Goal: Communication & Community: Answer question/provide support

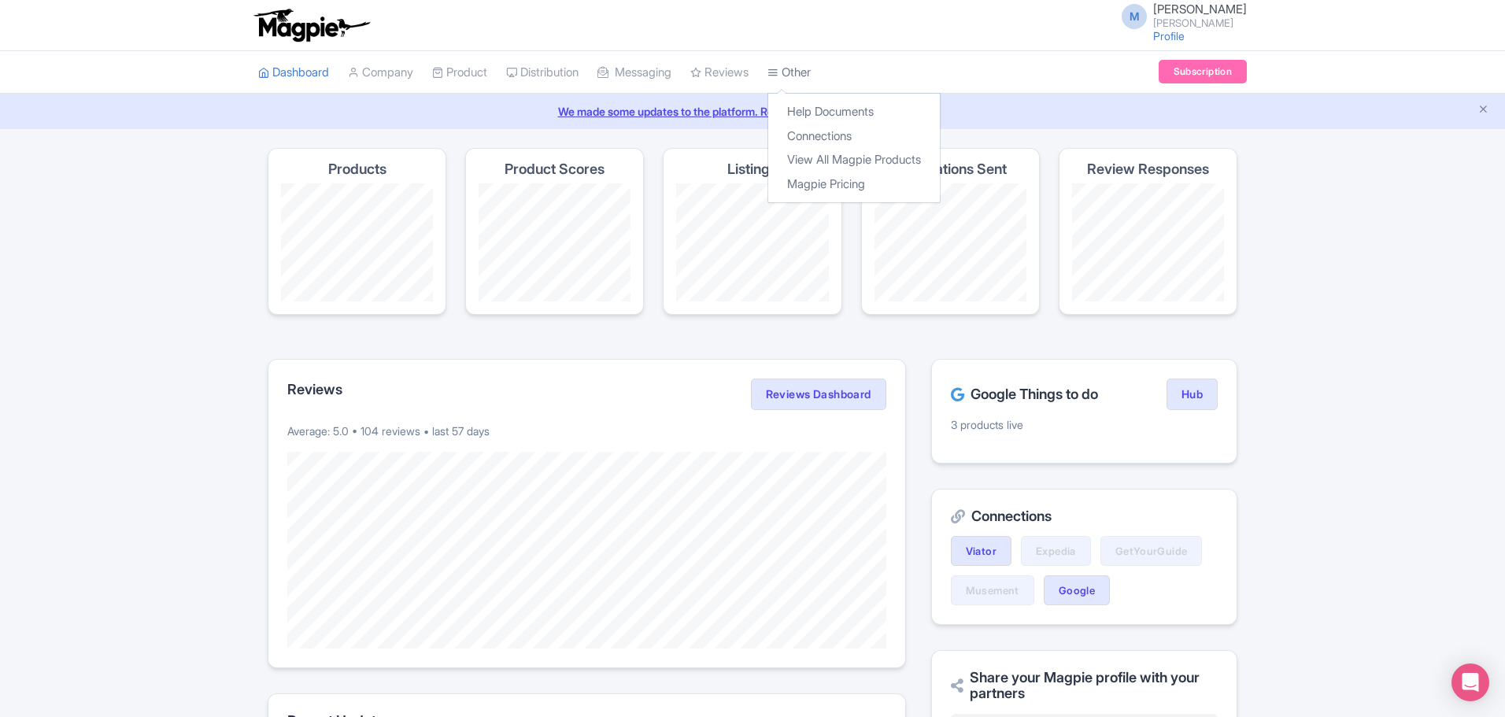
click at [809, 72] on link "Other" at bounding box center [789, 72] width 43 height 43
click at [844, 137] on link "Connections" at bounding box center [854, 136] width 172 height 24
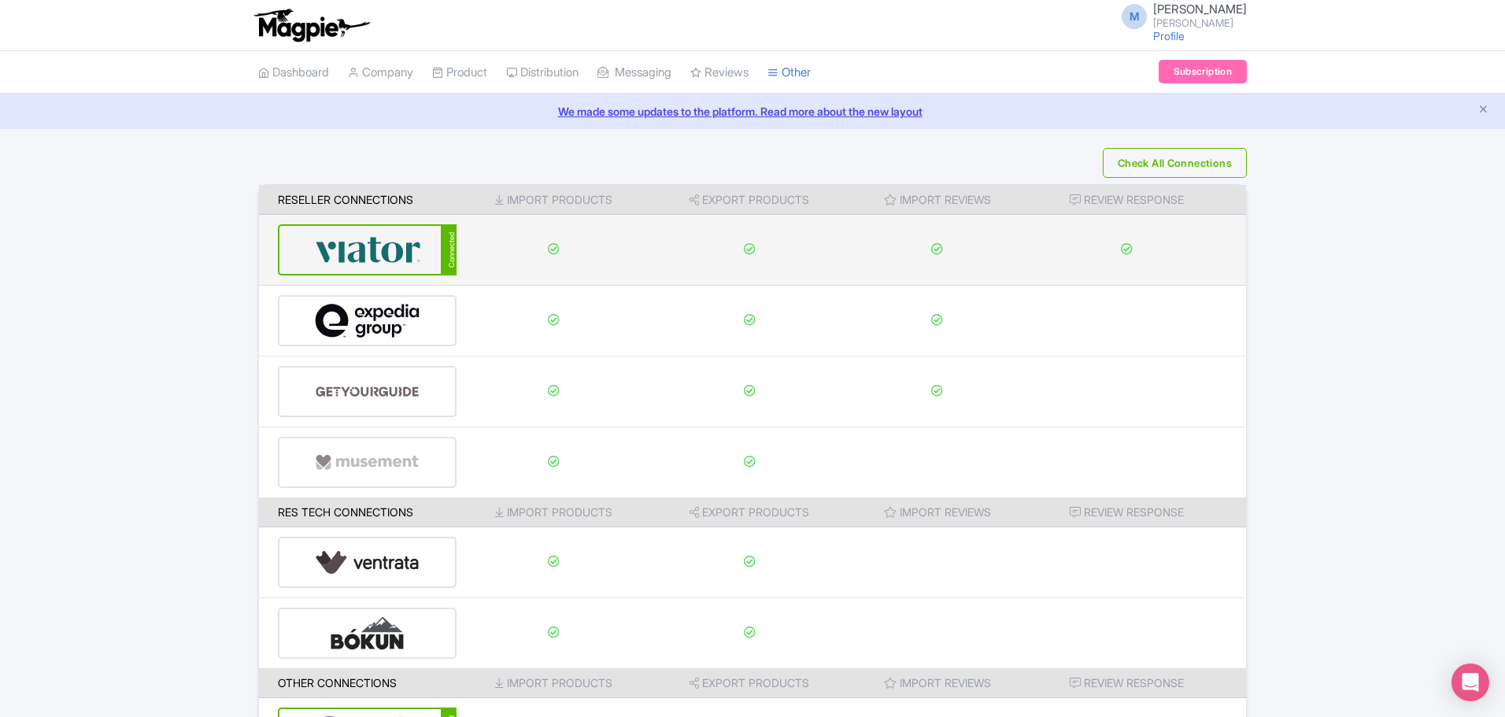
click at [380, 250] on img at bounding box center [368, 250] width 106 height 48
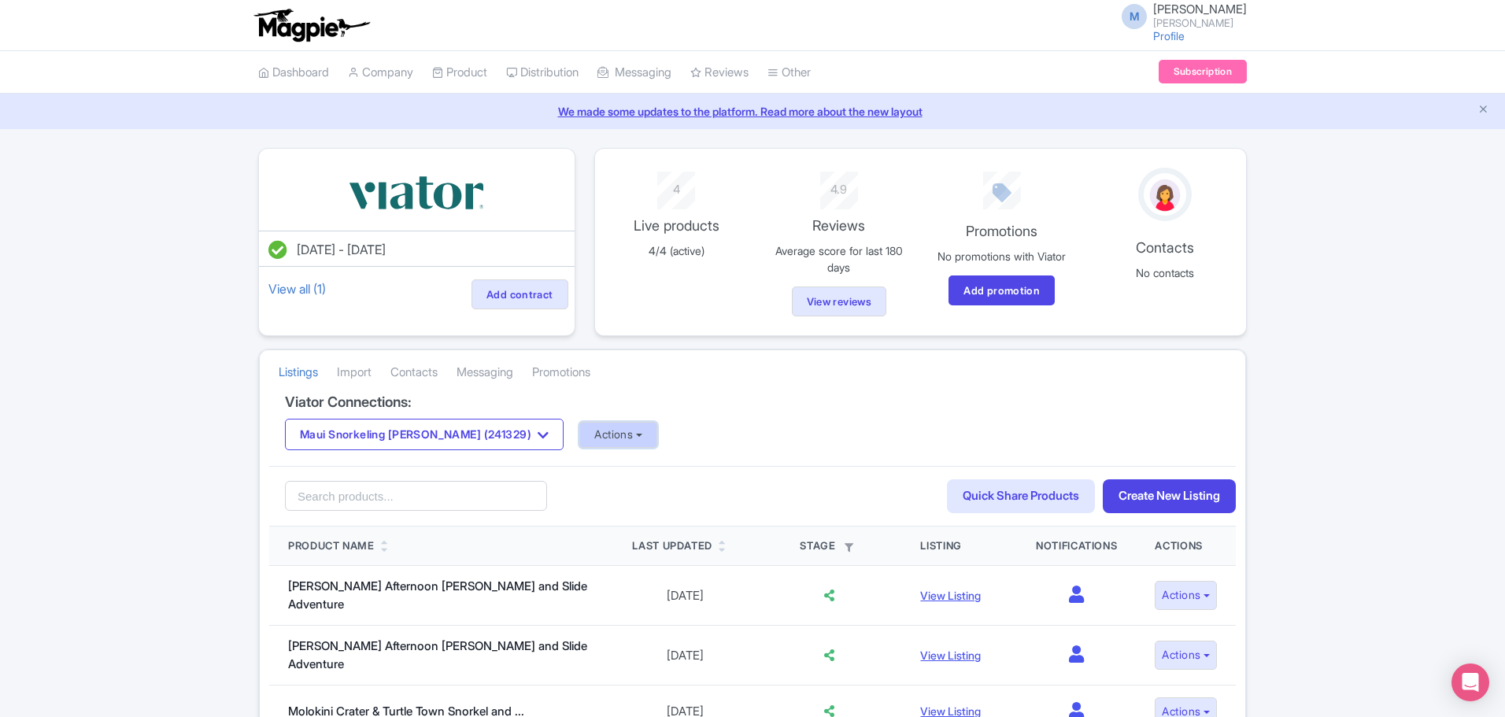
click at [604, 431] on button "Actions" at bounding box center [618, 435] width 78 height 26
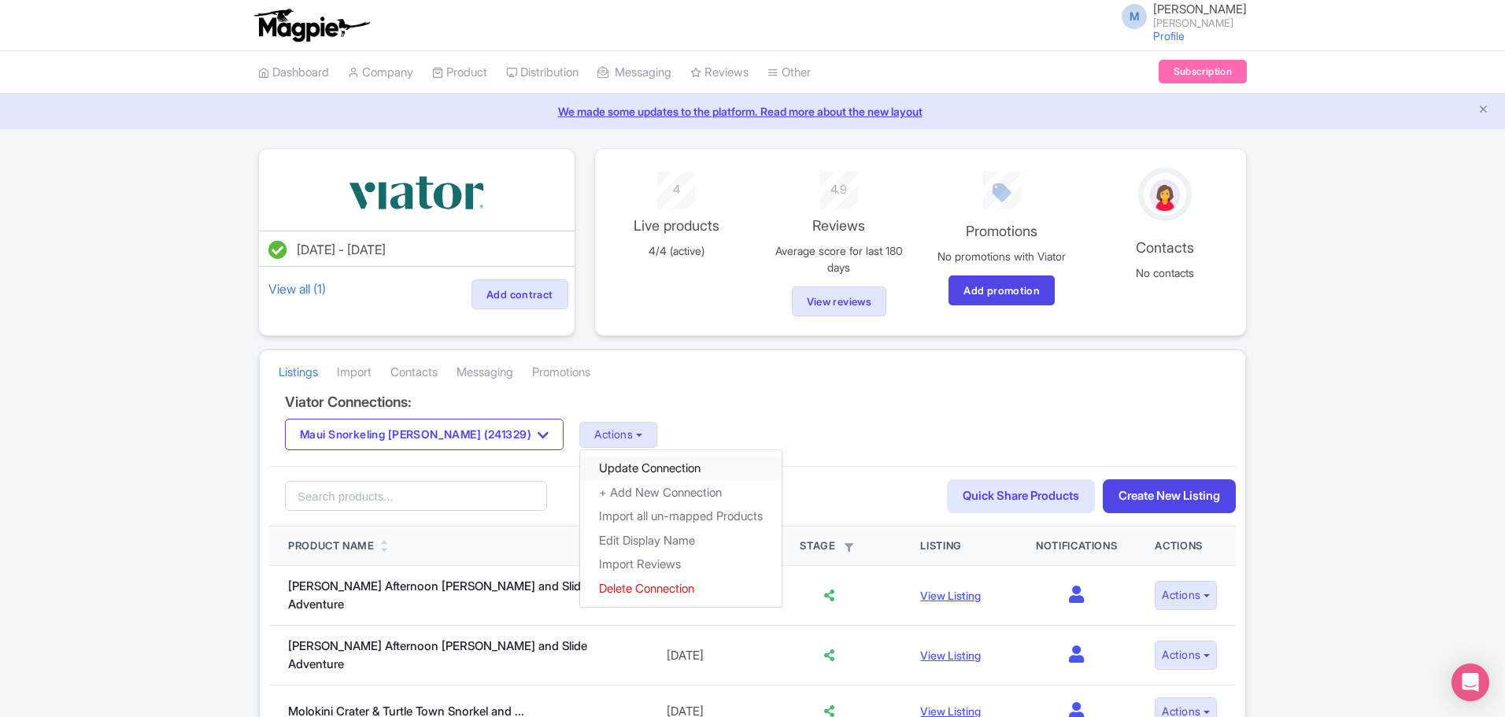
click at [597, 464] on link "Update Connection" at bounding box center [681, 469] width 202 height 24
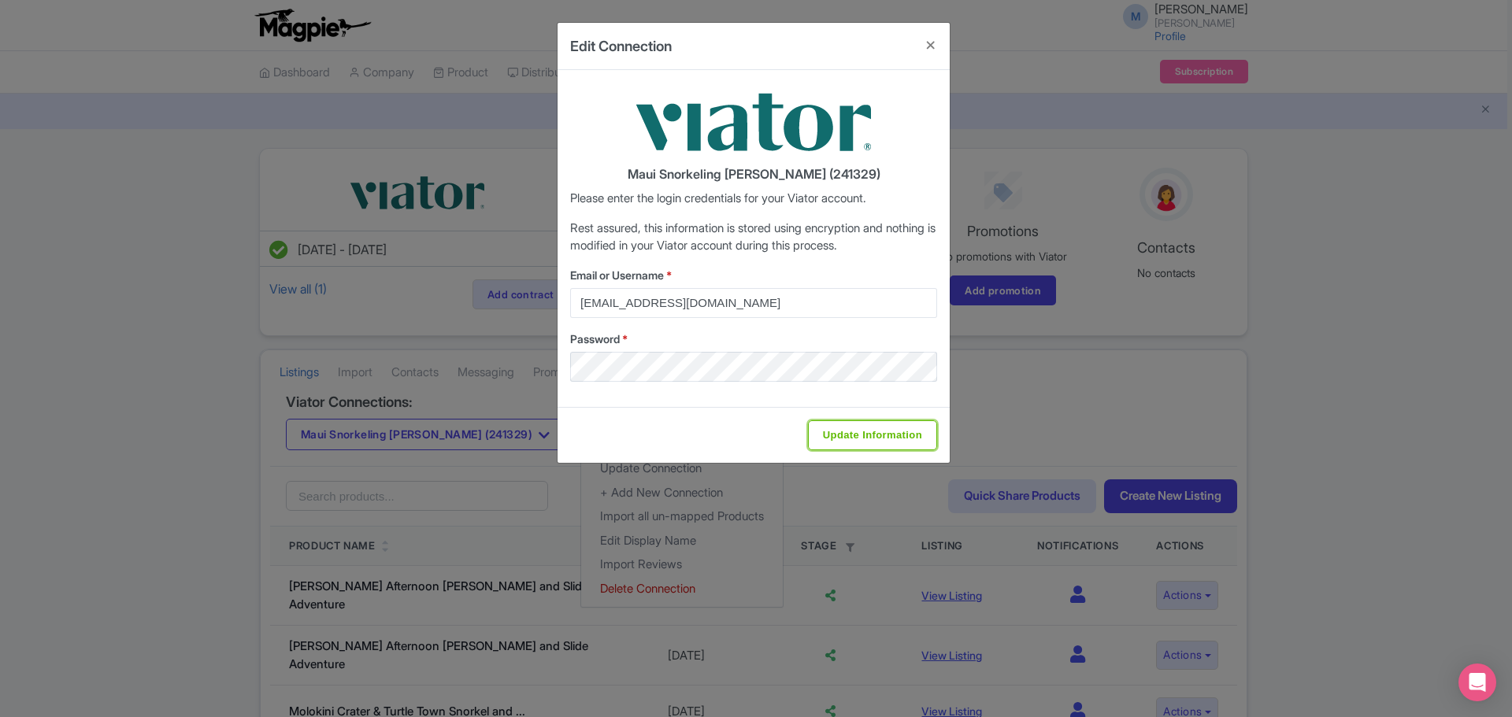
click at [837, 430] on input "Update Information" at bounding box center [872, 435] width 129 height 30
type input "Saving..."
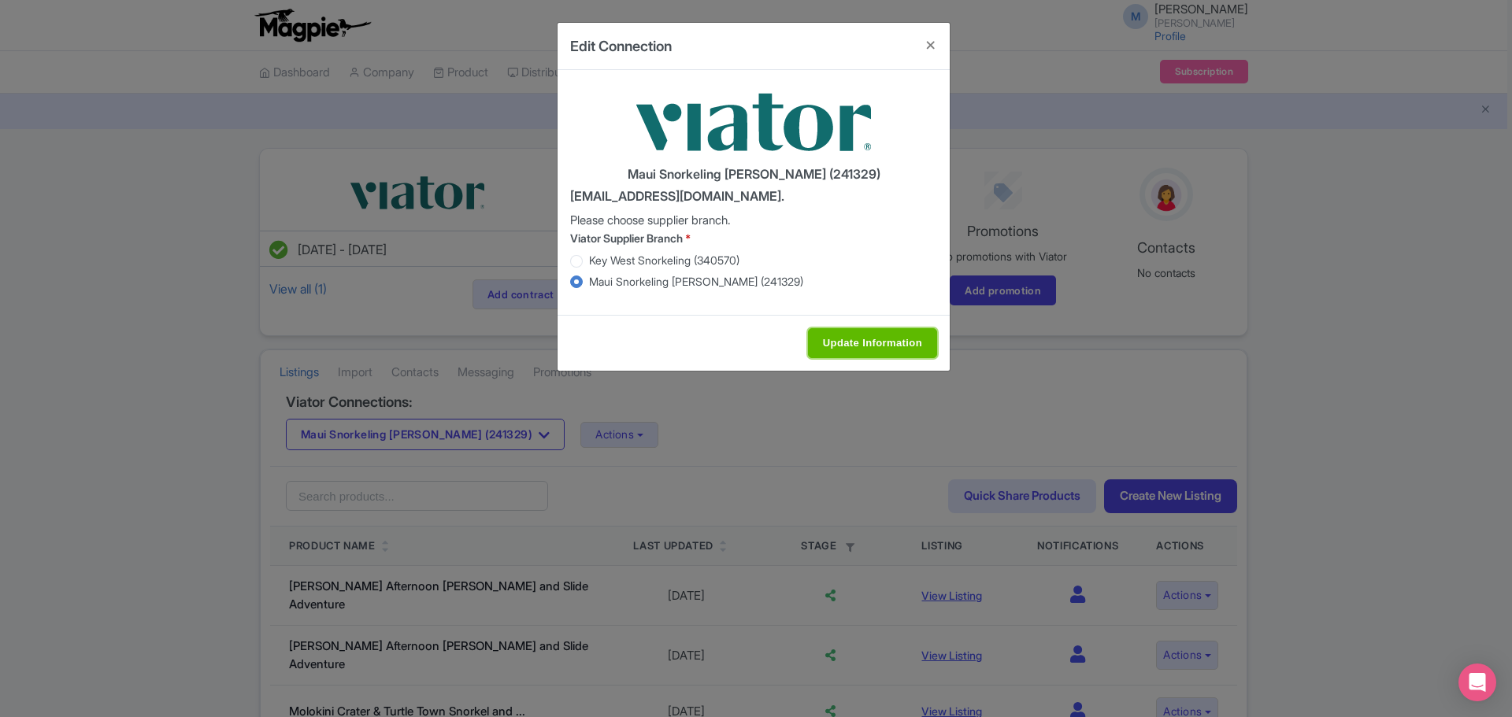
click at [907, 335] on input "Update Information" at bounding box center [872, 343] width 129 height 30
type input "Saving..."
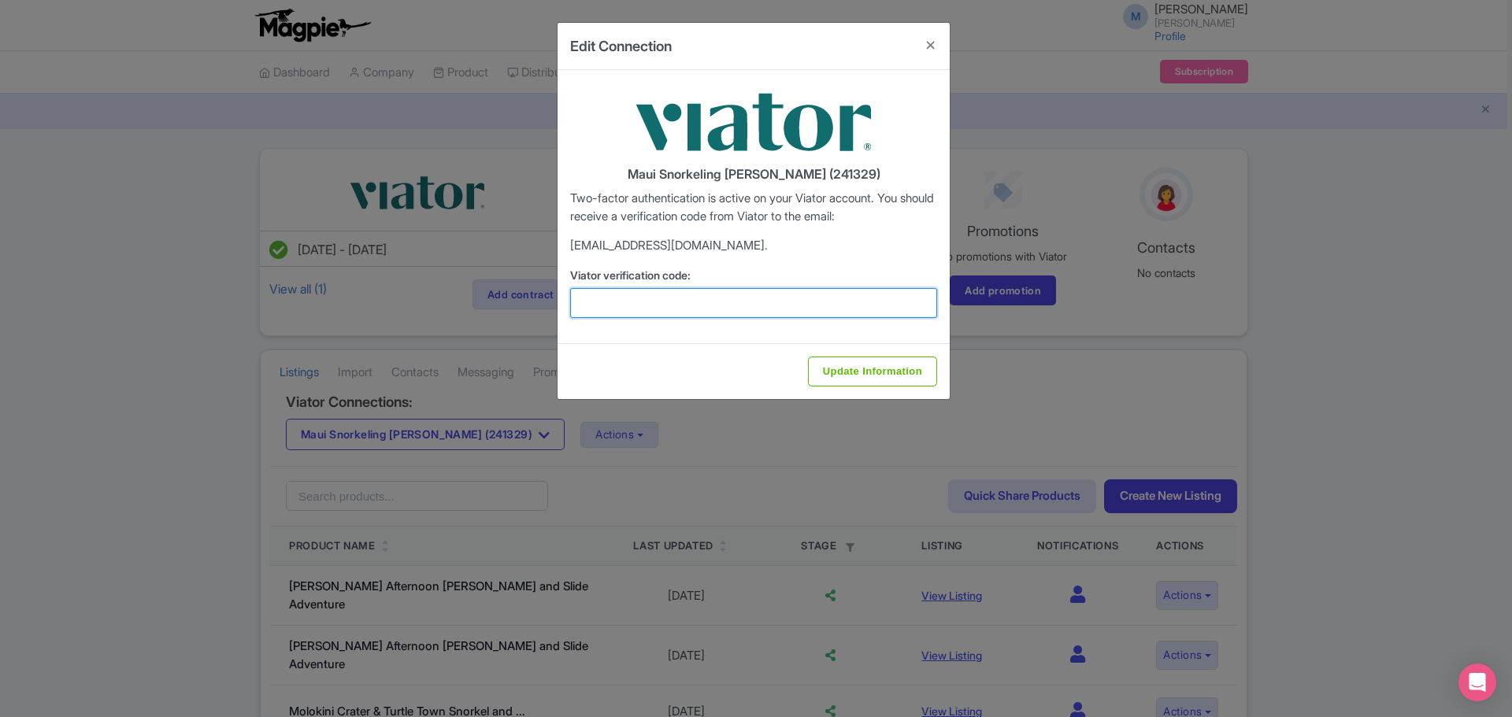
click at [740, 309] on input "Viator verification code:" at bounding box center [753, 303] width 367 height 30
paste input "971714"
type input "971714"
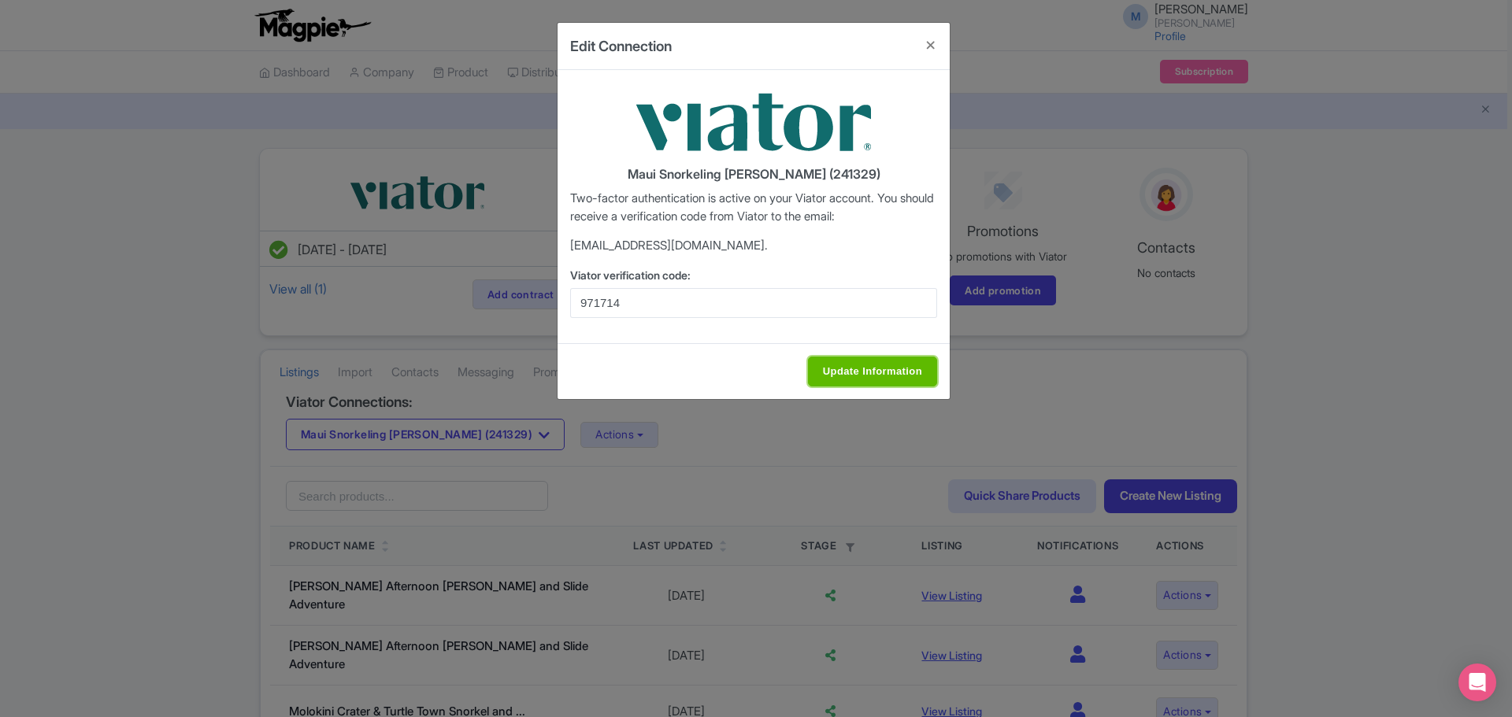
click at [880, 371] on input "Update Information" at bounding box center [872, 372] width 129 height 30
type input "Update Information"
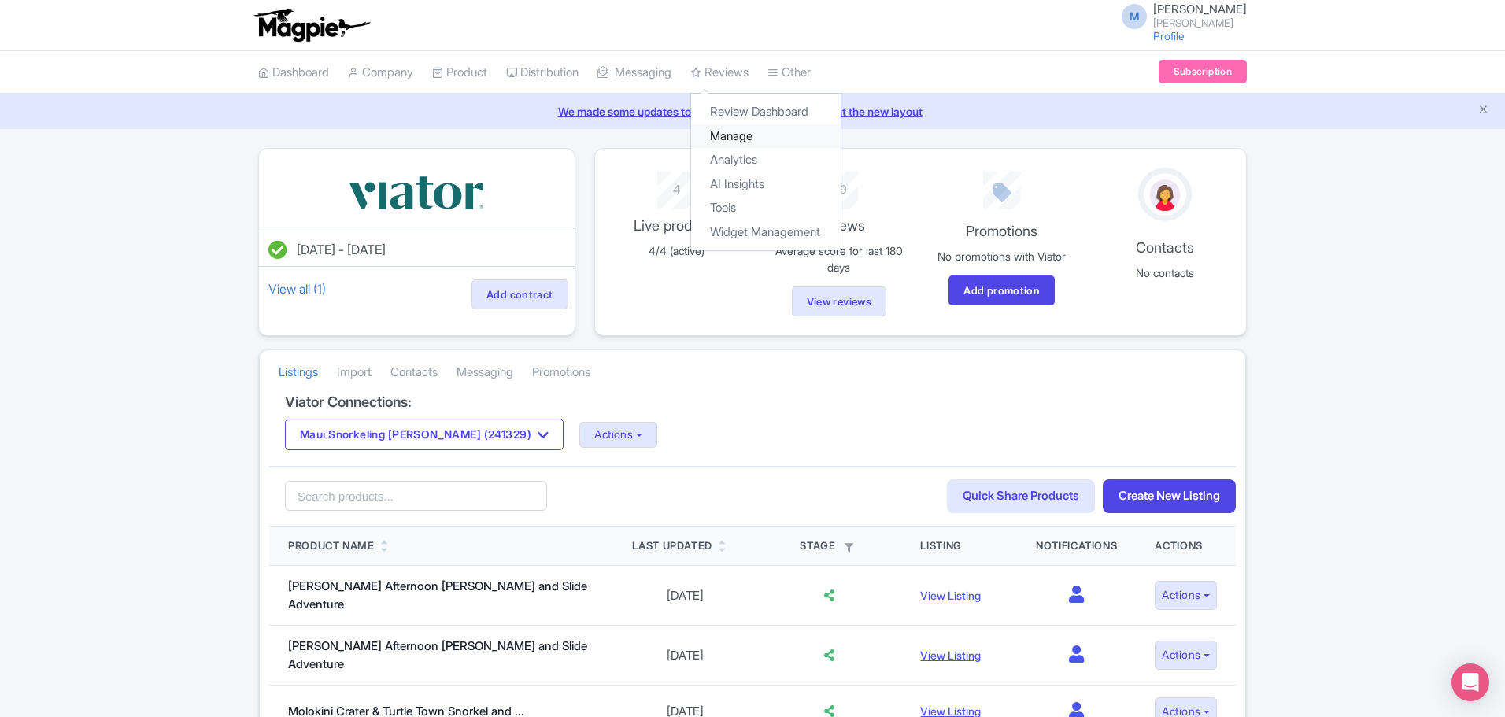
click at [749, 127] on link "Manage" at bounding box center [766, 136] width 150 height 24
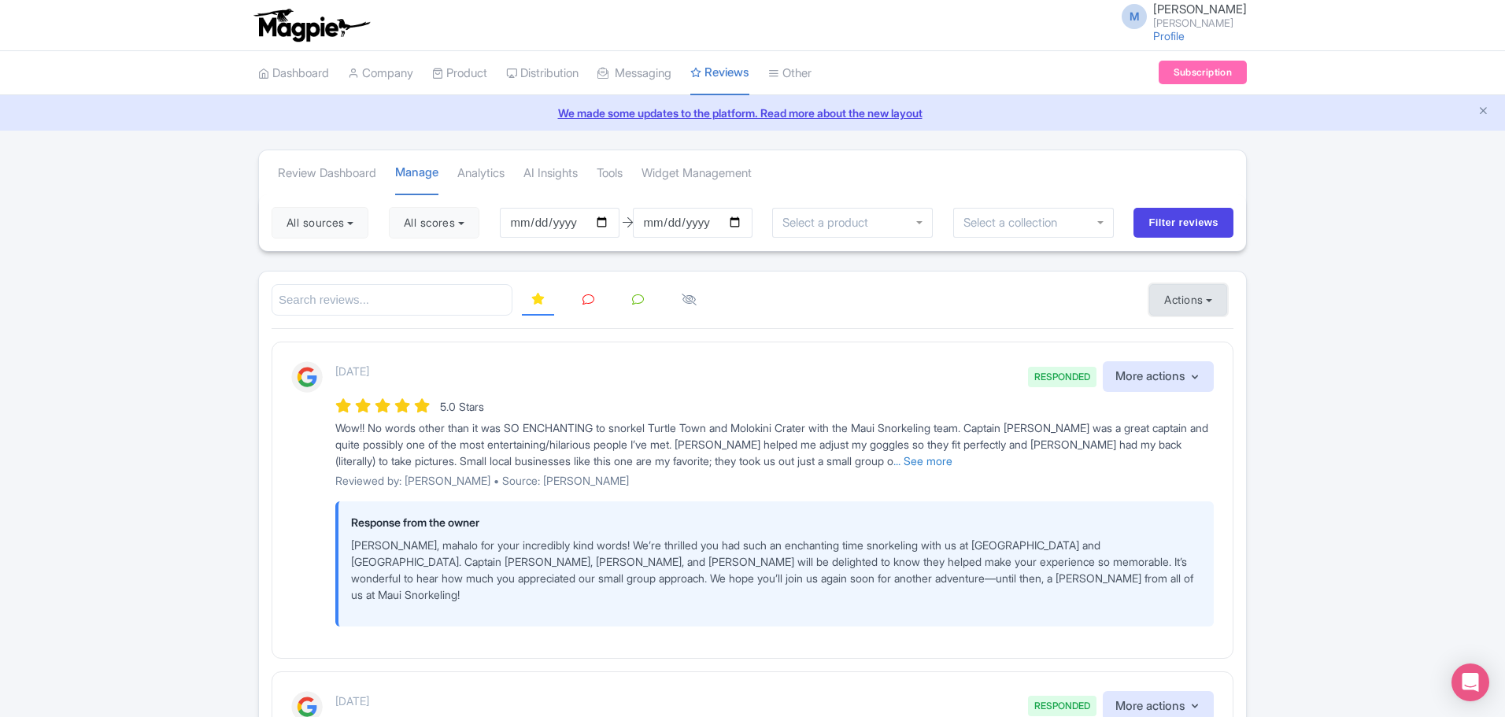
click at [1217, 297] on button "Actions" at bounding box center [1188, 299] width 78 height 31
click at [1197, 339] on link "Import new reviews" at bounding box center [1242, 339] width 185 height 31
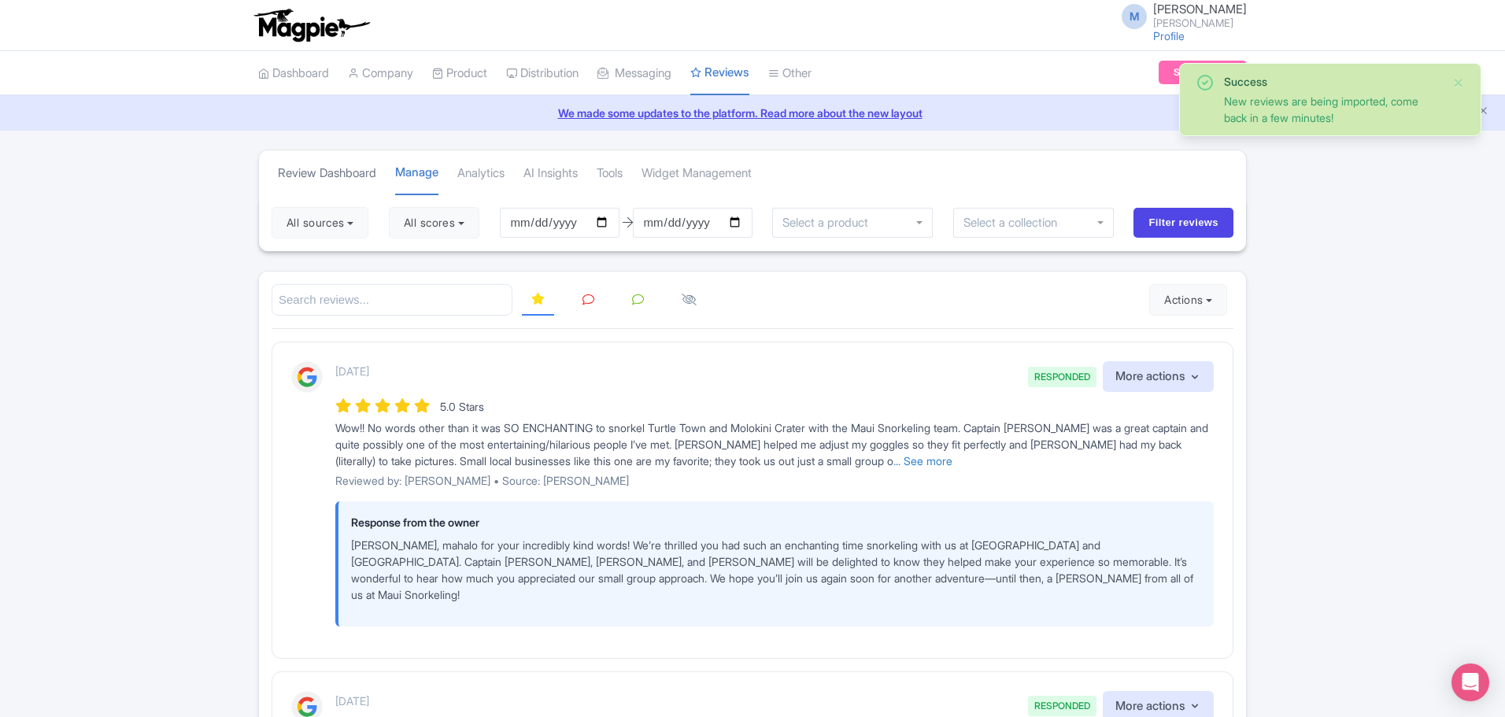
click at [324, 172] on link "Review Dashboard" at bounding box center [327, 173] width 98 height 43
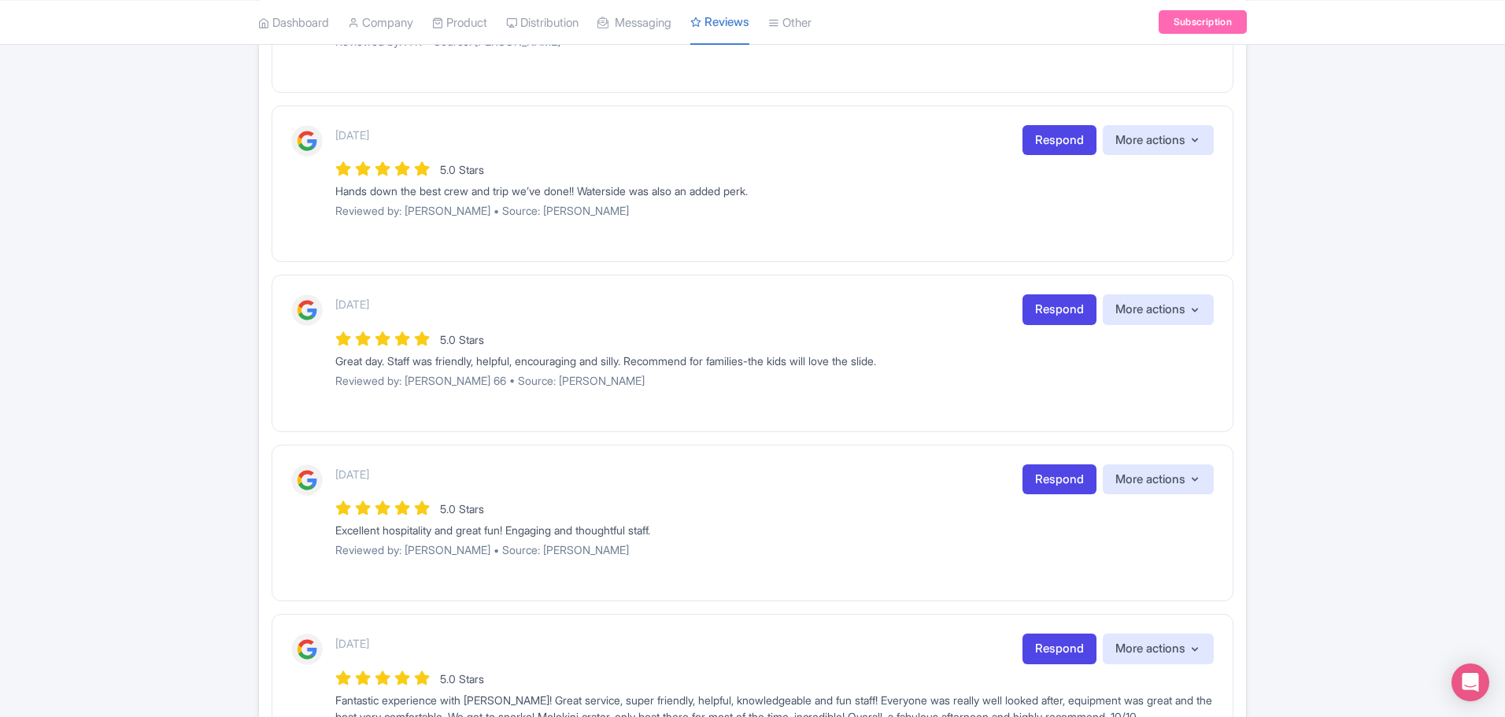
scroll to position [1589, 0]
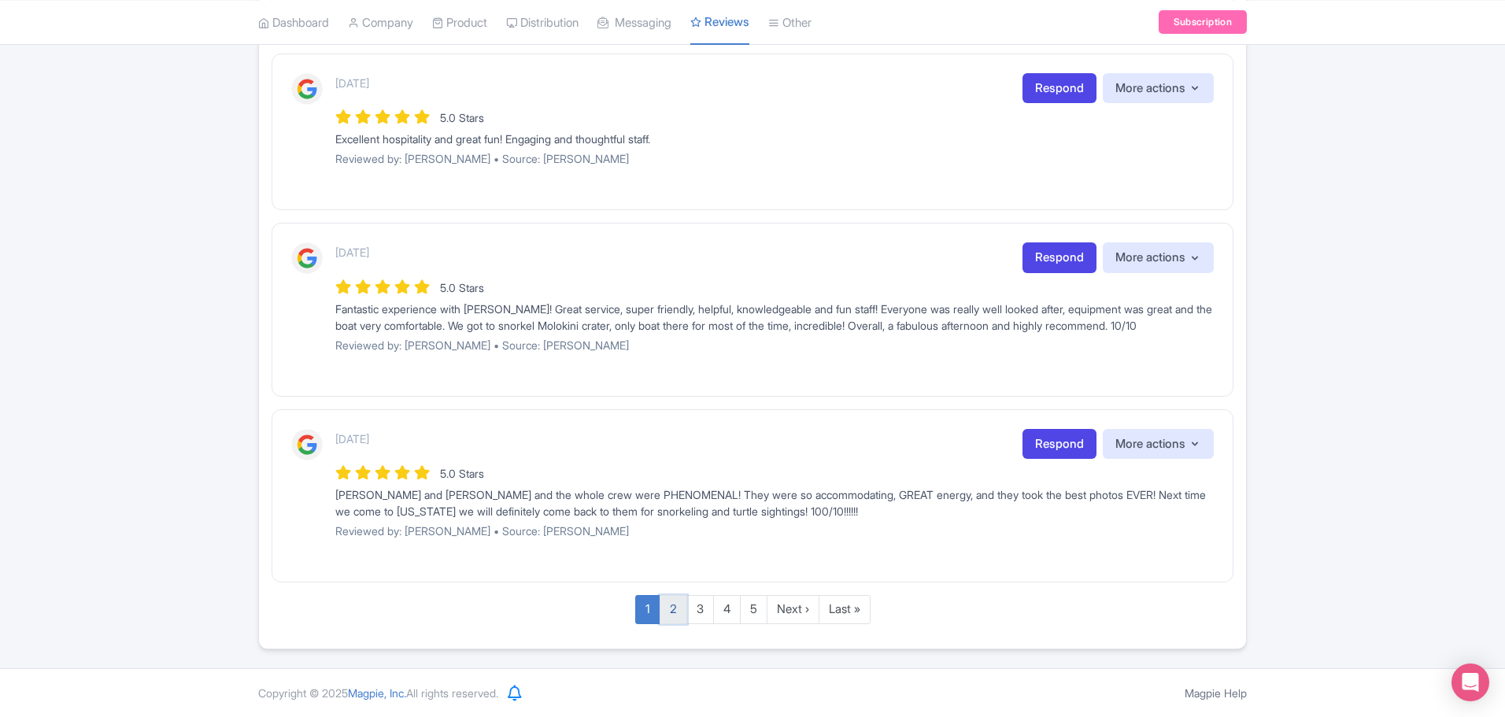
click at [672, 604] on link "2" at bounding box center [674, 609] width 28 height 29
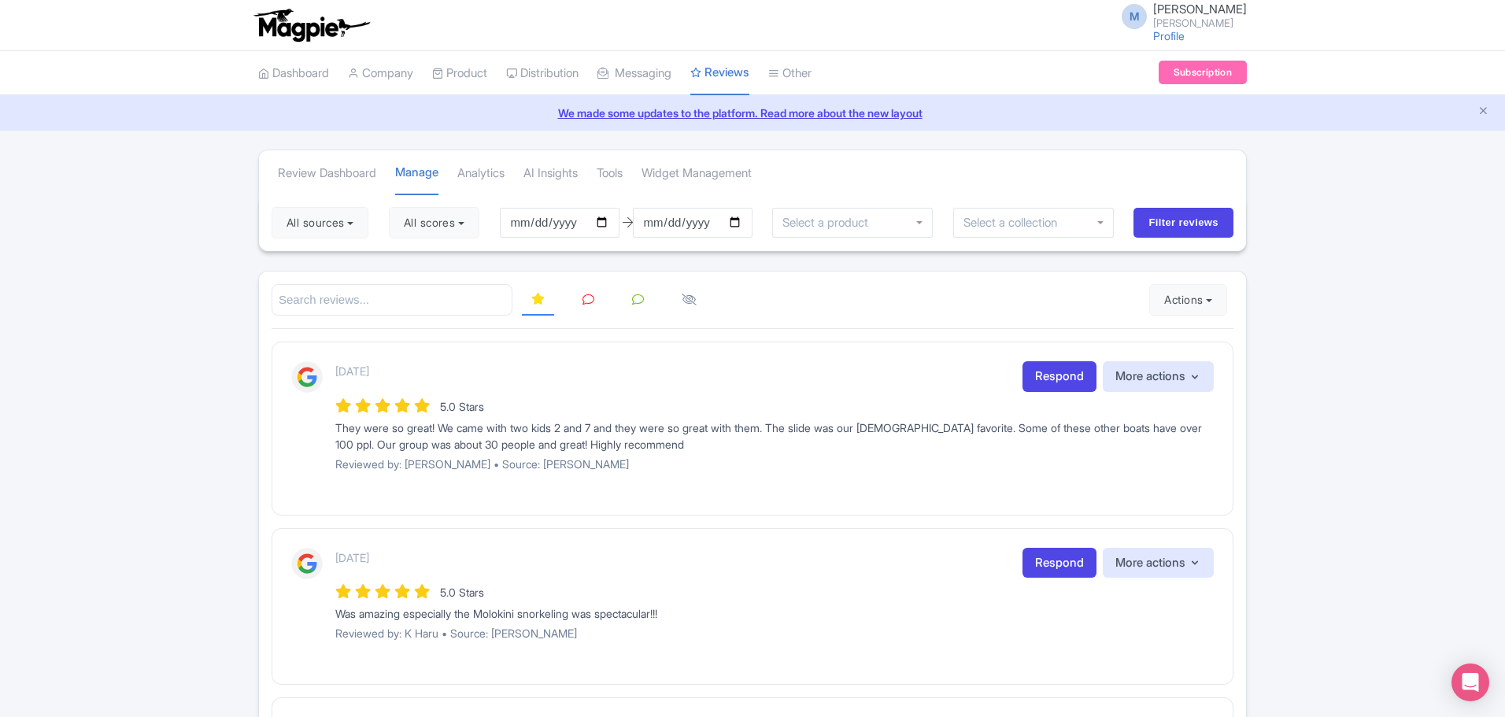
click at [889, 224] on div at bounding box center [852, 223] width 161 height 30
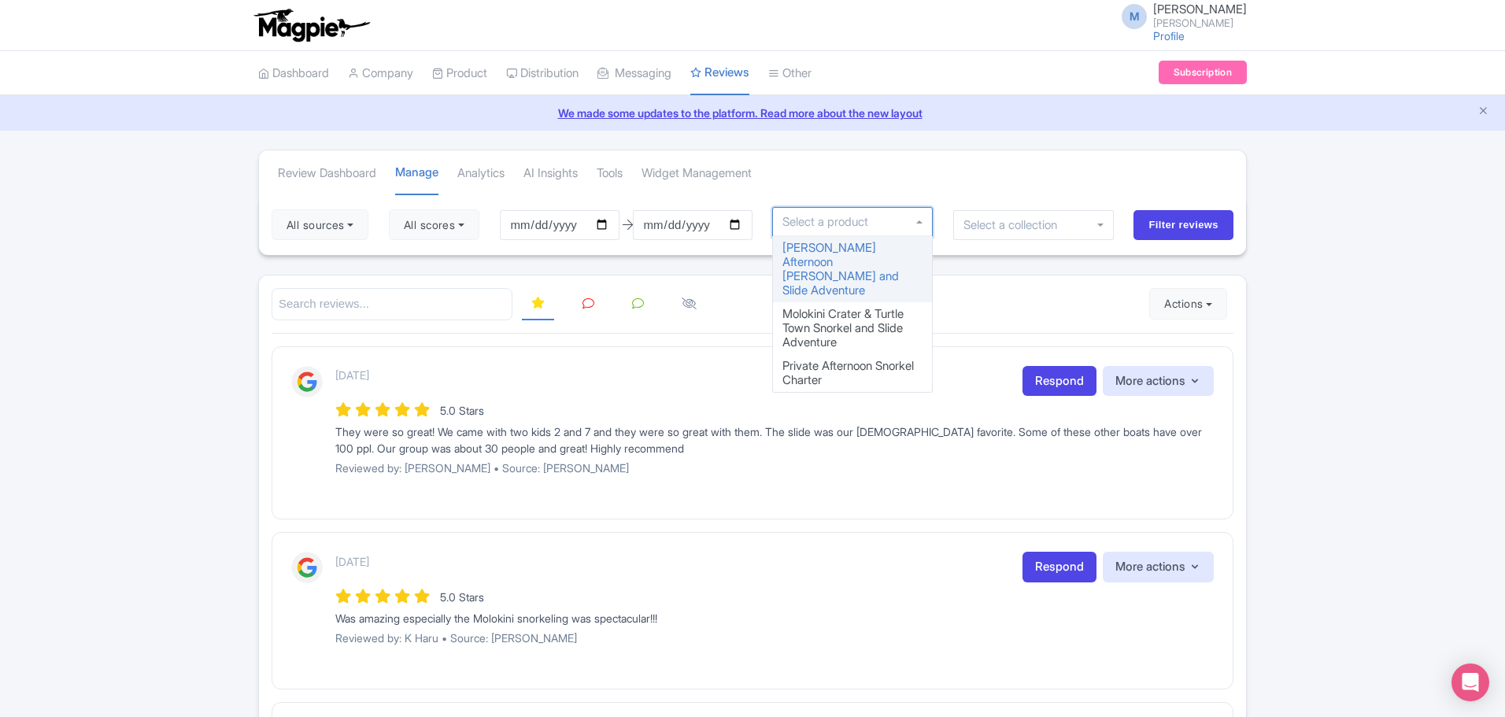
click at [889, 224] on div at bounding box center [852, 222] width 161 height 30
click at [1003, 224] on input "select-one" at bounding box center [1016, 225] width 105 height 14
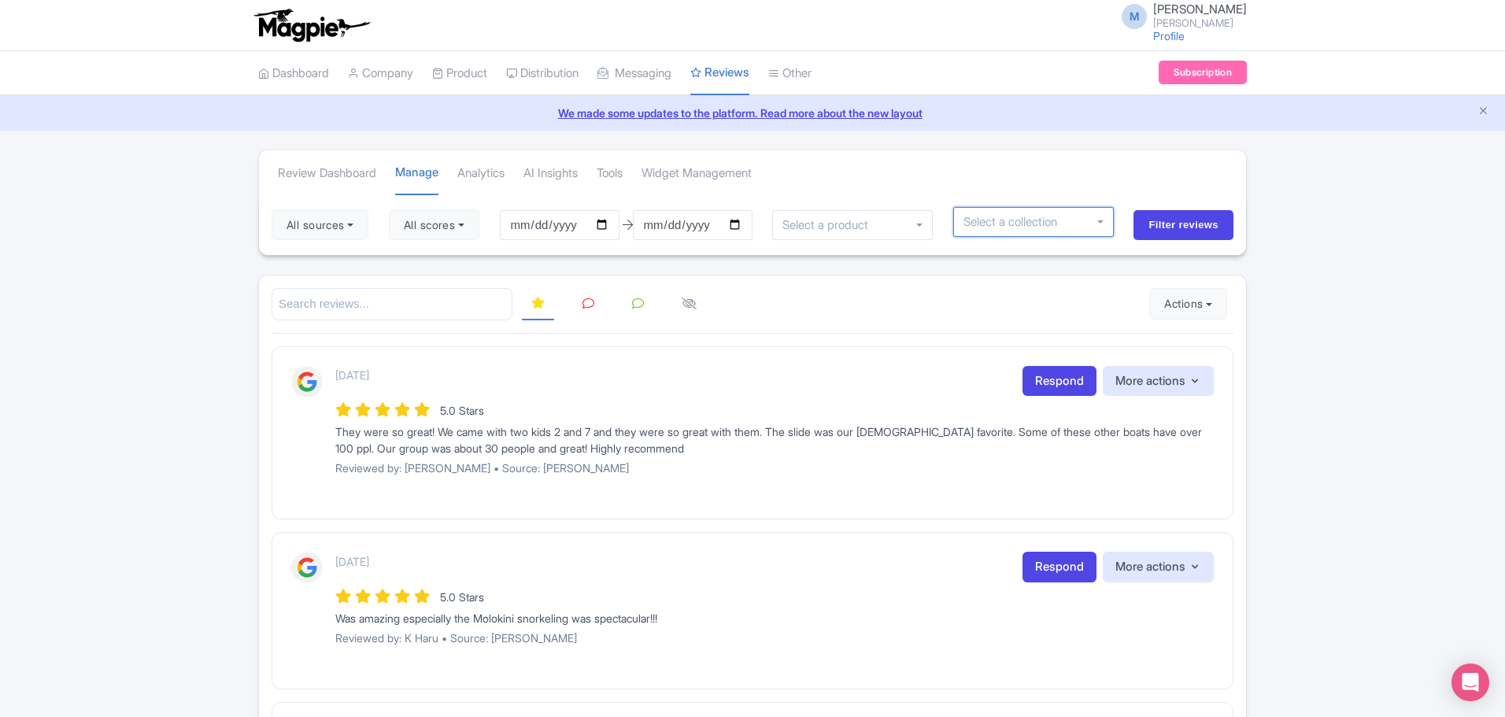
click at [1087, 225] on div at bounding box center [1033, 222] width 161 height 30
click at [1108, 220] on div at bounding box center [1033, 222] width 161 height 30
drag, startPoint x: 1109, startPoint y: 224, endPoint x: 642, endPoint y: 241, distance: 467.2
click at [1083, 226] on div at bounding box center [1033, 222] width 161 height 30
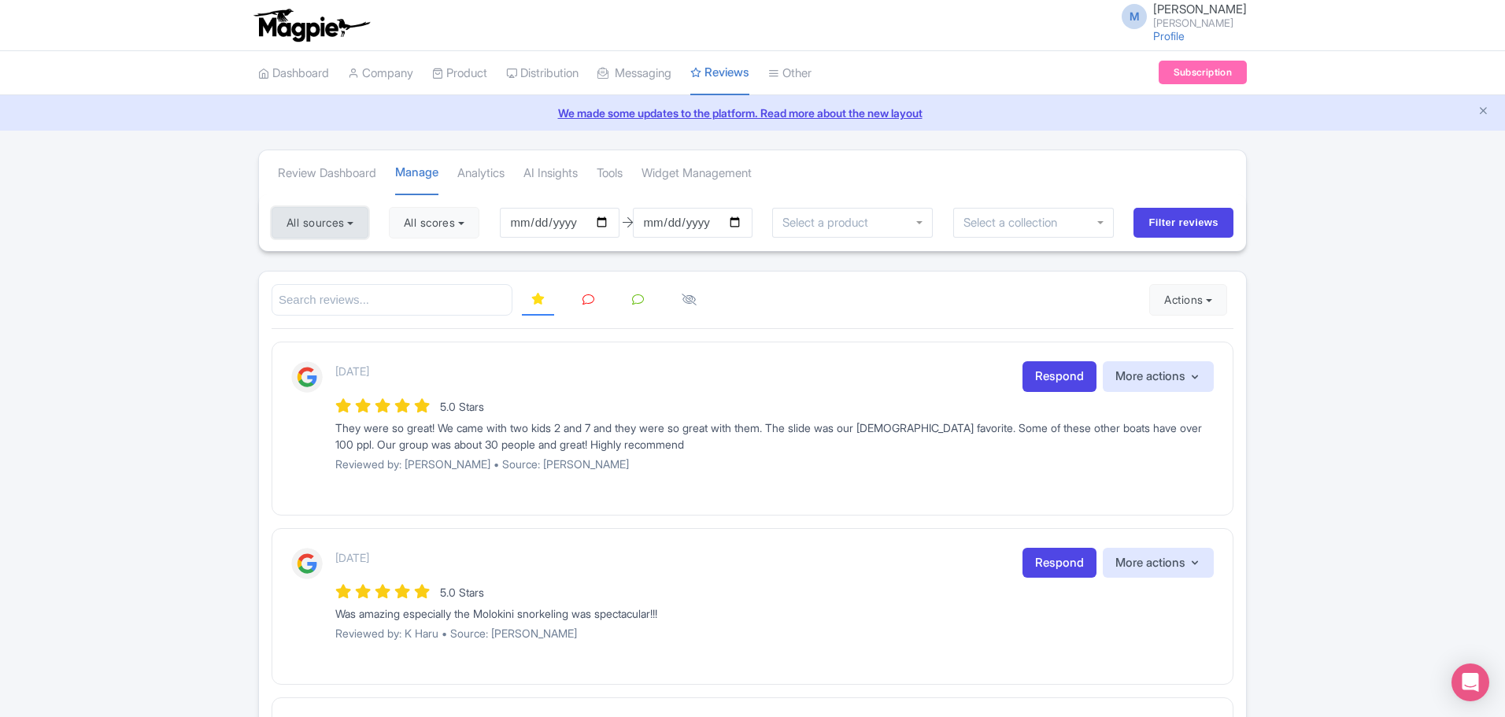
click at [337, 225] on button "All sources" at bounding box center [320, 222] width 97 height 31
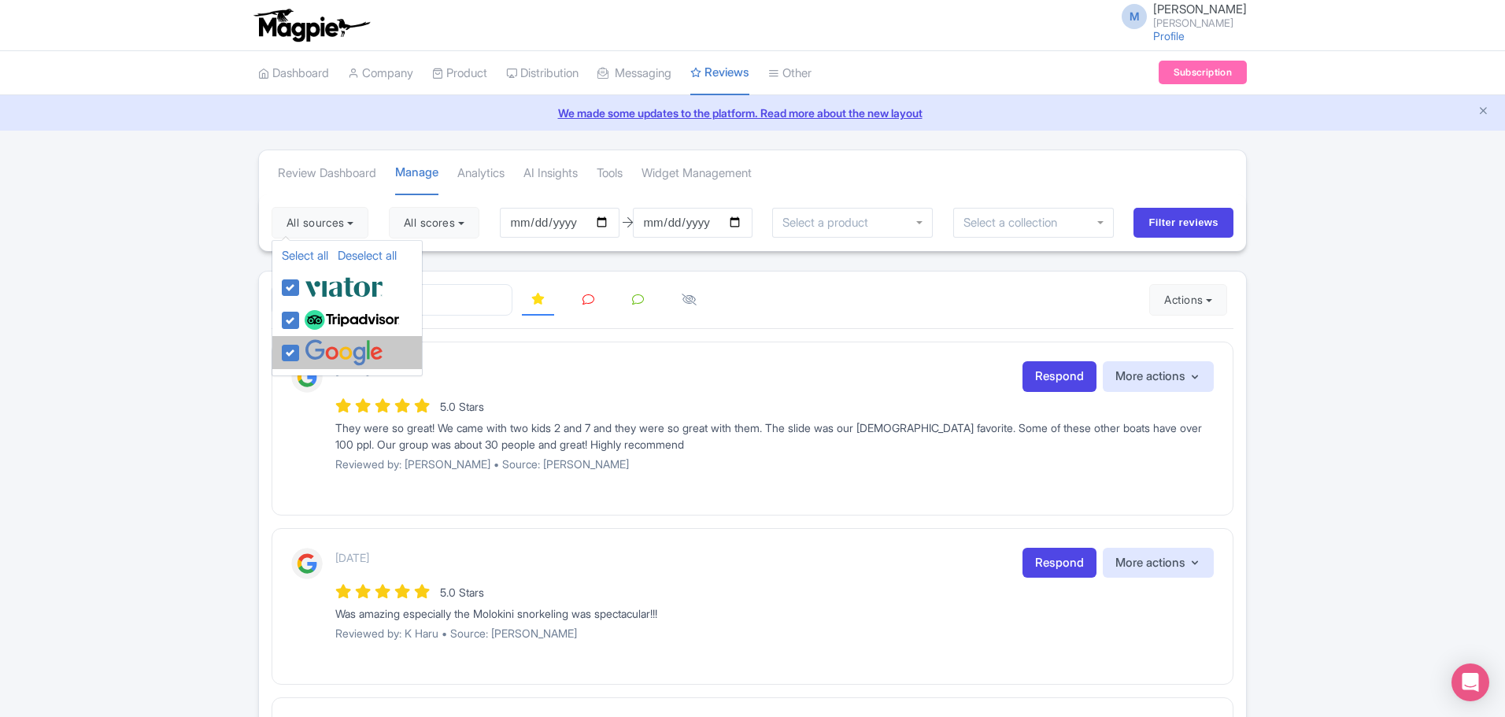
click at [301, 359] on label at bounding box center [342, 352] width 83 height 26
click at [301, 350] on input "checkbox" at bounding box center [306, 344] width 10 height 10
checkbox input "false"
click at [1138, 165] on div "Review Dashboard Manage Analytics AI Insights Tools Widget Management" at bounding box center [752, 172] width 987 height 44
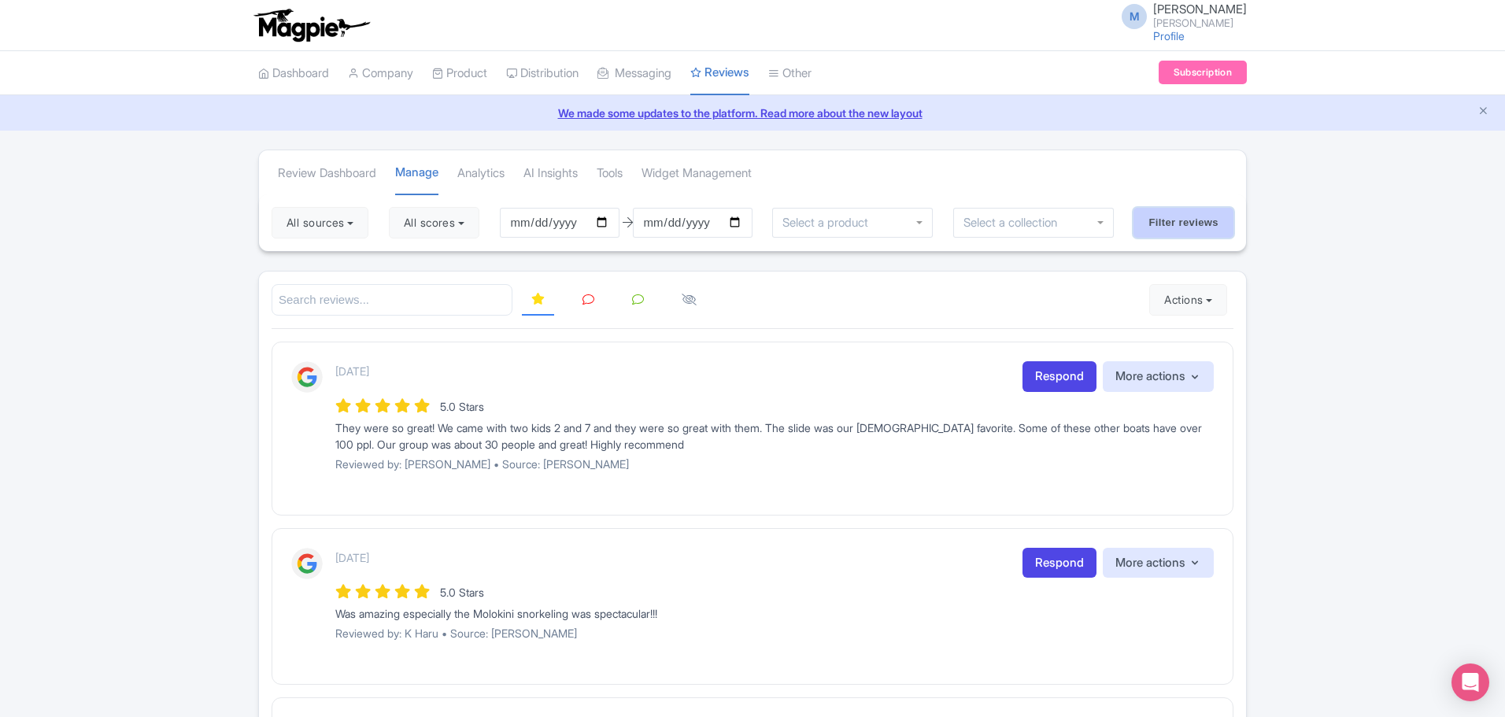
click at [1175, 213] on input "Filter reviews" at bounding box center [1184, 223] width 100 height 30
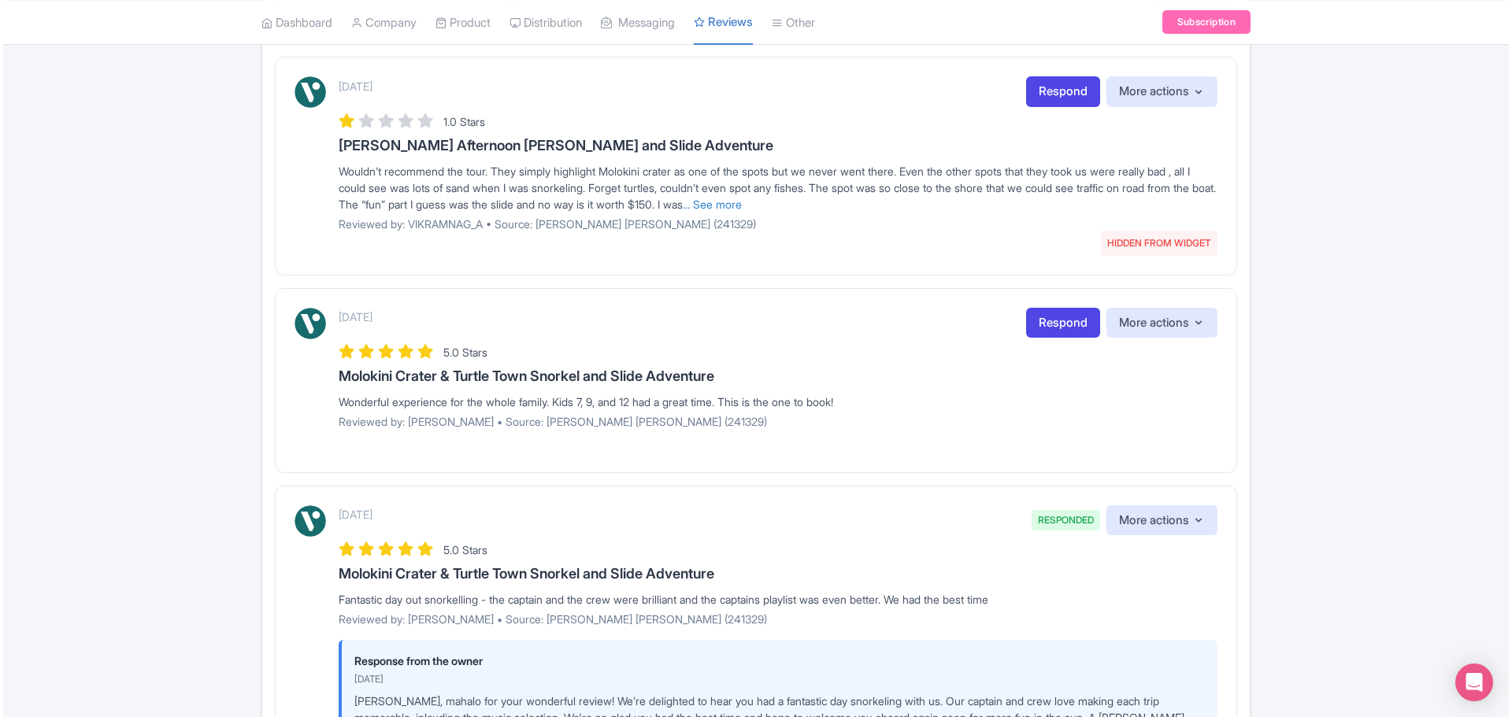
scroll to position [394, 0]
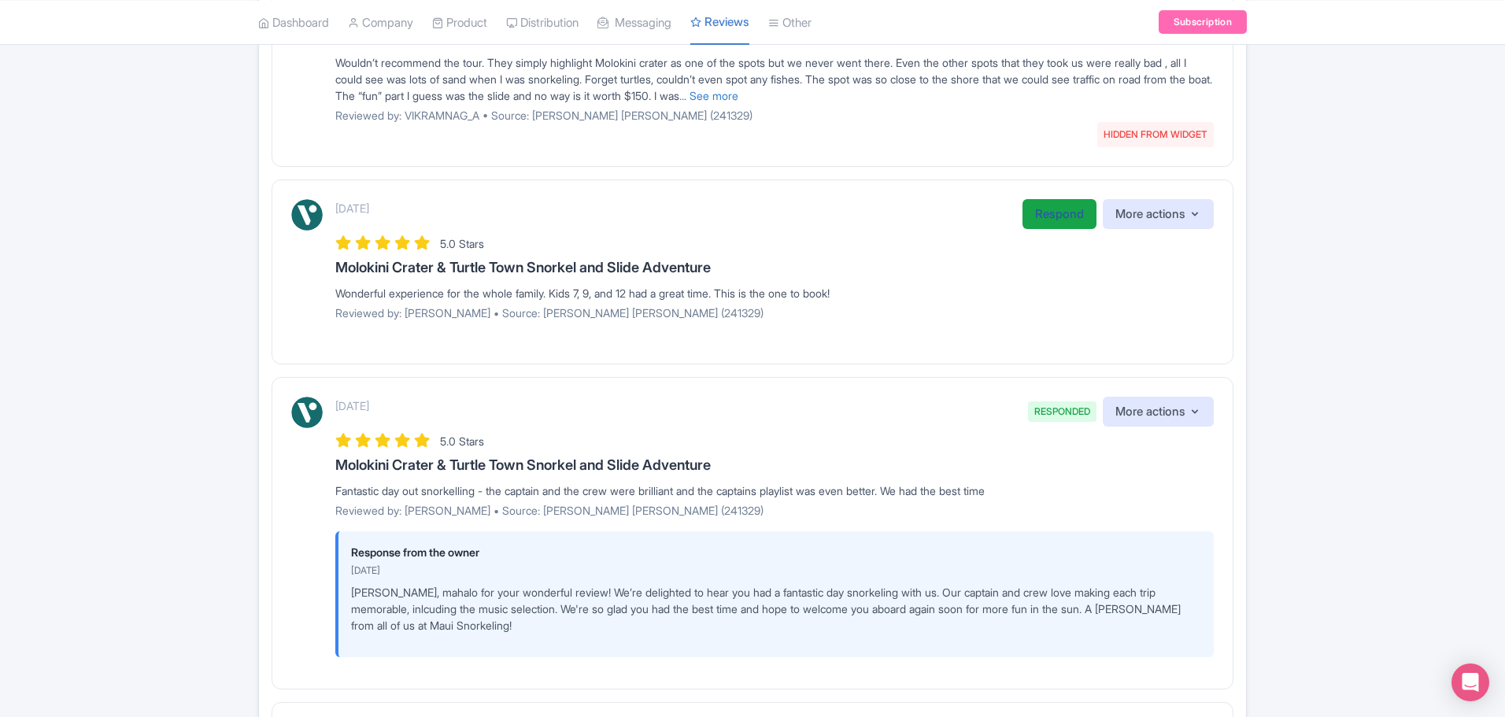
click at [1049, 209] on link "Respond" at bounding box center [1060, 214] width 74 height 31
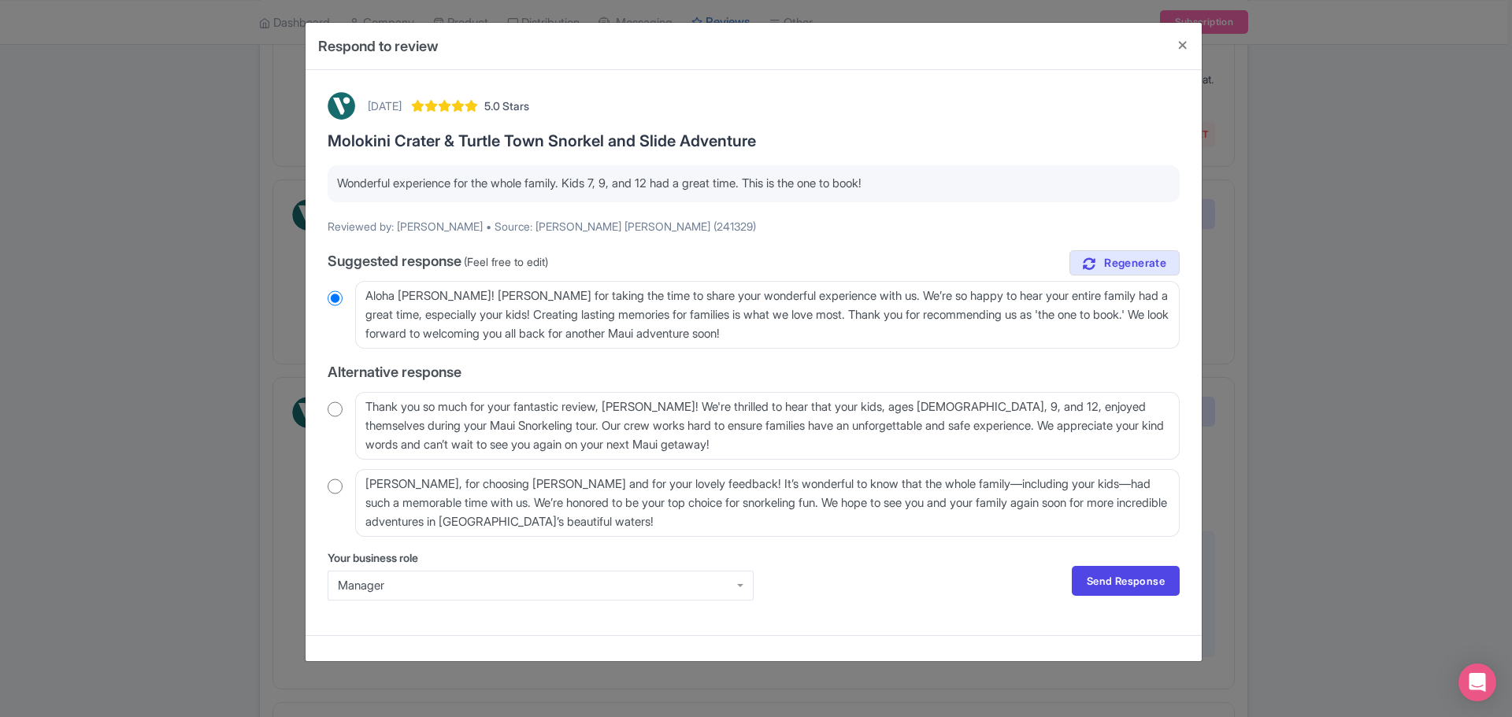
click at [336, 487] on input "radio" at bounding box center [335, 487] width 15 height 16
radio input "true"
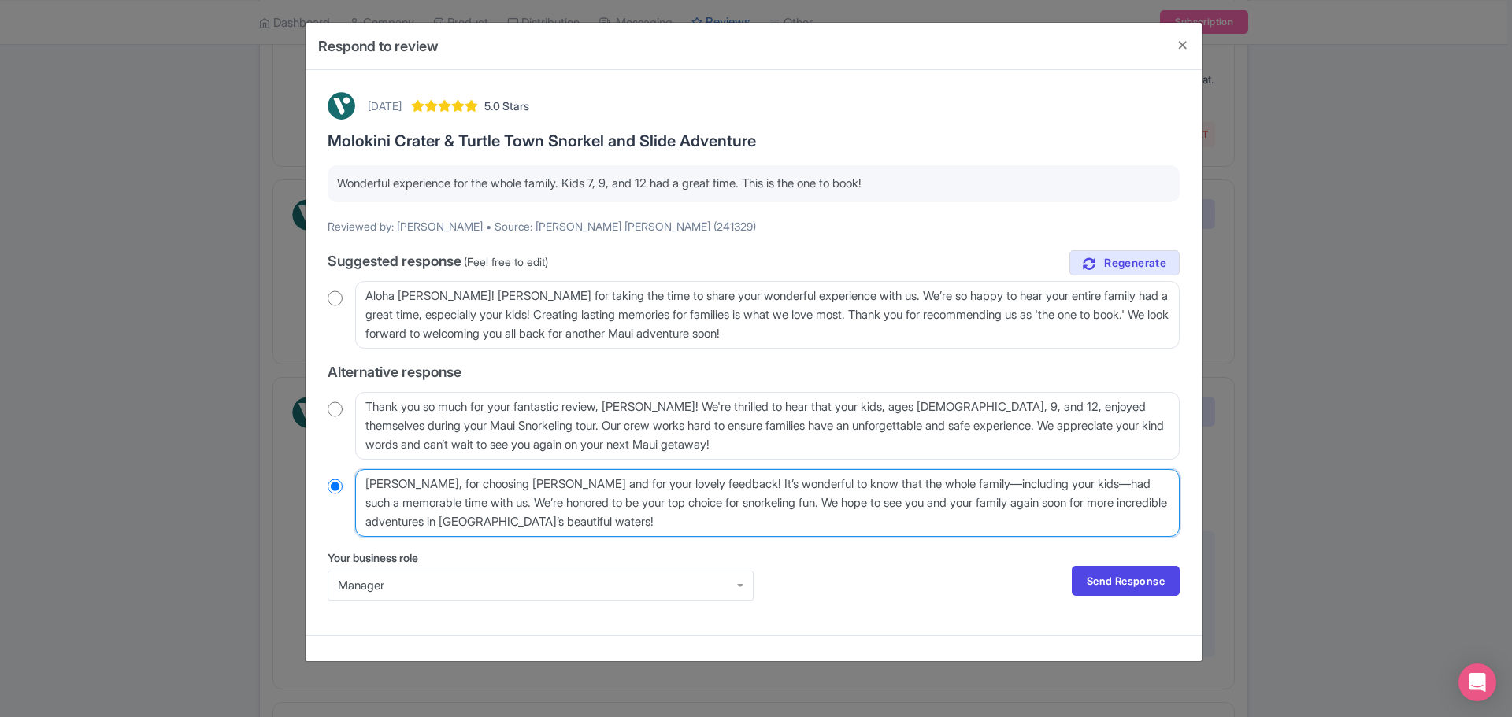
click at [581, 499] on textarea "[PERSON_NAME], for choosing [PERSON_NAME] and for your lovely feedback! It’s wo…" at bounding box center [767, 503] width 824 height 68
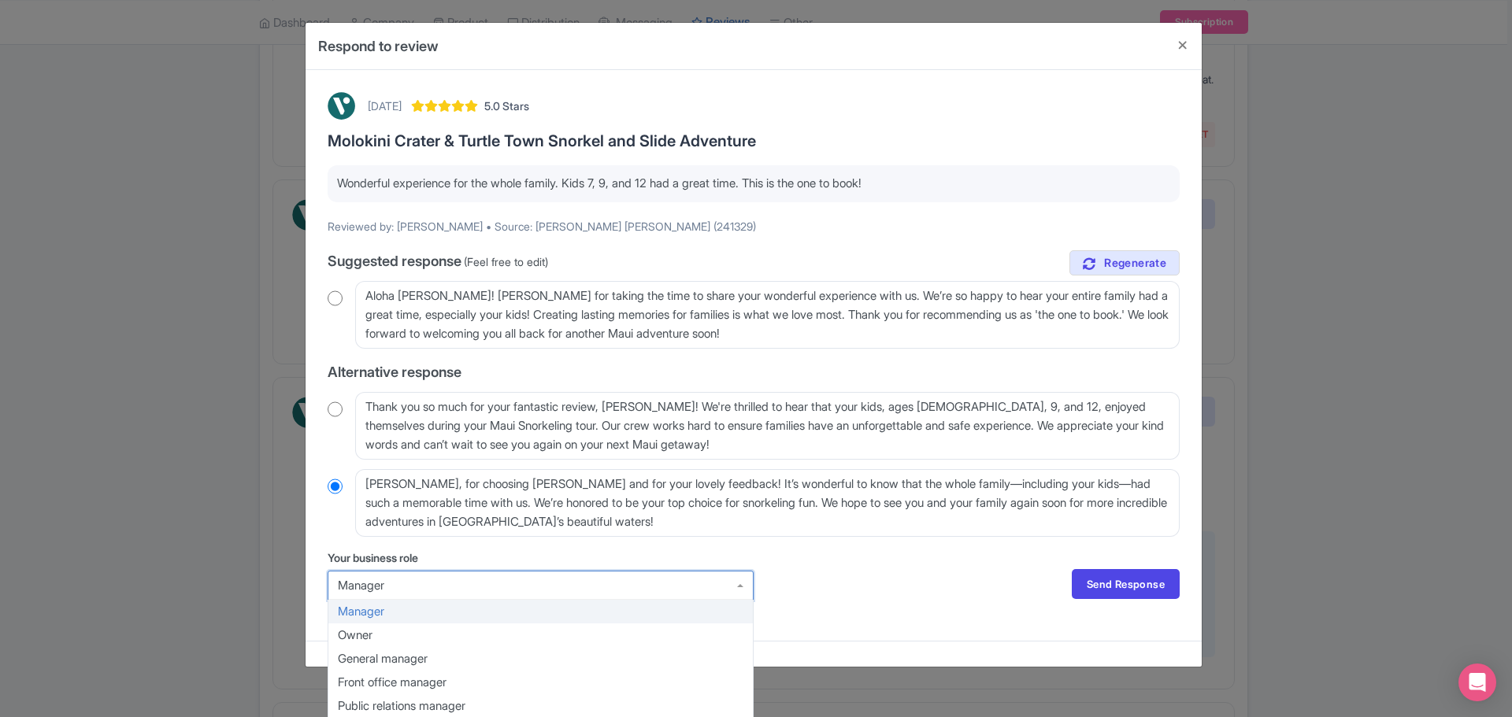
click at [673, 581] on div "Manager" at bounding box center [540, 586] width 405 height 14
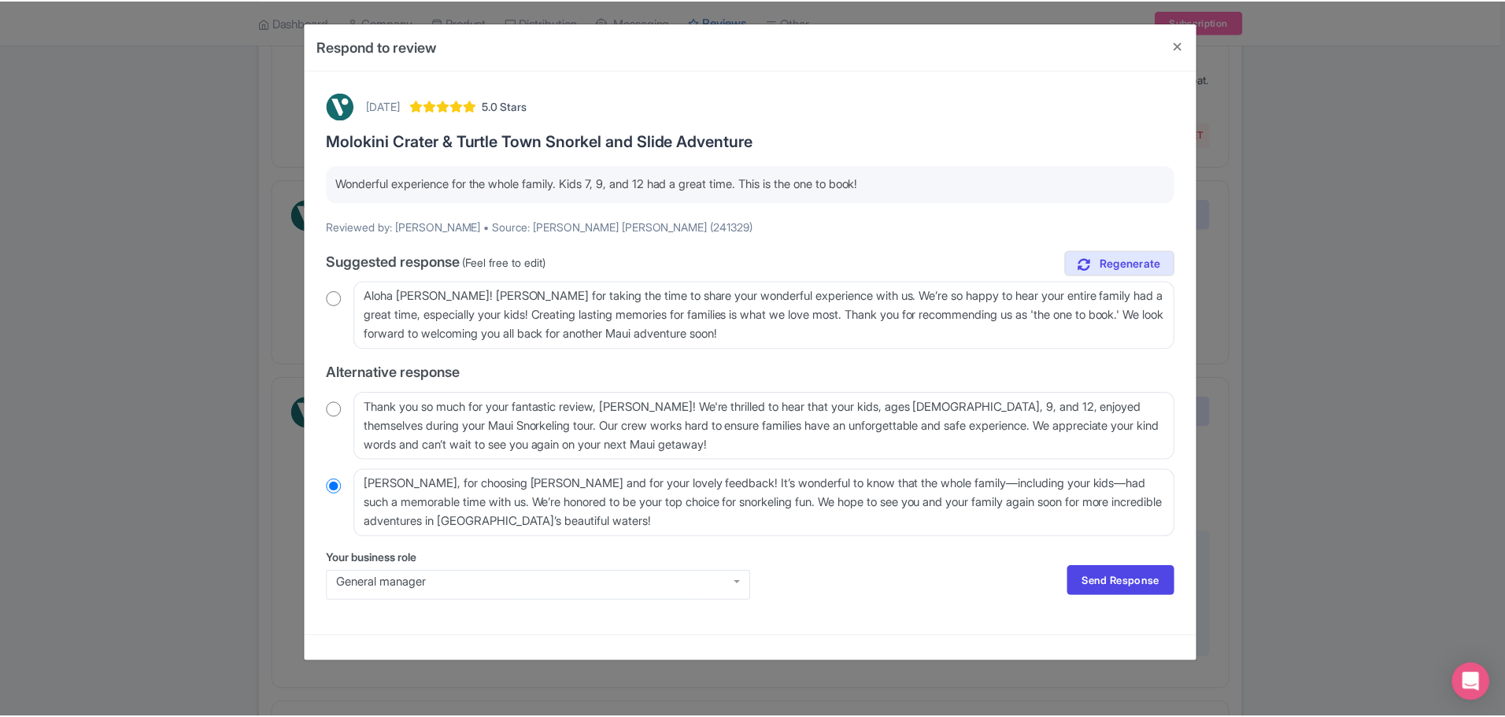
scroll to position [3, 0]
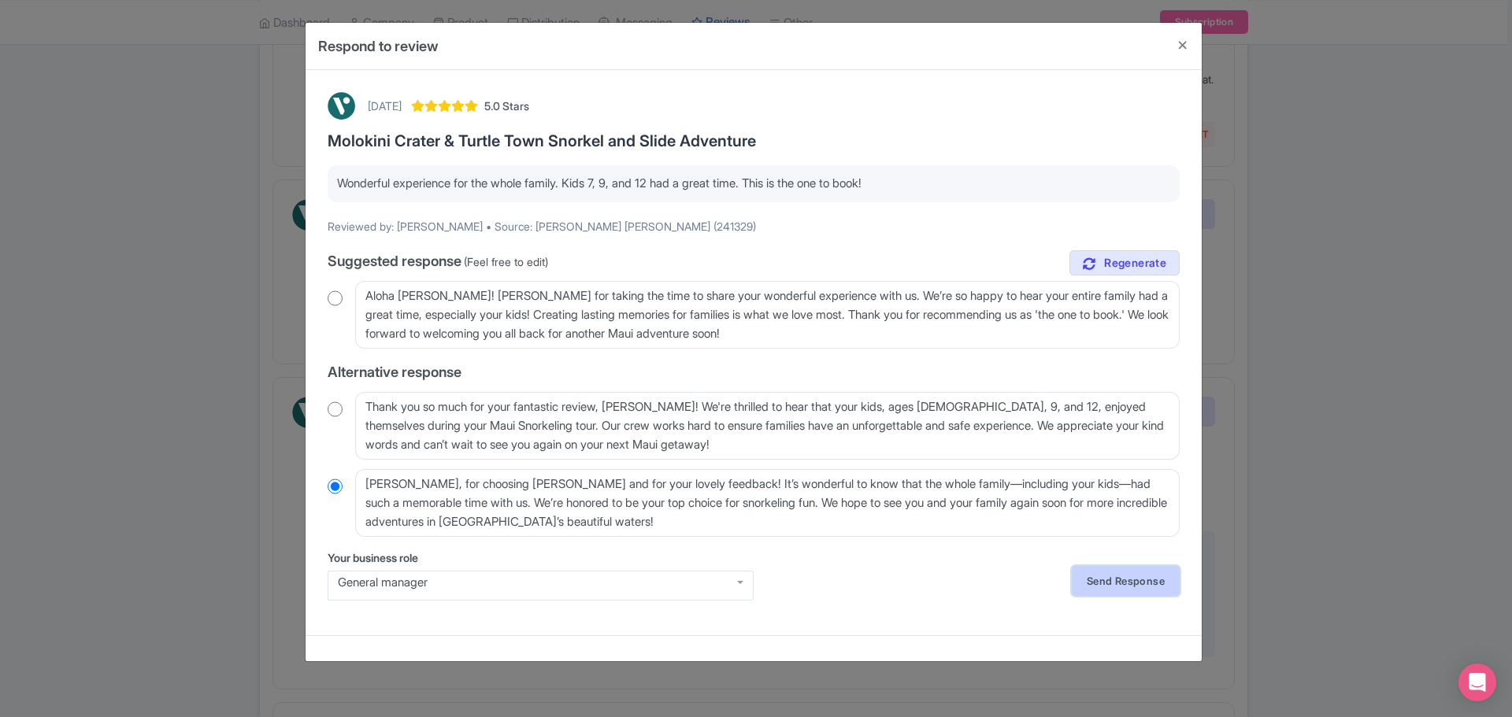
click at [1119, 584] on link "Send Response" at bounding box center [1125, 581] width 108 height 30
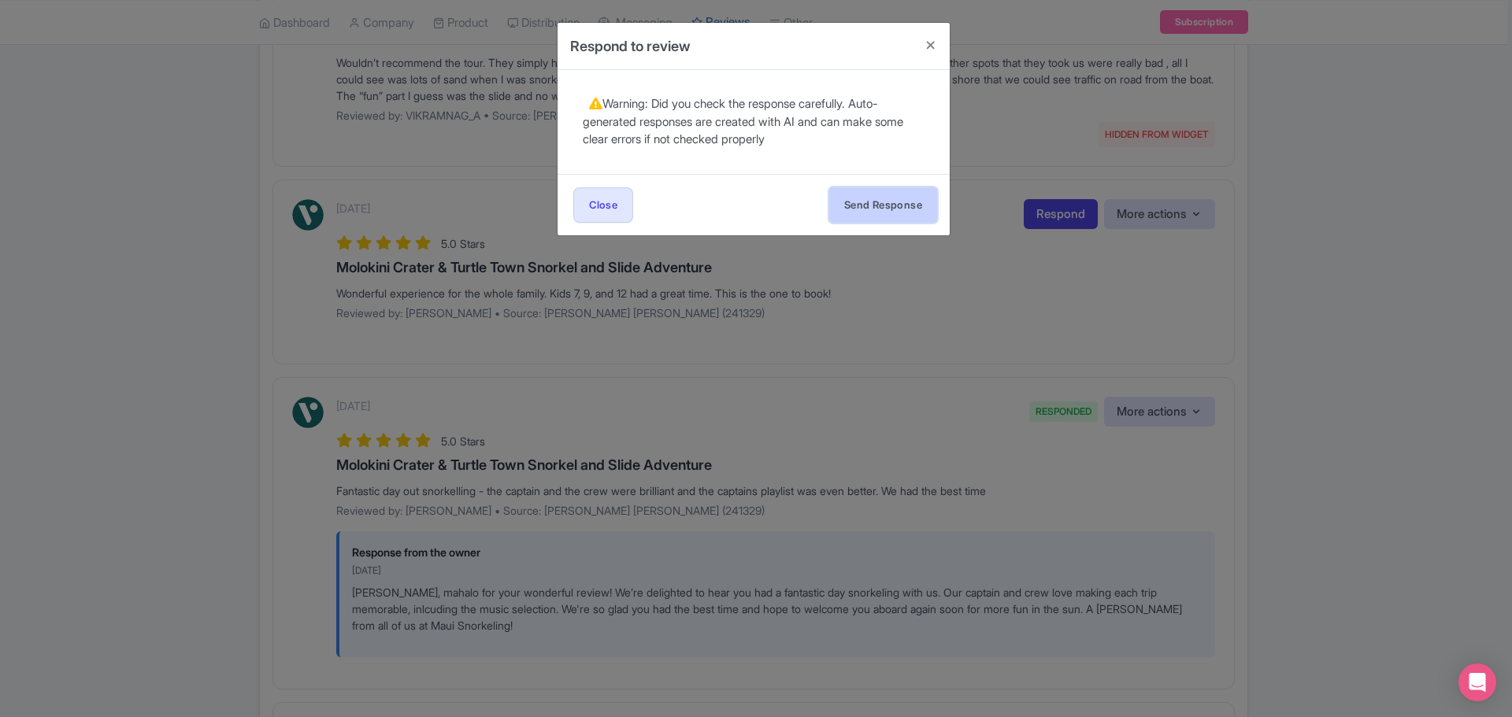
click at [865, 201] on button "Send Response" at bounding box center [883, 204] width 108 height 35
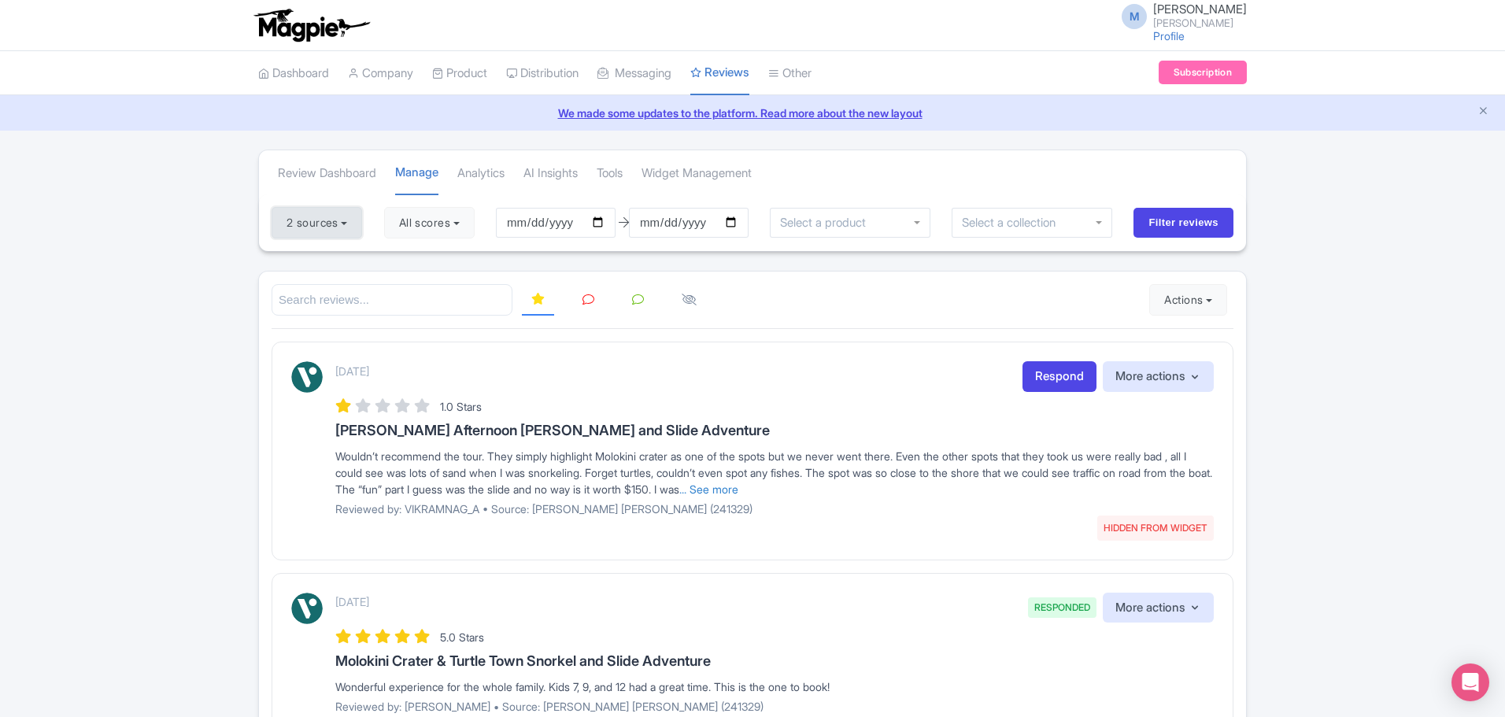
click at [344, 230] on button "2 sources" at bounding box center [317, 222] width 91 height 31
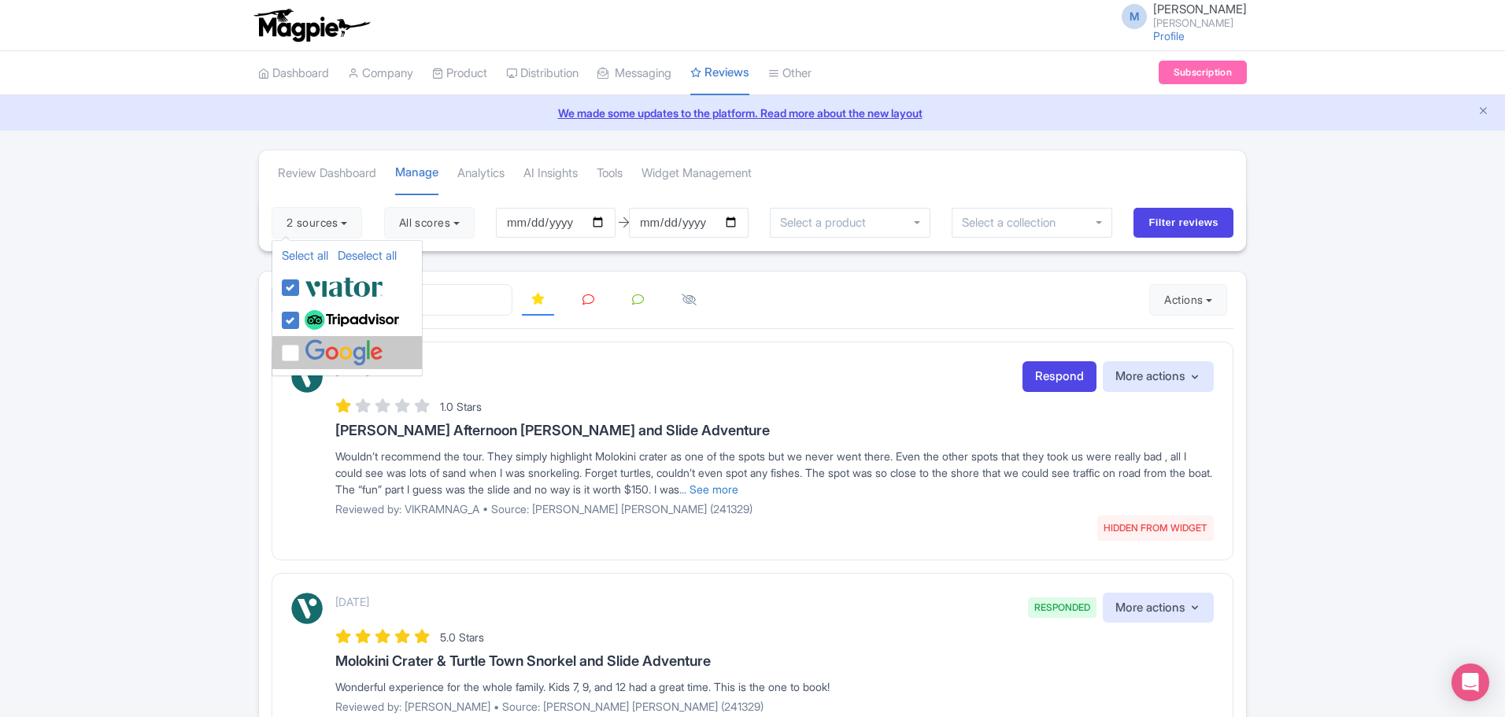
click at [301, 348] on label at bounding box center [342, 352] width 83 height 26
click at [301, 348] on input "checkbox" at bounding box center [306, 344] width 10 height 10
checkbox input "true"
click at [1176, 224] on input "Filter reviews" at bounding box center [1184, 223] width 100 height 30
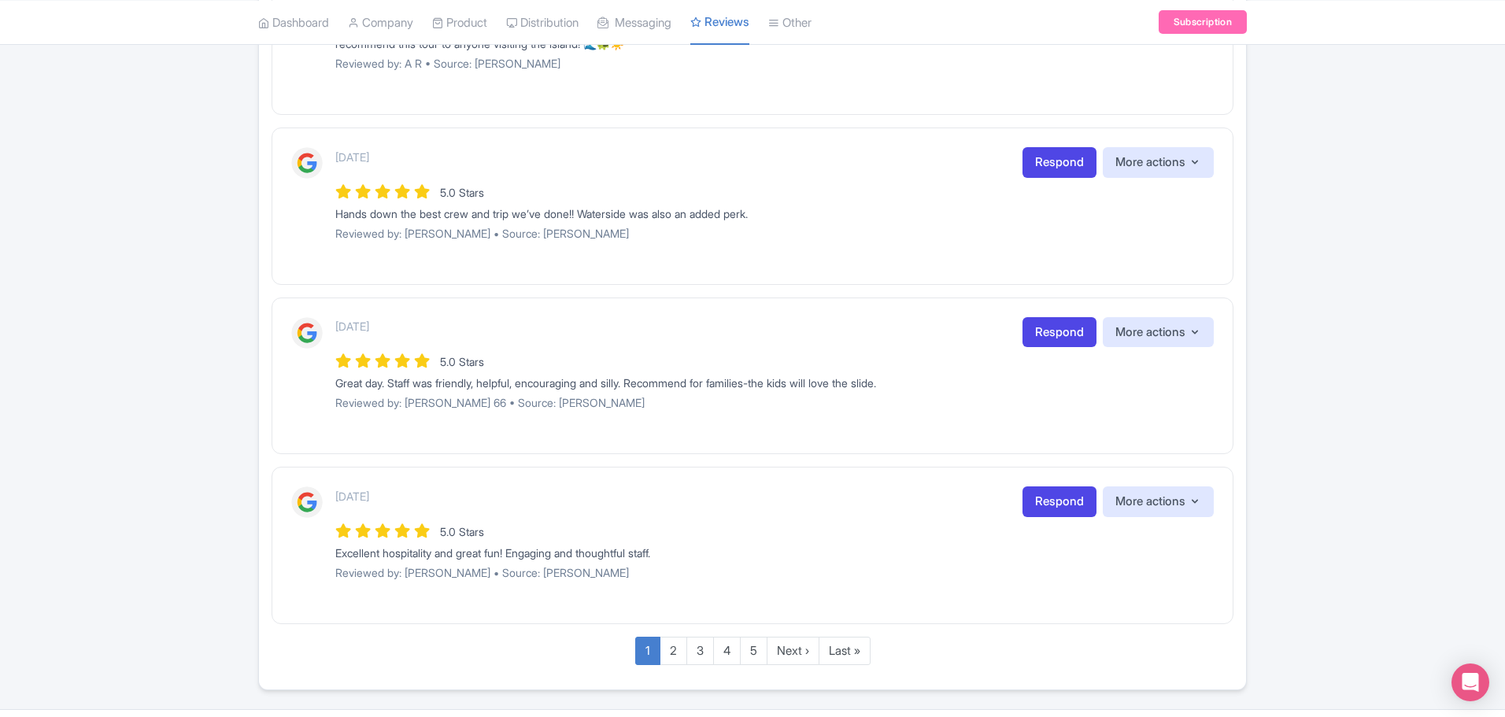
scroll to position [1738, 0]
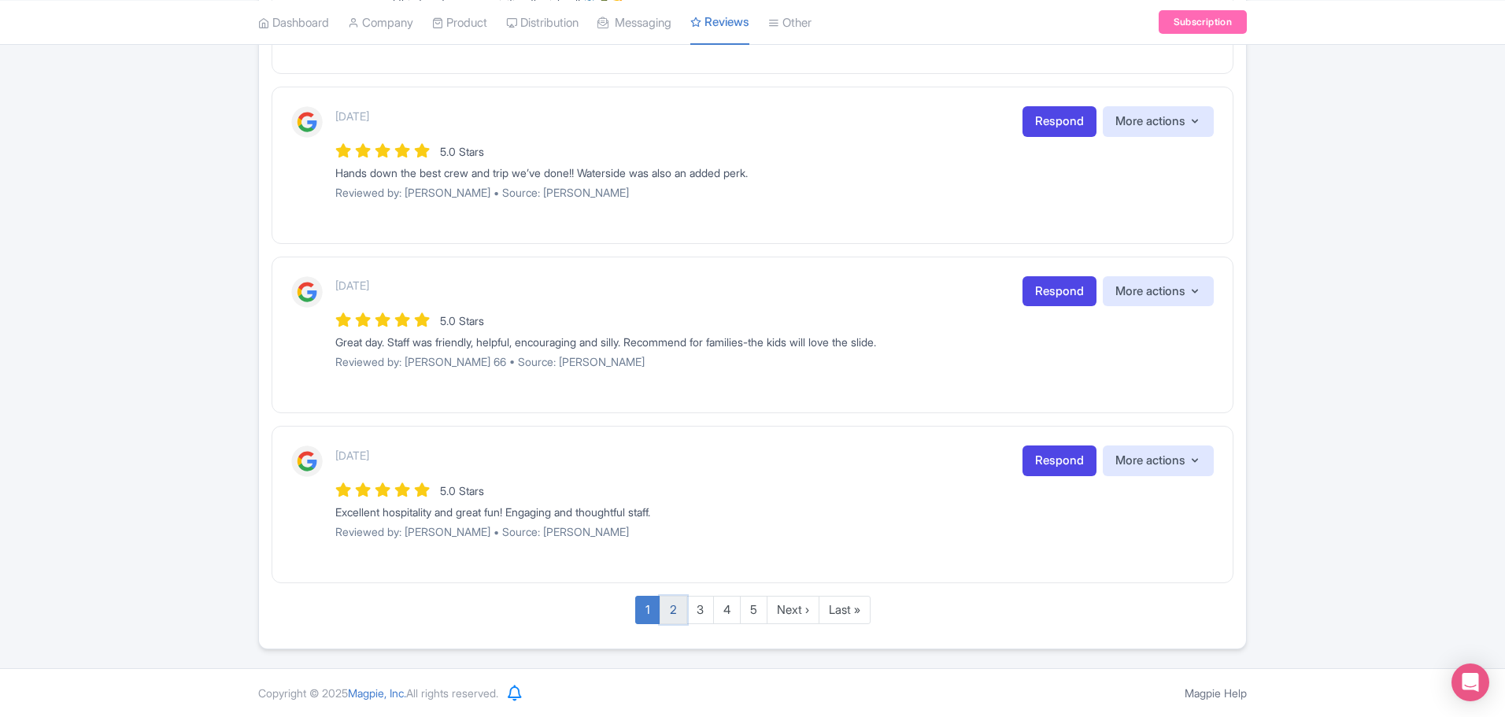
click at [671, 617] on link "2" at bounding box center [674, 610] width 28 height 29
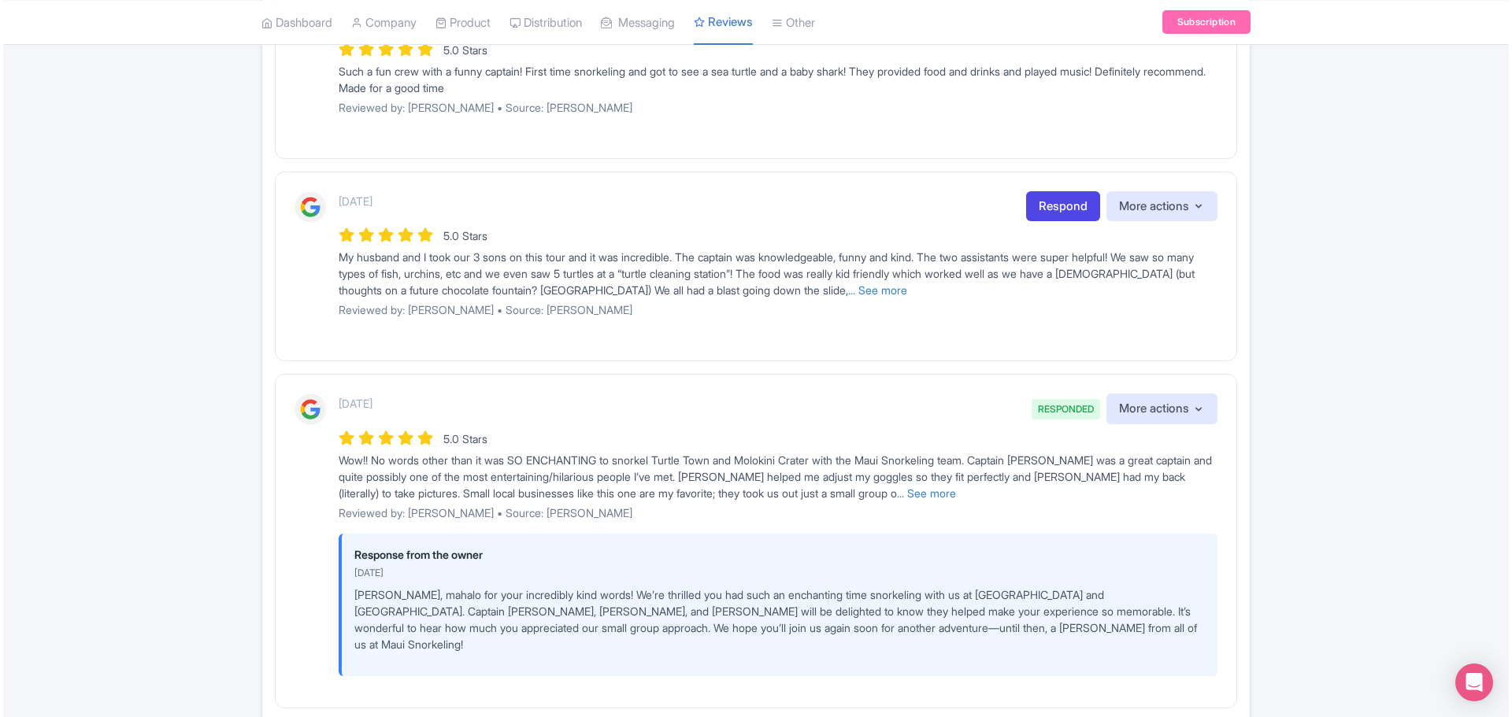
scroll to position [1430, 0]
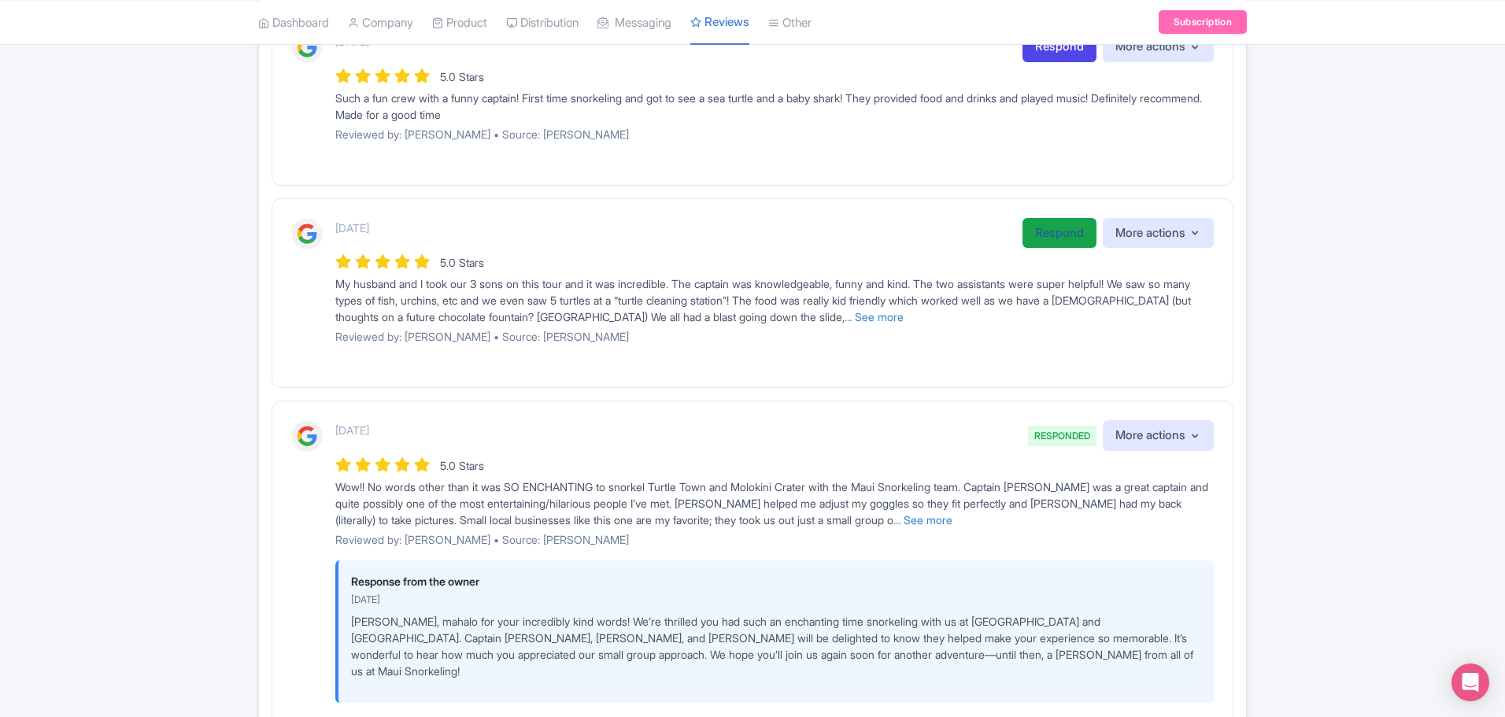
click at [1048, 247] on link "Respond" at bounding box center [1060, 233] width 74 height 31
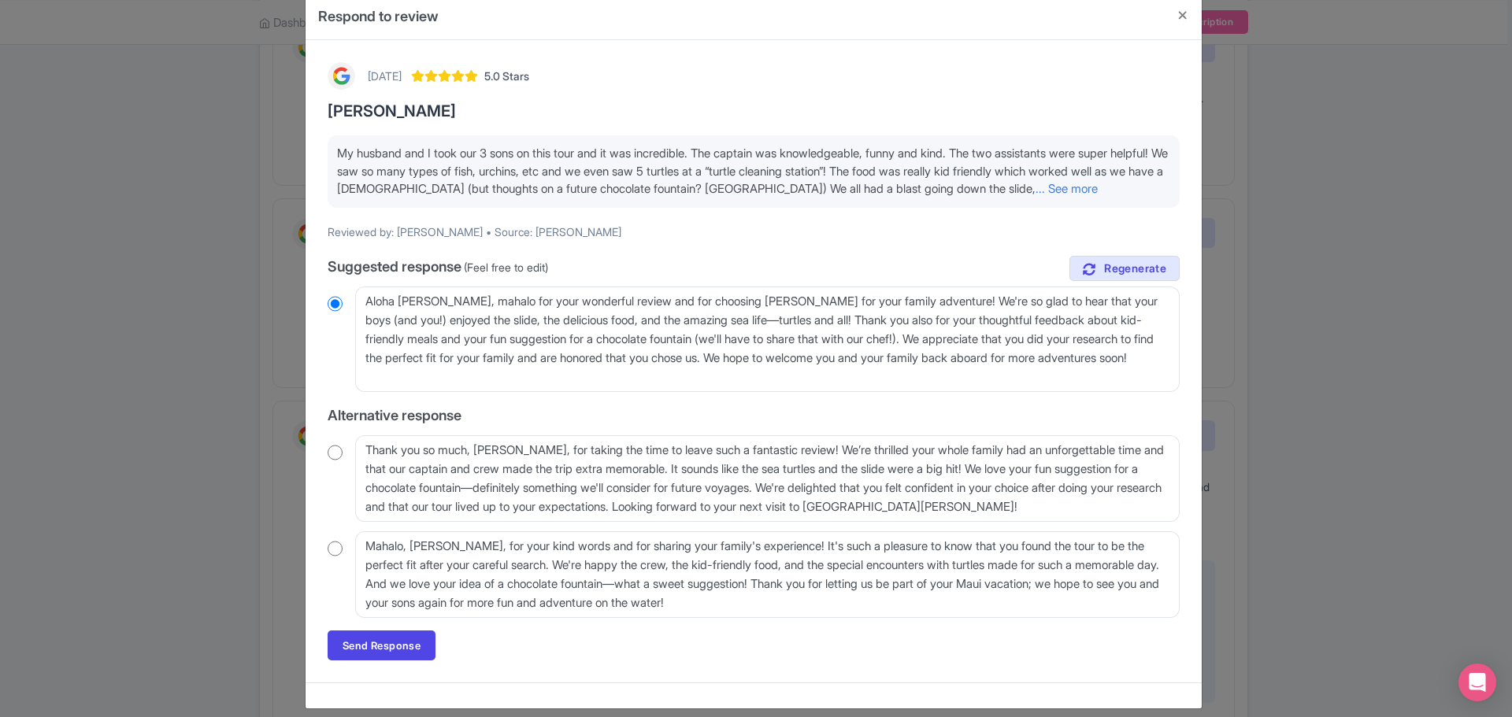
scroll to position [44, 0]
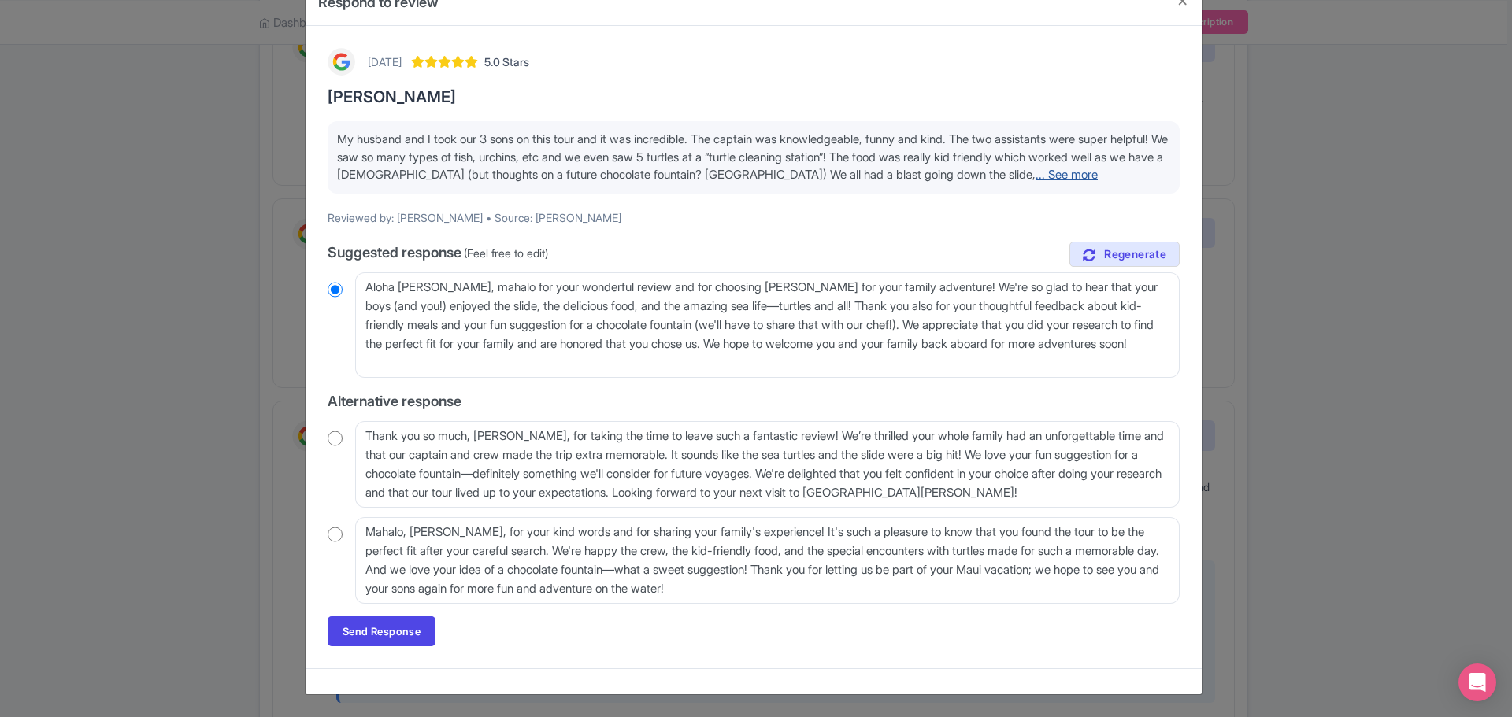
click at [1097, 177] on link "... See more" at bounding box center [1066, 174] width 62 height 15
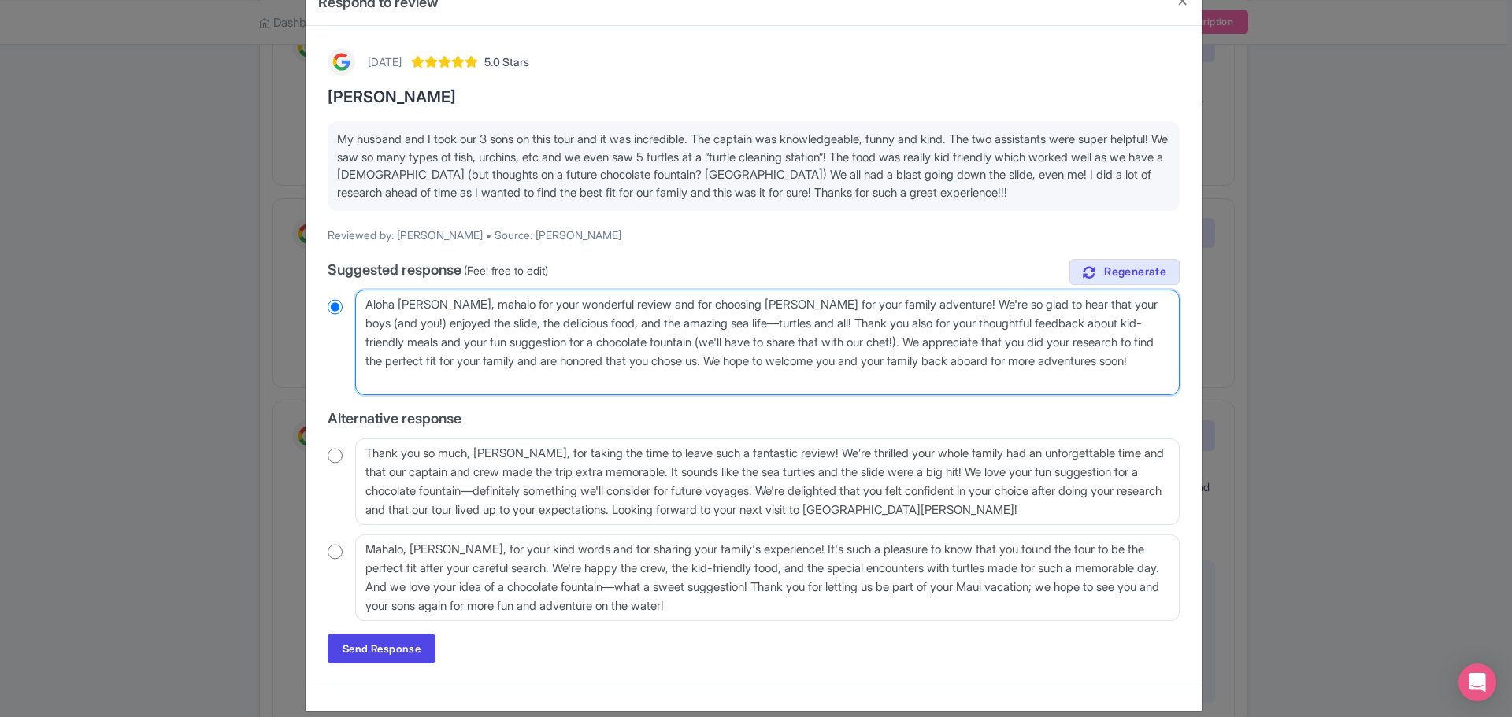
click at [631, 306] on textarea "Aloha [PERSON_NAME], mahalo for your wonderful review and for choosing [PERSON_…" at bounding box center [767, 342] width 824 height 105
click at [727, 304] on textarea "Aloha [PERSON_NAME], mahalo for your wonderful review and for choosing [PERSON_…" at bounding box center [767, 342] width 824 height 105
drag, startPoint x: 848, startPoint y: 302, endPoint x: 878, endPoint y: 302, distance: 29.9
click at [853, 302] on textarea "Aloha [PERSON_NAME], mahalo for your wonderful review and for choosing [PERSON_…" at bounding box center [767, 342] width 824 height 105
radio input "true"
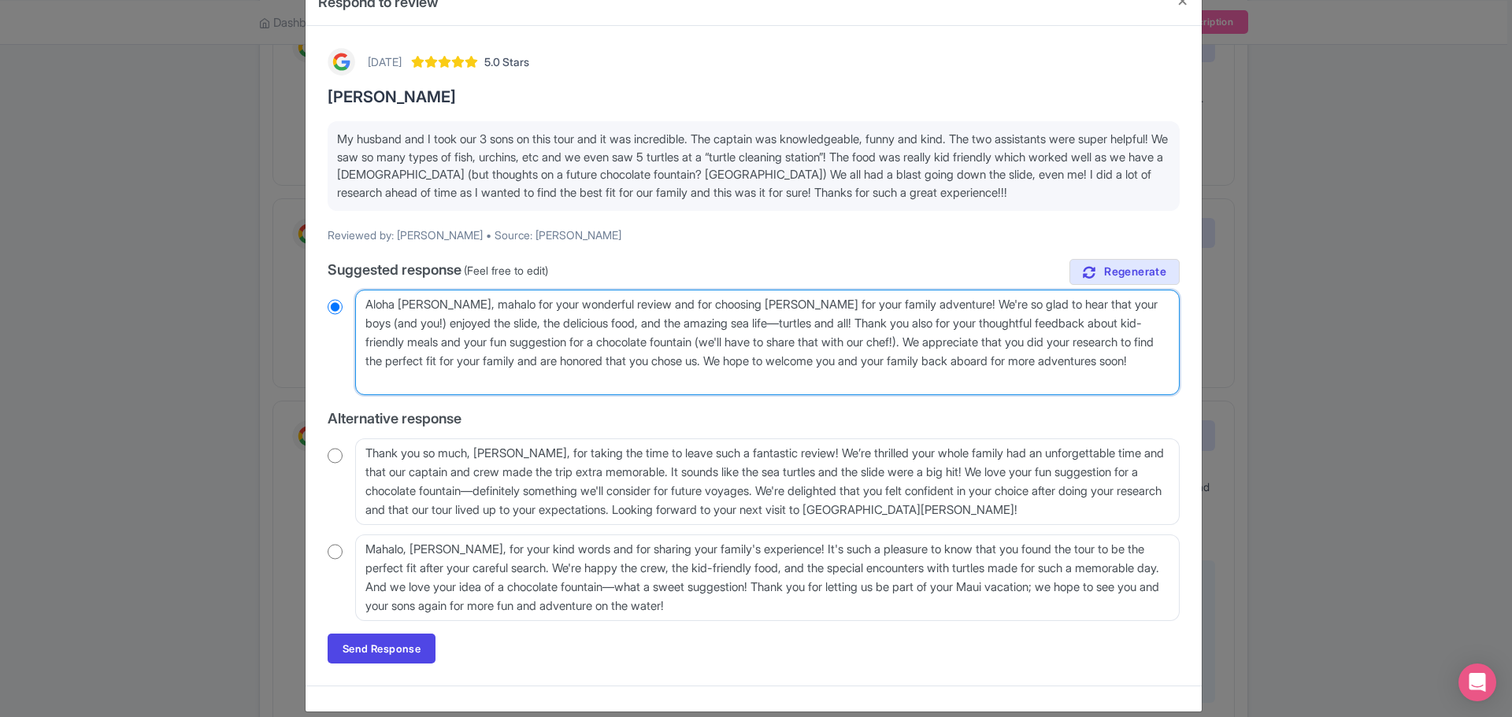
type textarea "Aloha [PERSON_NAME], mahalo for your wonderful review and for choosing [PERSON_…"
radio input "true"
type textarea "Aloha [PERSON_NAME], mahalo for your wonderful review and for choosing [PERSON_…"
radio input "true"
type textarea "Aloha Dena, mahalo for your wonderful review and for choosing Maui Snorkeling f…"
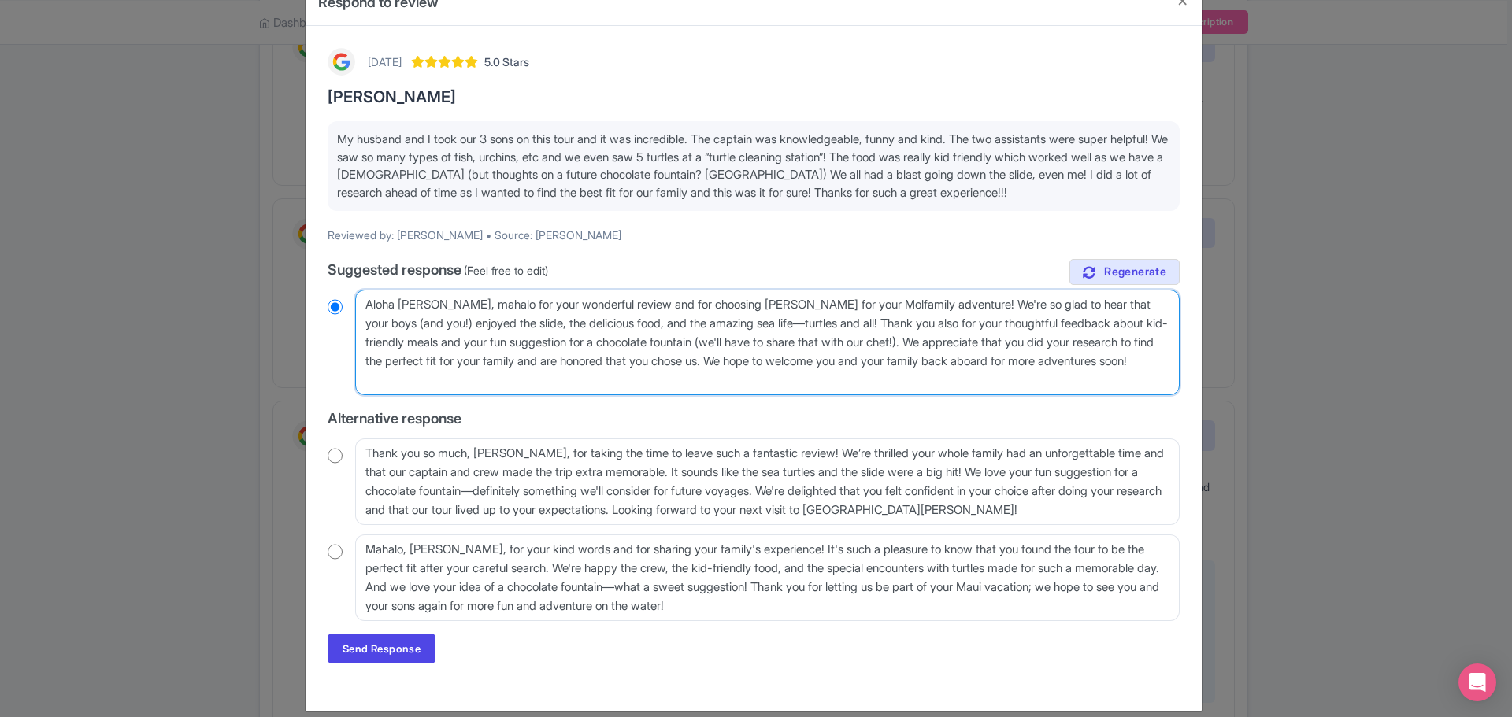
radio input "true"
type textarea "Aloha Dena, mahalo for your wonderful review and for choosing Maui Snorkeling f…"
radio input "true"
type textarea "Aloha Dena, mahalo for your wonderful review and for choosing Maui Snorkeling f…"
radio input "true"
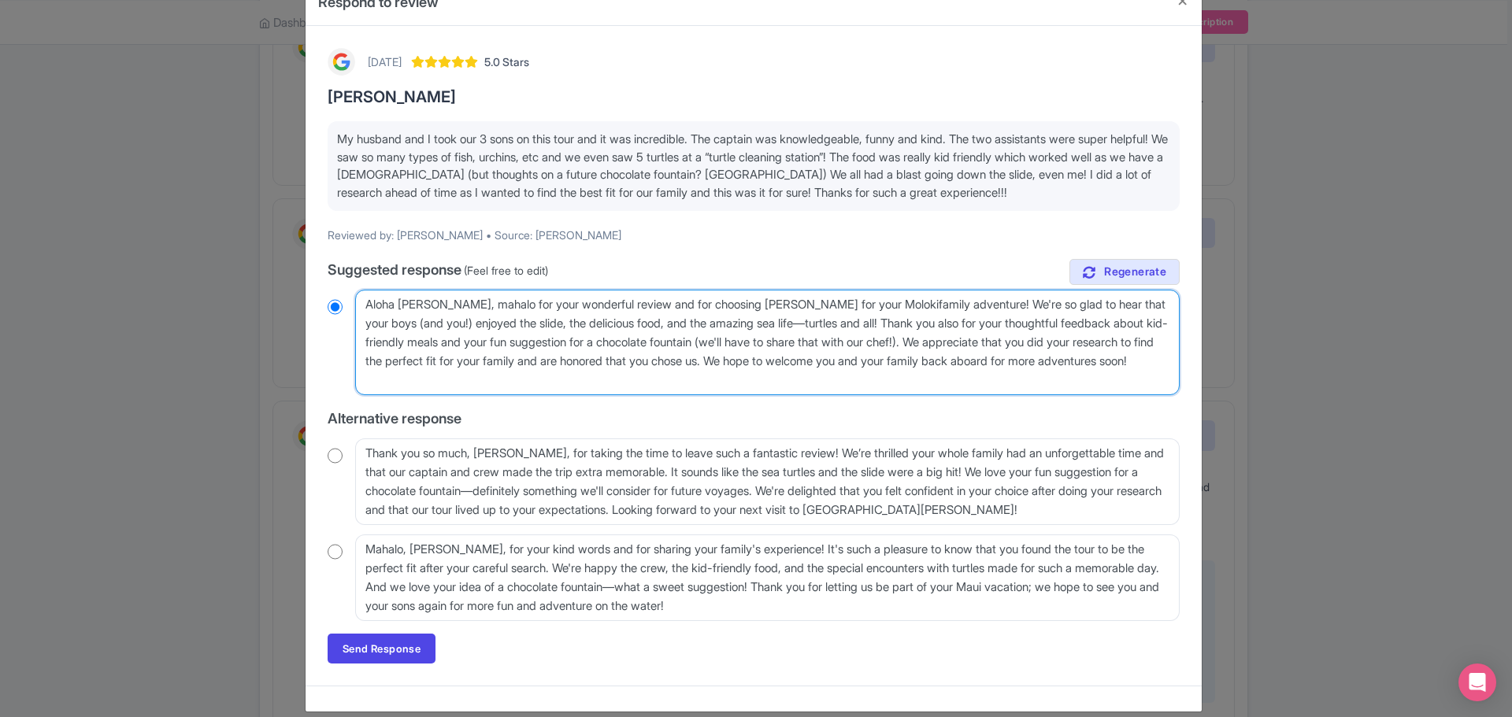
type textarea "Aloha Dena, mahalo for your wonderful review and for choosing Maui Snorkeling f…"
radio input "true"
type textarea "Aloha Dena, mahalo for your wonderful review and for choosing Maui Snorkeling f…"
radio input "true"
type textarea "Aloha Dena, mahalo for your wonderful review and for choosing Maui Snorkeling f…"
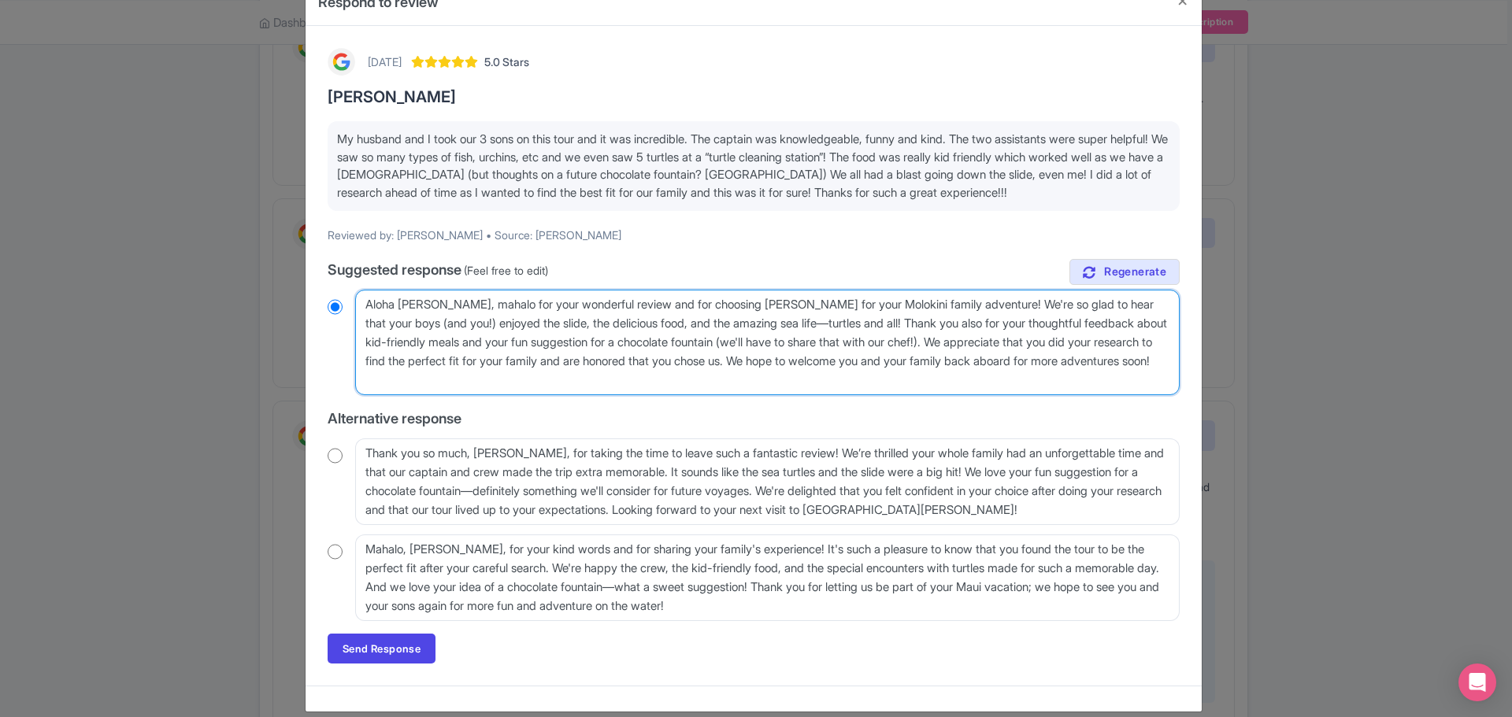
radio input "true"
type textarea "Aloha Dena, mahalo for your wonderful review and for choosing Maui Snorkeling f…"
radio input "true"
type textarea "Aloha Dena, mahalo for your wonderful review and for choosing Maui Snorkeling f…"
radio input "true"
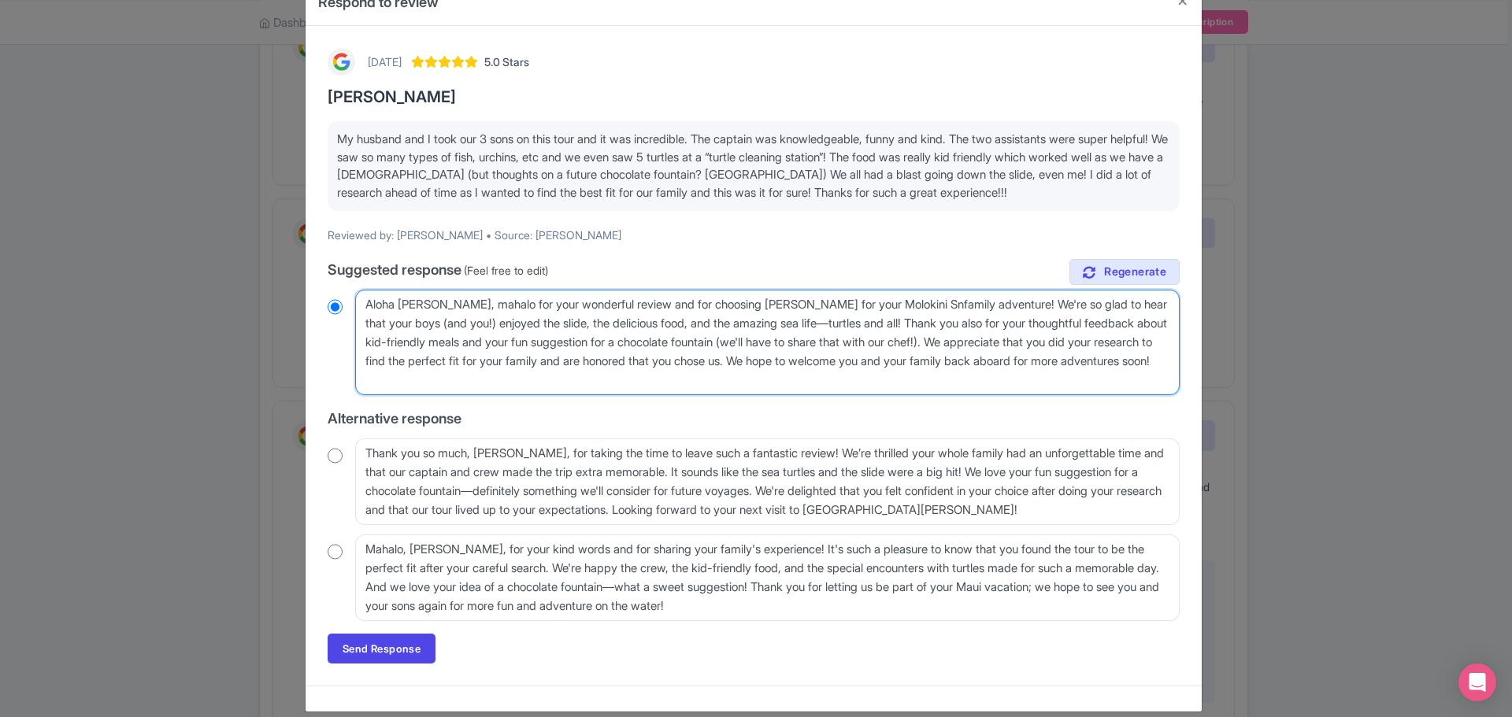
type textarea "Aloha Dena, mahalo for your wonderful review and for choosing Maui Snorkeling f…"
radio input "true"
type textarea "Aloha Dena, mahalo for your wonderful review and for choosing Maui Snorkeling f…"
radio input "true"
type textarea "Aloha Dena, mahalo for your wonderful review and for choosing Maui Snorkeling f…"
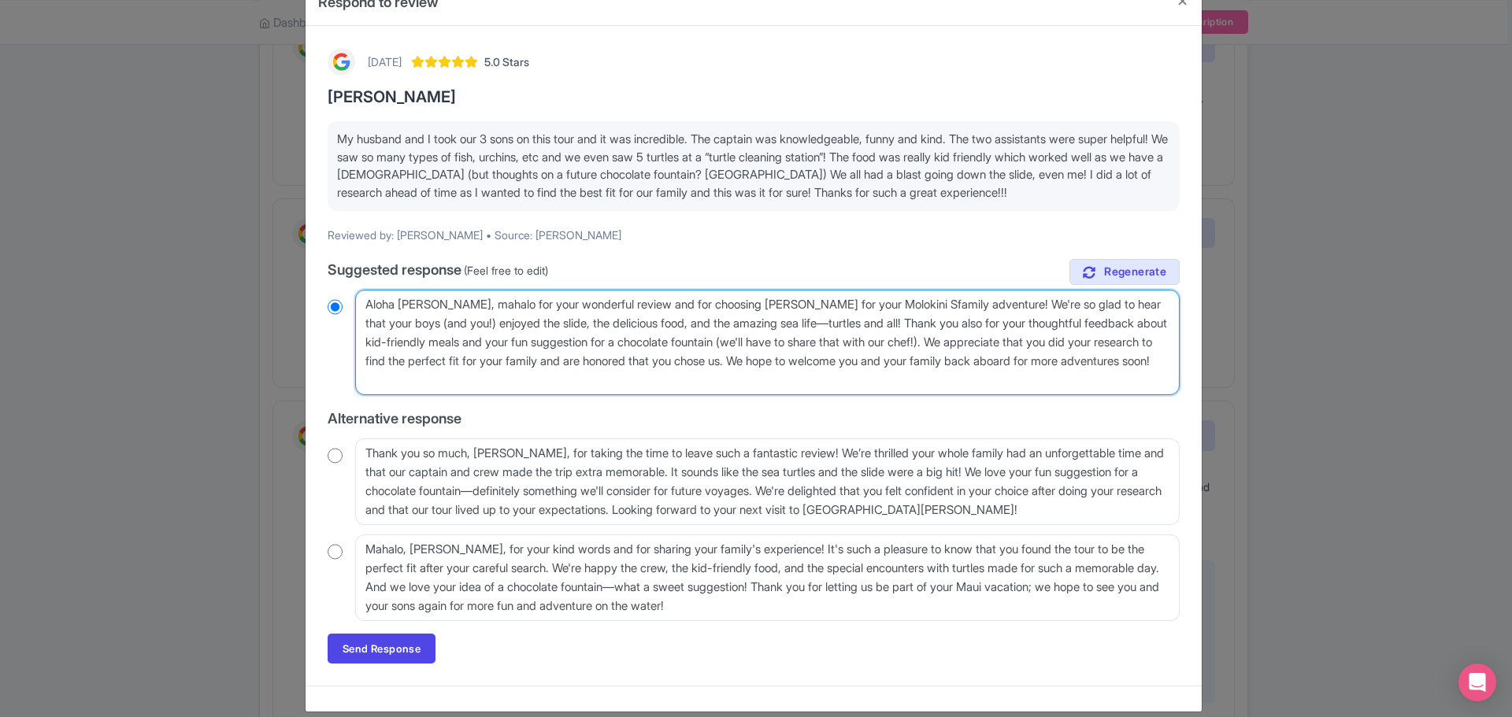
radio input "true"
type textarea "Aloha Dena, mahalo for your wonderful review and for choosing Maui Snorkeling f…"
radio input "true"
type textarea "Aloha Dena, mahalo for your wonderful review and for choosing Maui Snorkeling f…"
radio input "true"
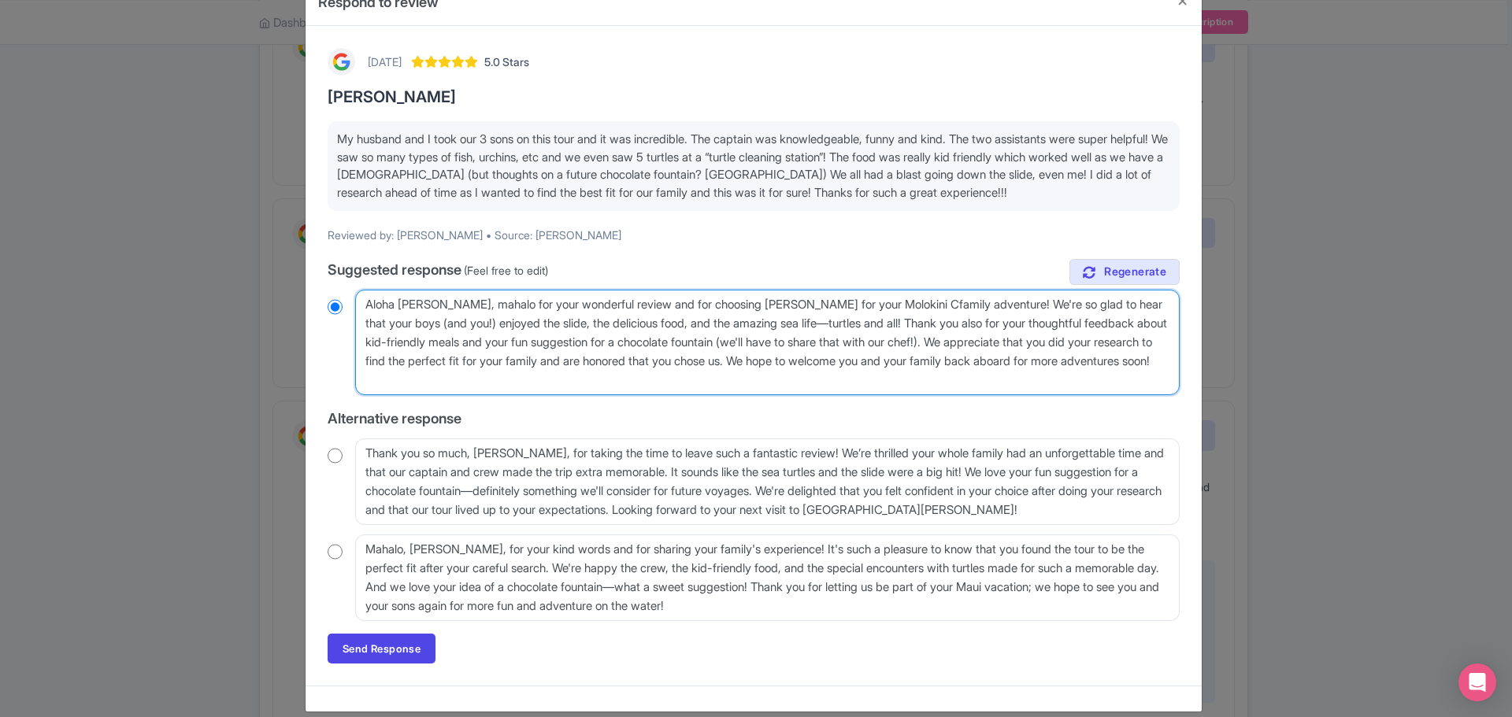
type textarea "Aloha Dena, mahalo for your wonderful review and for choosing Maui Snorkeling f…"
radio input "true"
type textarea "Aloha Dena, mahalo for your wonderful review and for choosing Maui Snorkeling f…"
radio input "true"
type textarea "Aloha Dena, mahalo for your wonderful review and for choosing Maui Snorkeling f…"
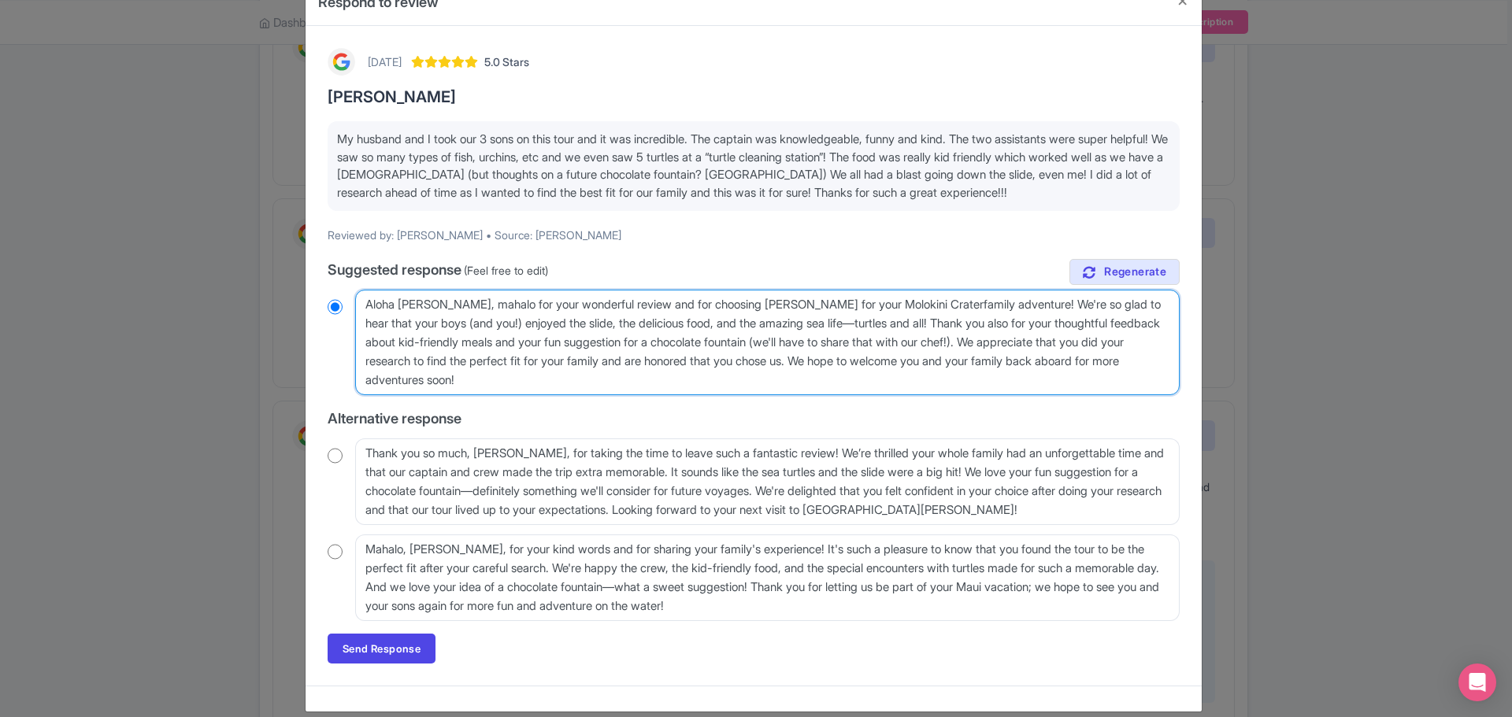
radio input "true"
type textarea "Aloha Dena, mahalo for your wonderful review and for choosing Maui Snorkeling f…"
radio input "true"
type textarea "Aloha Dena, mahalo for your wonderful review and for choosing Maui Snorkeling f…"
radio input "true"
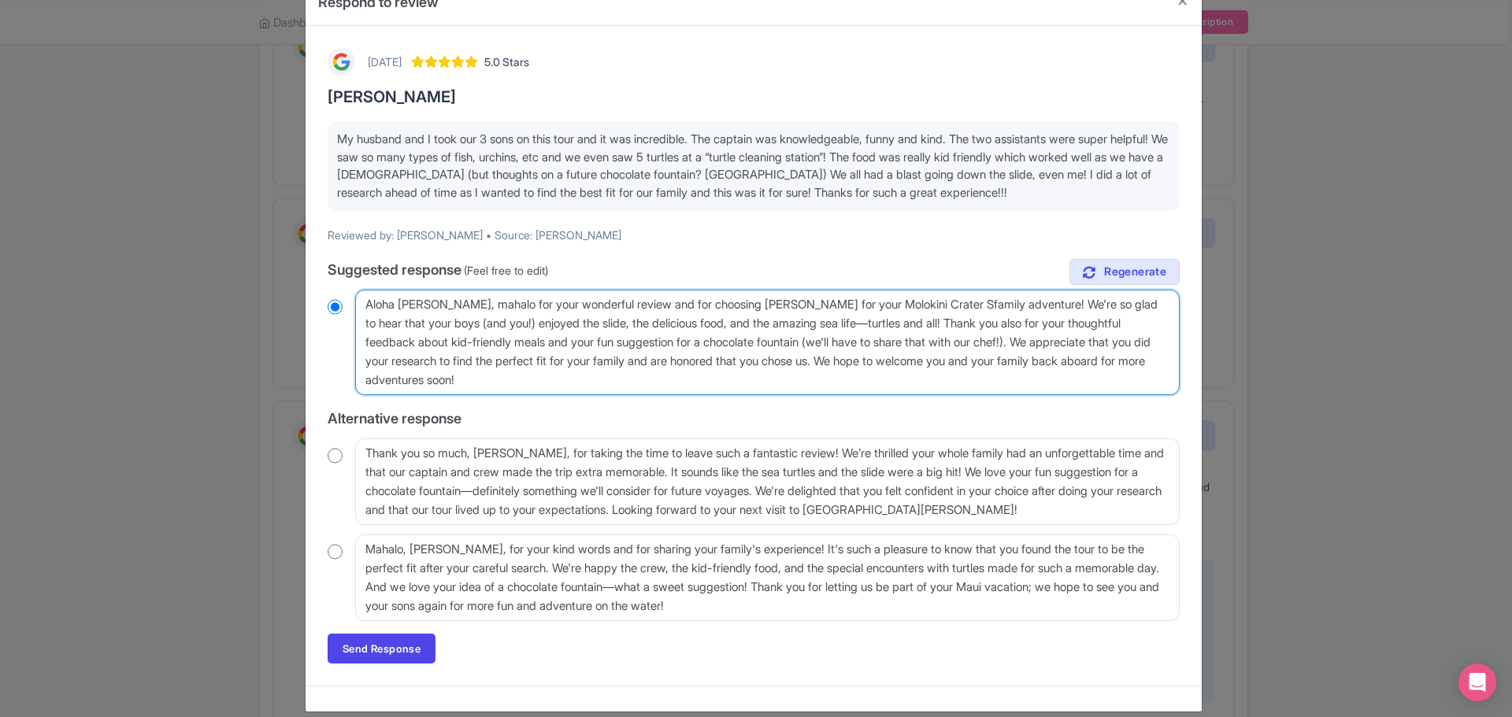
type textarea "Aloha Dena, mahalo for your wonderful review and for choosing Maui Snorkeling f…"
radio input "true"
type textarea "Aloha Dena, mahalo for your wonderful review and for choosing Maui Snorkeling f…"
radio input "true"
type textarea "Aloha Dena, mahalo for your wonderful review and for choosing Maui Snorkeling f…"
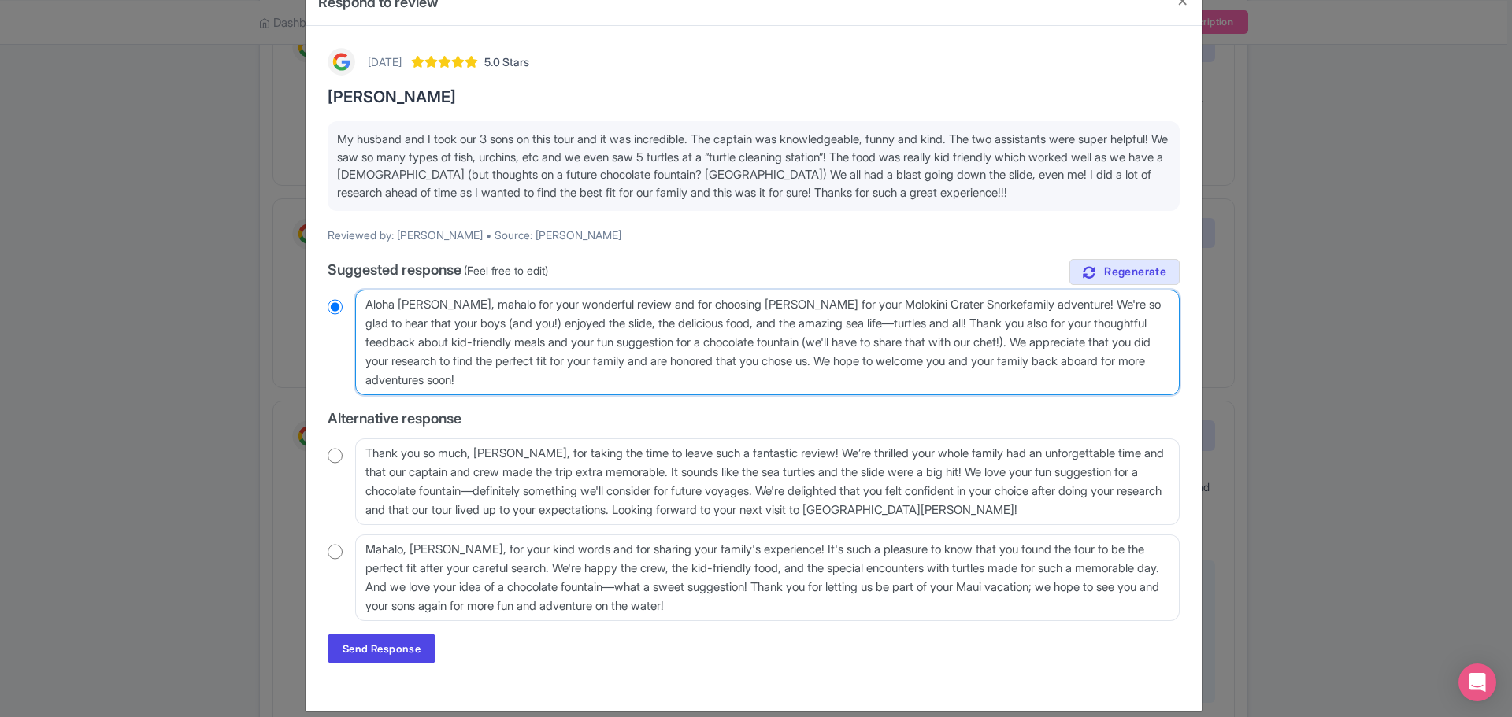
radio input "true"
type textarea "Aloha Dena, mahalo for your wonderful review and for choosing Maui Snorkeling f…"
radio input "true"
type textarea "Aloha Dena, mahalo for your wonderful review and for choosing Maui Snorkeling f…"
radio input "true"
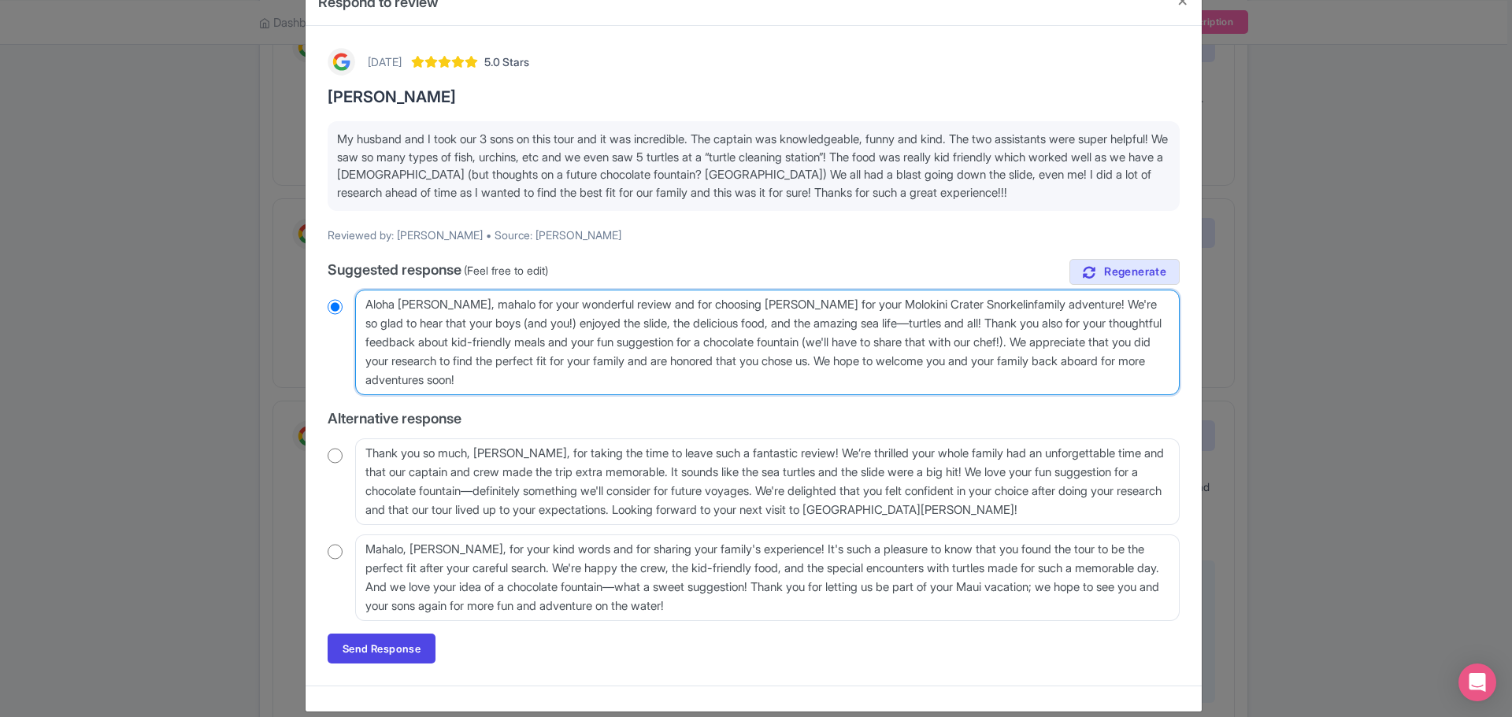
type textarea "Aloha Dena, mahalo for your wonderful review and for choosing Maui Snorkeling f…"
radio input "true"
type textarea "Aloha Dena, mahalo for your wonderful review and for choosing Maui Snorkeling f…"
radio input "true"
type textarea "Aloha Dena, mahalo for your wonderful review and for choosing Maui Snorkeling f…"
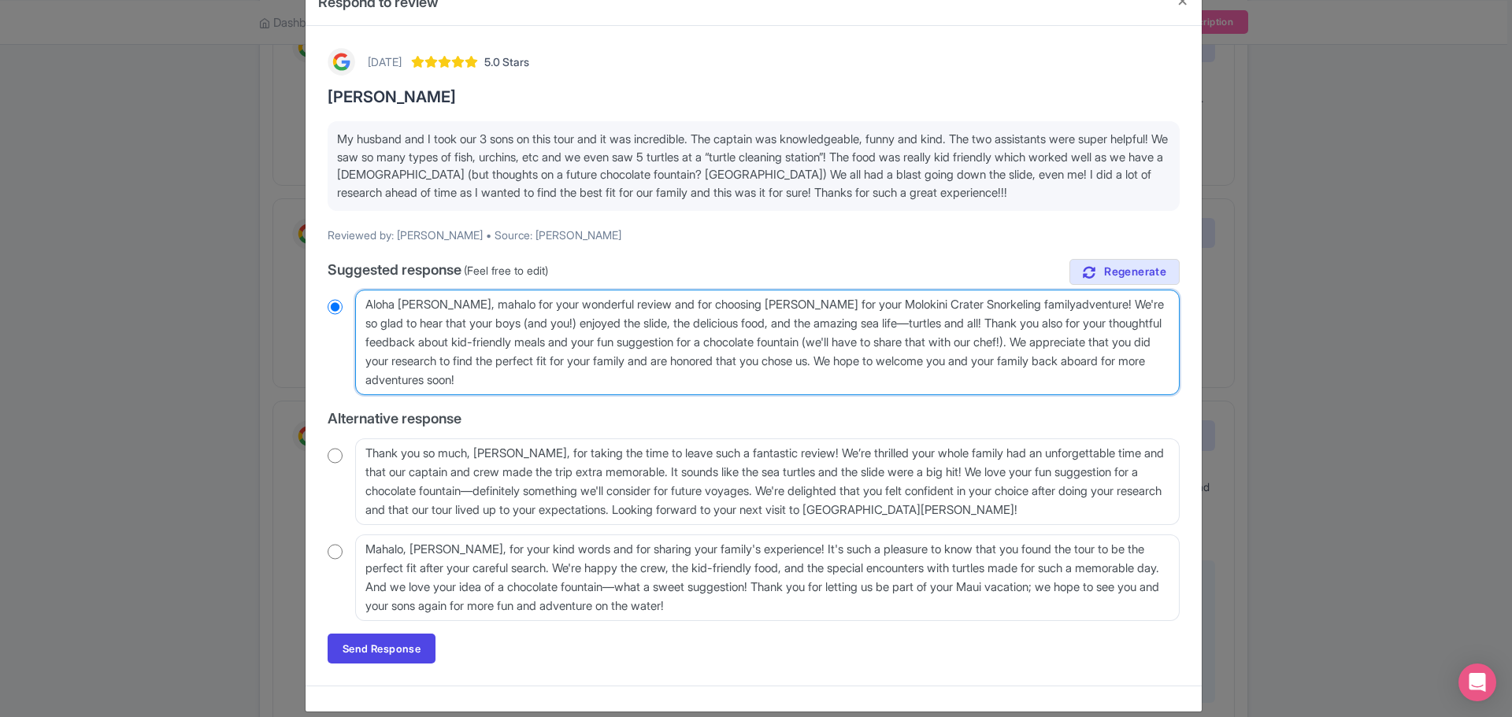
radio input "true"
type textarea "Aloha Dena, mahalo for your wonderful review and for choosing Maui Snorkeling f…"
radio input "true"
type textarea "Aloha Dena, mahalo for your wonderful review and for choosing Maui Snorkeling f…"
radio input "true"
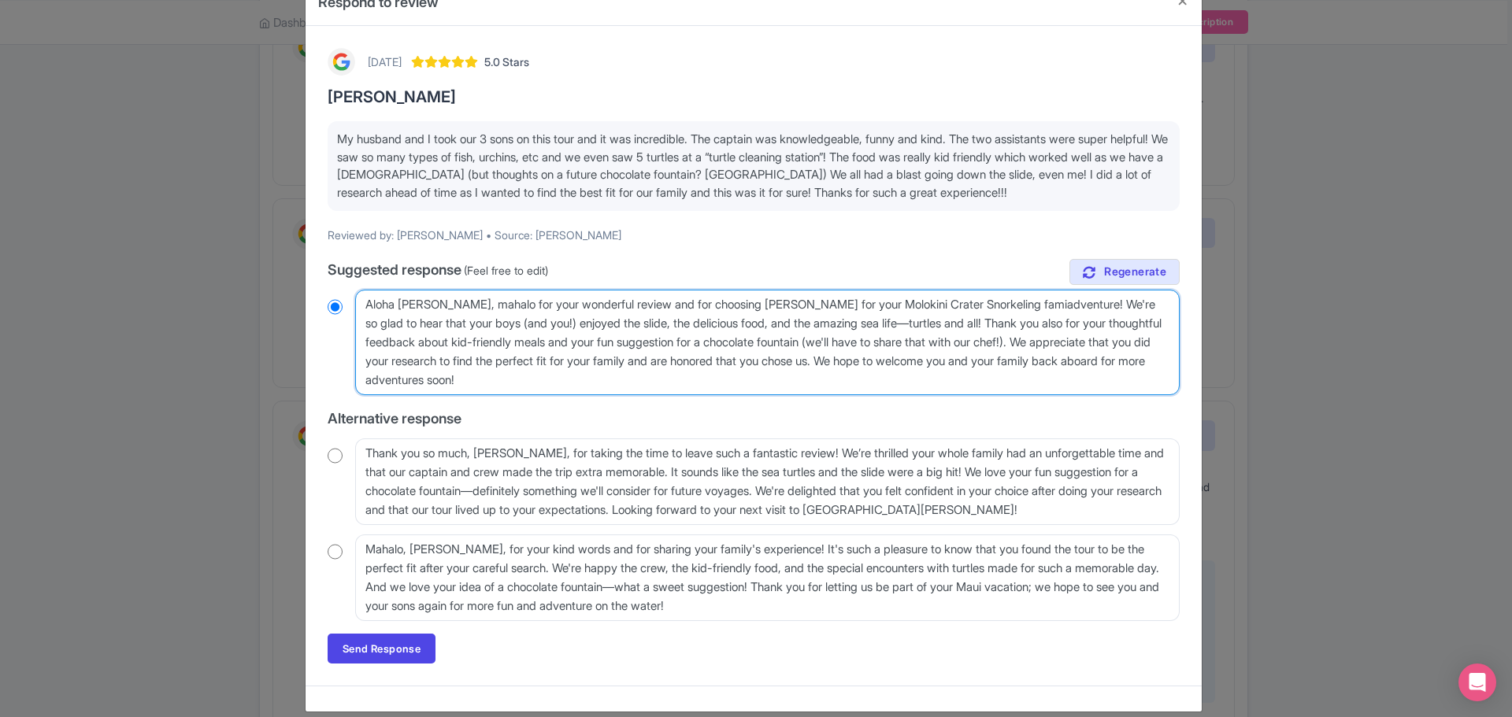
type textarea "Aloha Dena, mahalo for your wonderful review and for choosing Maui Snorkeling f…"
radio input "true"
type textarea "Aloha Dena, mahalo for your wonderful review and for choosing Maui Snorkeling f…"
radio input "true"
type textarea "Aloha Dena, mahalo for your wonderful review and for choosing Maui Snorkeling f…"
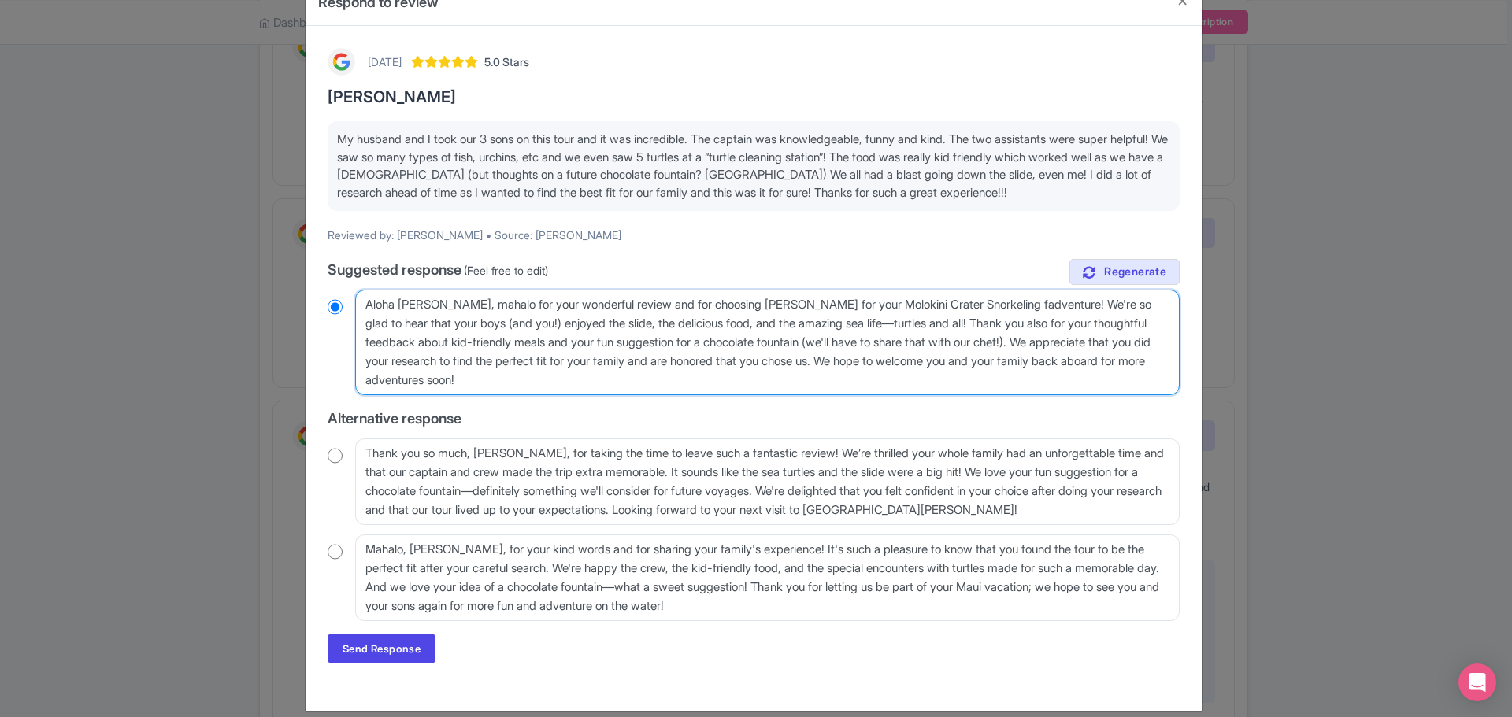
radio input "true"
type textarea "Aloha Dena, mahalo for your wonderful review and for choosing Maui Snorkeling f…"
radio input "true"
type textarea "Aloha Dena, mahalo for your wonderful review and for choosing Maui Snorkeling f…"
radio input "true"
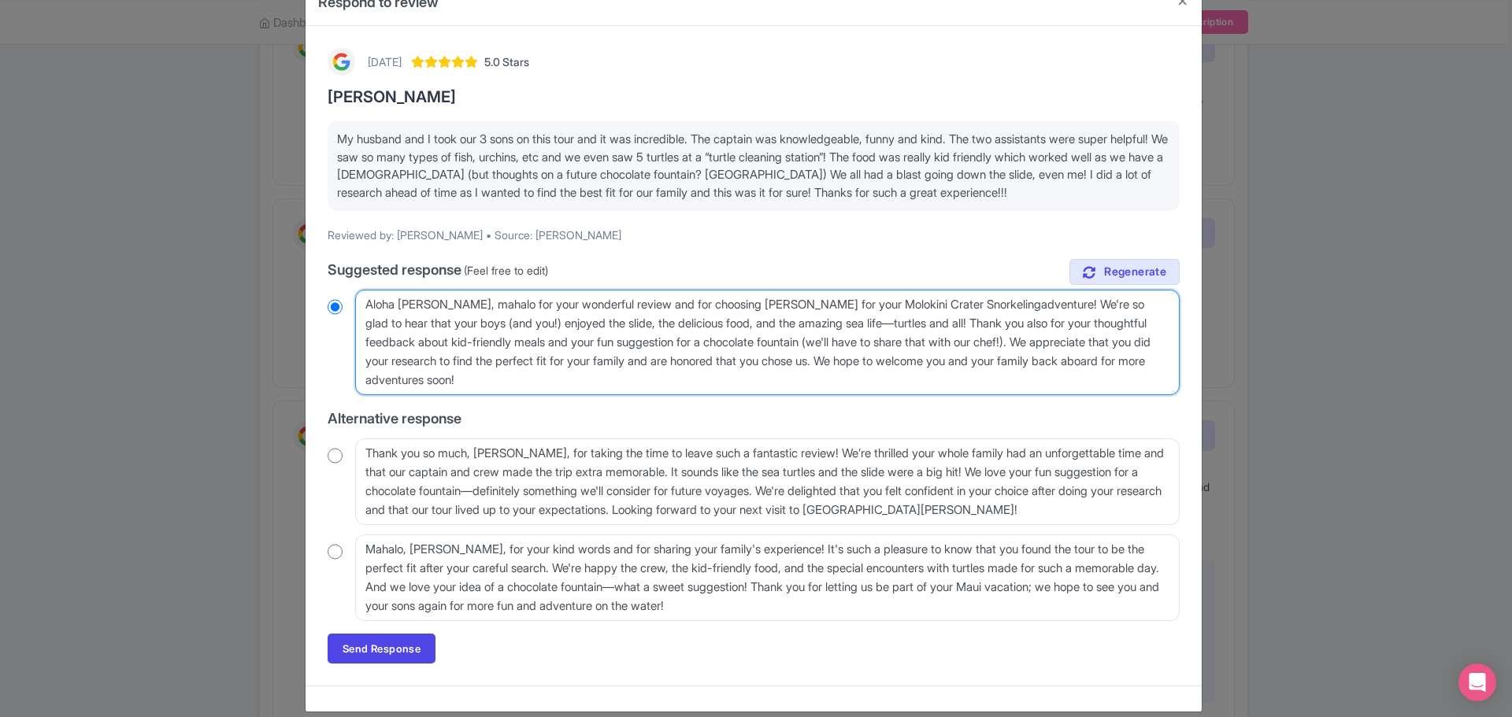
type textarea "Aloha Dena, mahalo for your wonderful review and for choosing Maui Snorkeling f…"
click at [972, 327] on textarea "Aloha Dena, mahalo for your wonderful review and for choosing Maui Snorkeling f…" at bounding box center [767, 342] width 824 height 105
radio input "true"
type textarea "Aloha Dena, mahalo for your wonderful review and for choosing Maui Snorkeling f…"
radio input "true"
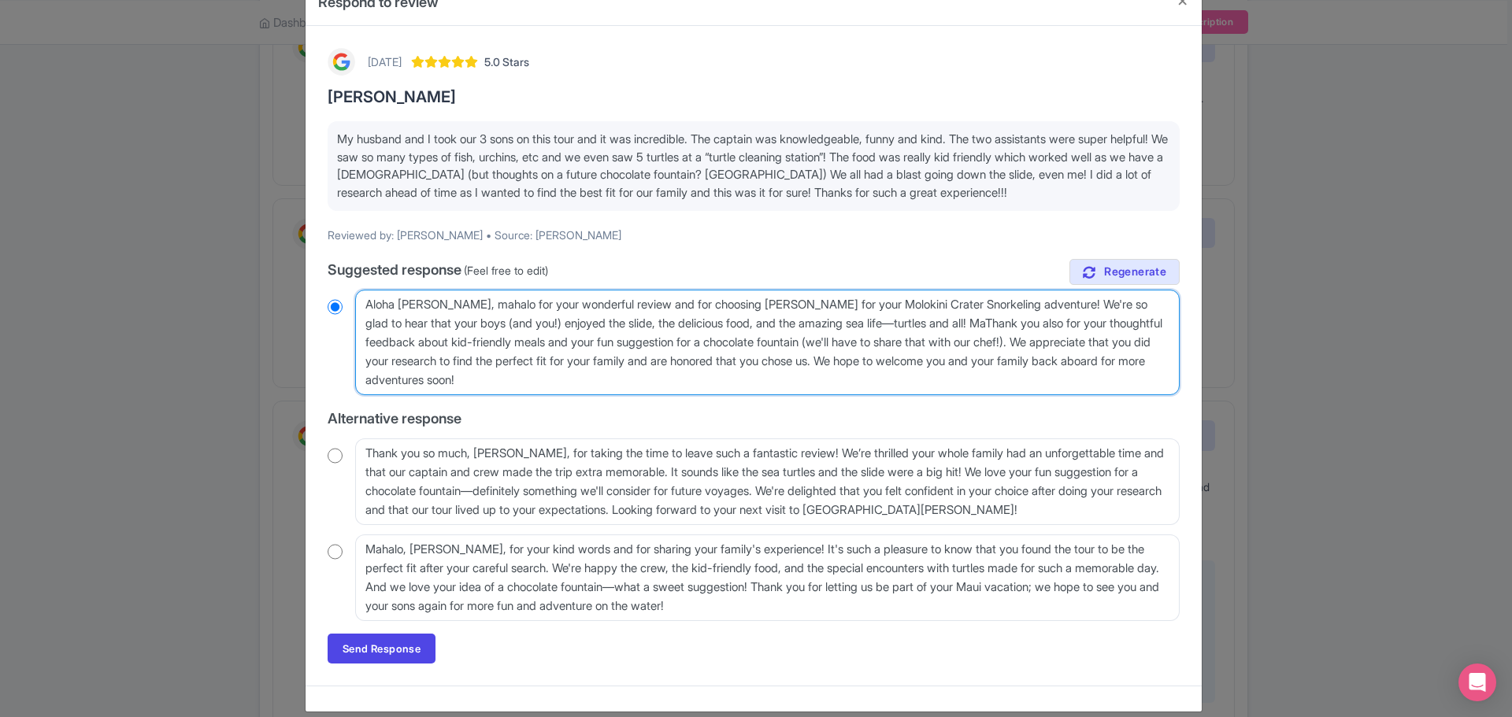
type textarea "Aloha Dena, mahalo for your wonderful review and for choosing Maui Snorkeling f…"
radio input "true"
type textarea "Aloha Dena, mahalo for your wonderful review and for choosing Maui Snorkeling f…"
radio input "true"
type textarea "Aloha Dena, mahalo for your wonderful review and for choosing Maui Snorkeling f…"
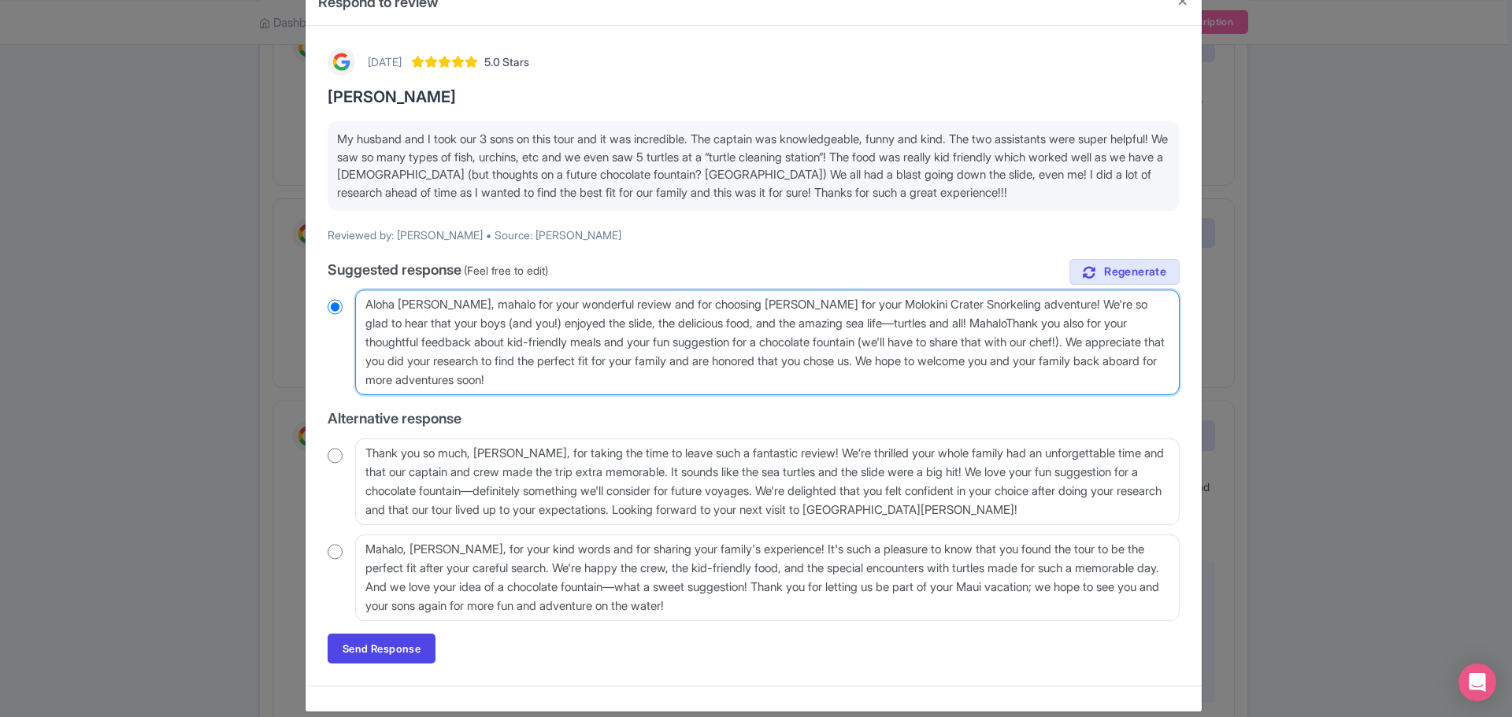
radio input "true"
type textarea "Aloha Dena, mahalo for your wonderful review and for choosing Maui Snorkeling f…"
radio input "true"
type textarea "Aloha Dena, mahalo for your wonderful review and for choosing Maui Snorkeling f…"
radio input "true"
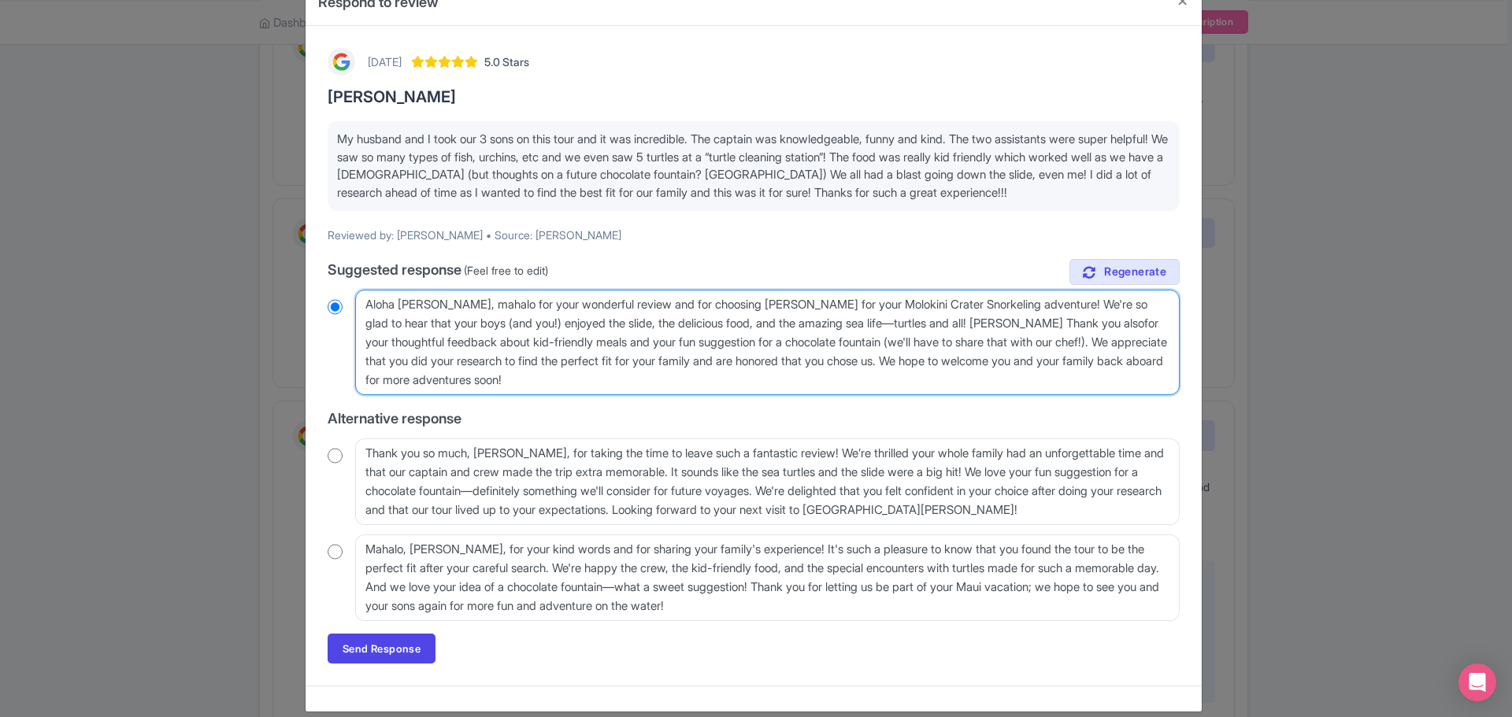
type textarea "Aloha Dena, mahalo for your wonderful review and for choosing Maui Snorkeling f…"
radio input "true"
type textarea "Aloha Dena, mahalo for your wonderful review and for choosing Maui Snorkeling f…"
radio input "true"
type textarea "Aloha Dena, mahalo for your wonderful review and for choosing Maui Snorkeling f…"
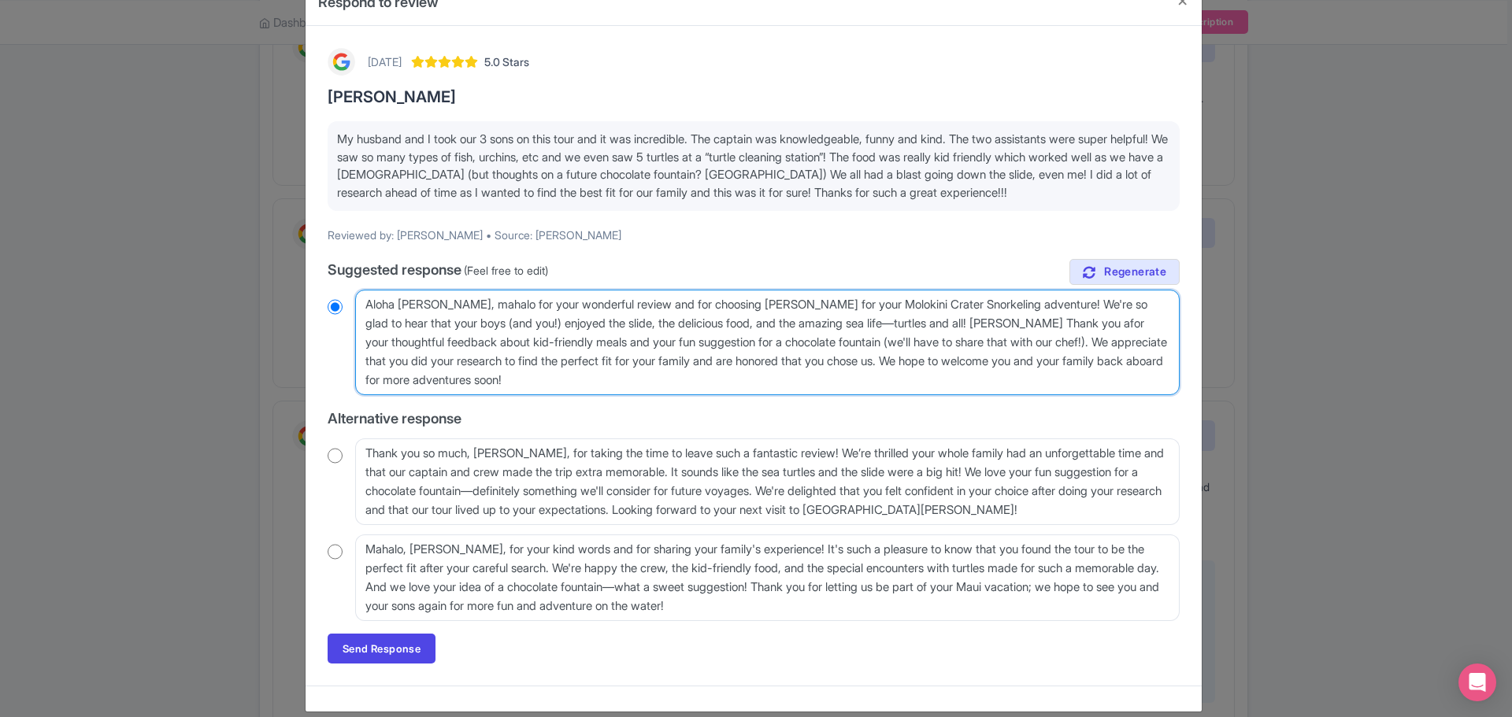
radio input "true"
type textarea "Aloha Dena, mahalo for your wonderful review and for choosing Maui Snorkeling f…"
radio input "true"
type textarea "Aloha Dena, mahalo for your wonderful review and for choosing Maui Snorkeling f…"
radio input "true"
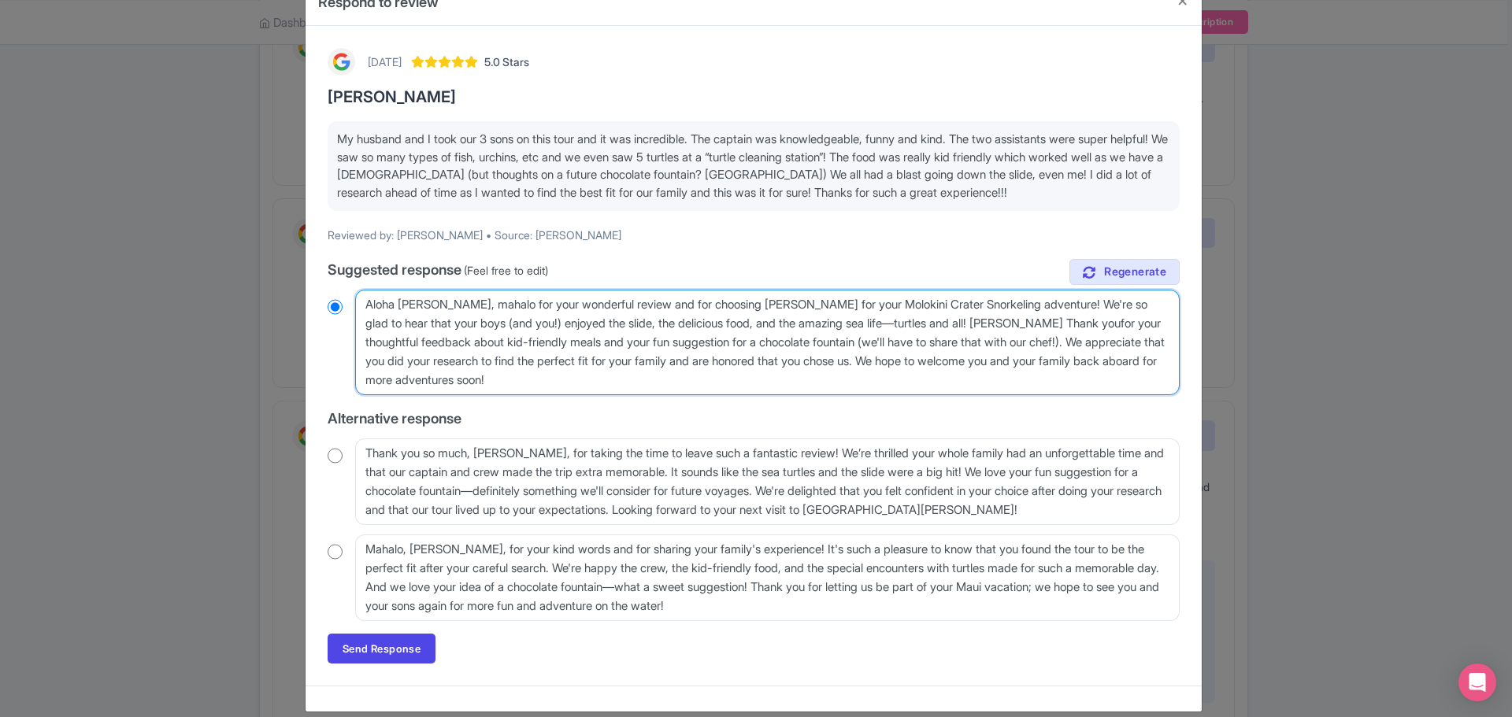
type textarea "Aloha Dena, mahalo for your wonderful review and for choosing Maui Snorkeling f…"
radio input "true"
type textarea "Aloha Dena, mahalo for your wonderful review and for choosing Maui Snorkeling f…"
radio input "true"
type textarea "Aloha Dena, mahalo for your wonderful review and for choosing Maui Snorkeling f…"
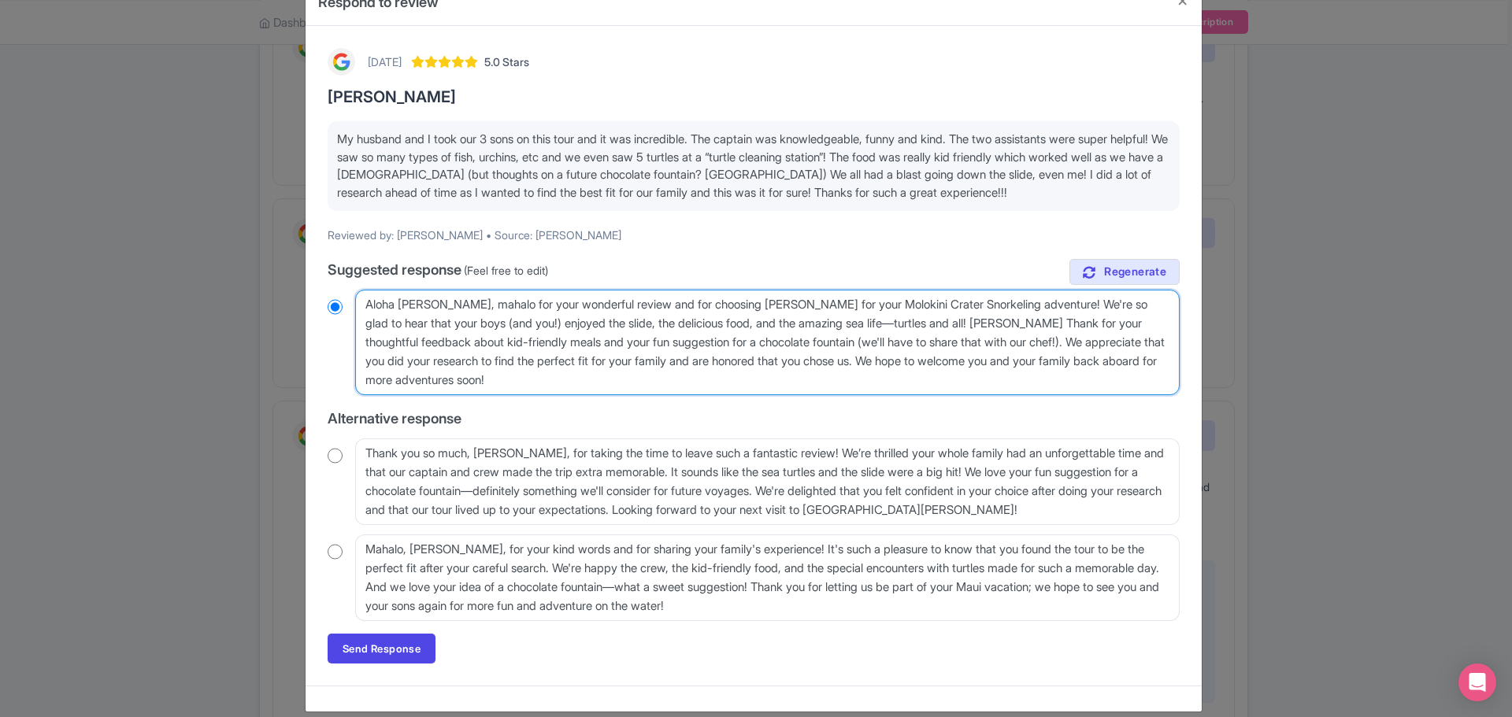
radio input "true"
type textarea "Aloha Dena, mahalo for your wonderful review and for choosing Maui Snorkeling f…"
radio input "true"
type textarea "Aloha Dena, mahalo for your wonderful review and for choosing Maui Snorkeling f…"
radio input "true"
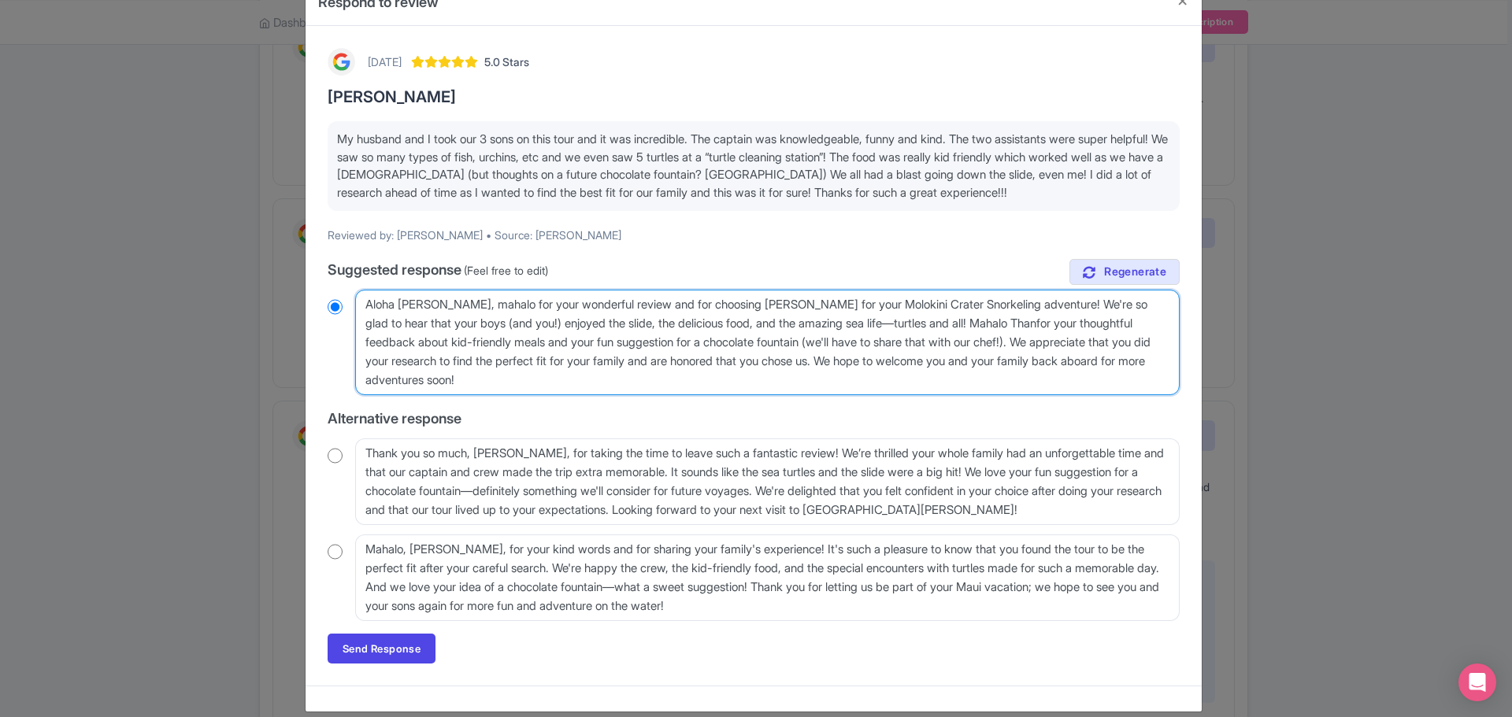
type textarea "Aloha Dena, mahalo for your wonderful review and for choosing Maui Snorkeling f…"
radio input "true"
type textarea "Aloha Dena, mahalo for your wonderful review and for choosing Maui Snorkeling f…"
radio input "true"
type textarea "Aloha Dena, mahalo for your wonderful review and for choosing Maui Snorkeling f…"
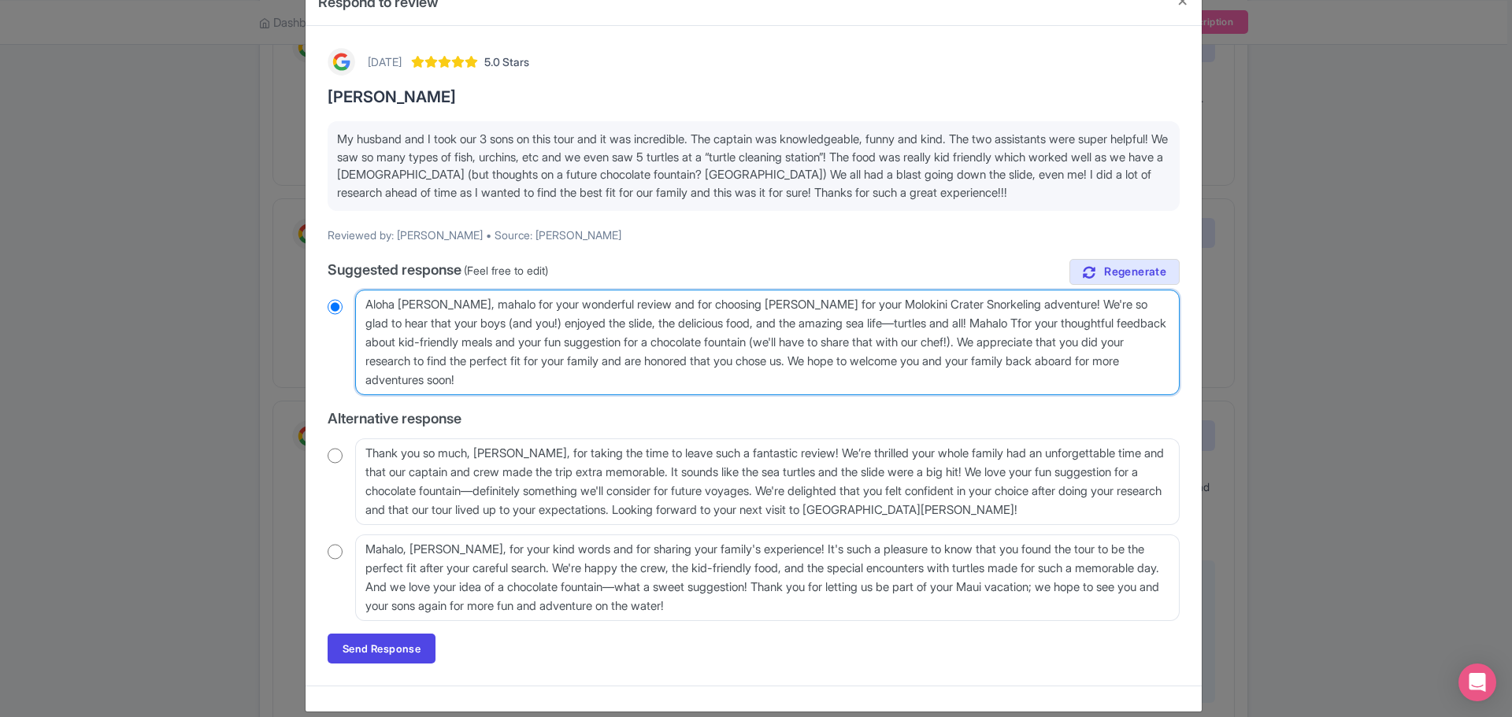
radio input "true"
type textarea "Aloha Dena, mahalo for your wonderful review and for choosing Maui Snorkeling f…"
radio input "true"
type textarea "Aloha Dena, mahalo for your wonderful review and for choosing Maui Snorkeling f…"
radio input "true"
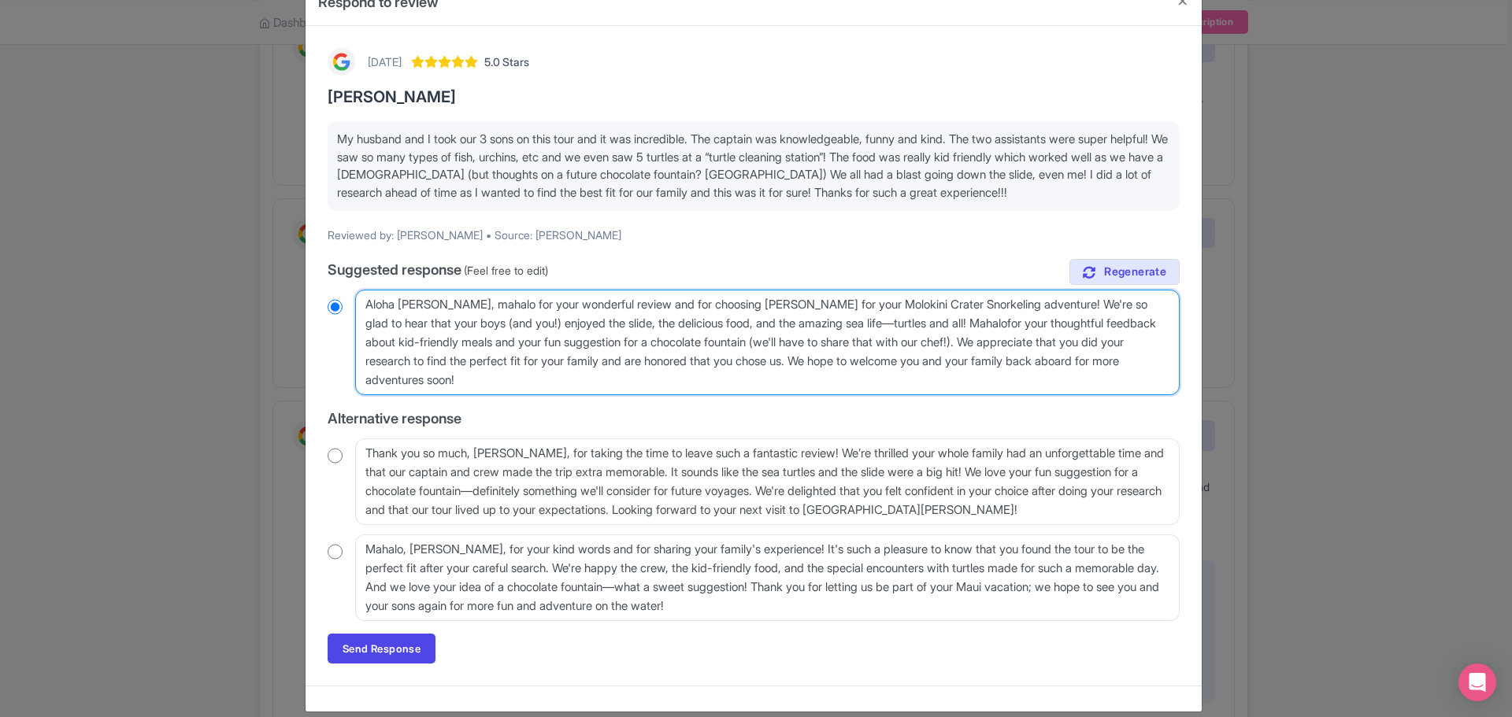
type textarea "Aloha Dena, mahalo for your wonderful review and for choosing Maui Snorkeling f…"
click at [556, 340] on textarea "Aloha Dena, mahalo for your wonderful review and for choosing Maui Snorkeling f…" at bounding box center [767, 342] width 824 height 105
radio input "true"
type textarea "Aloha Dena, mahalo for your wonderful review and for choosing Maui Snorkeling f…"
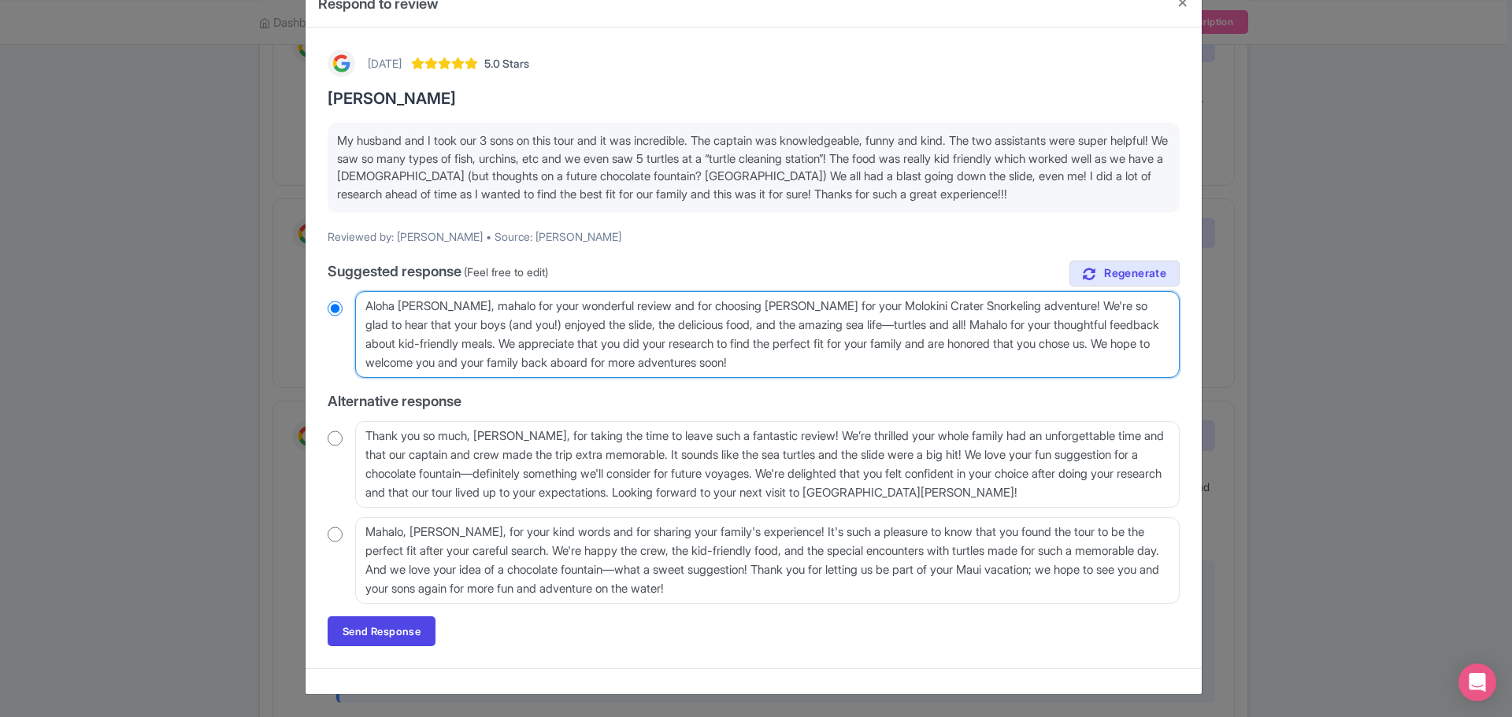
radio input "true"
type textarea "Aloha Dena, mahalo for your wonderful review and for choosing Maui Snorkeling f…"
radio input "true"
type textarea "Aloha Dena, mahalo for your wonderful review and for choosing Maui Snorkeling f…"
radio input "true"
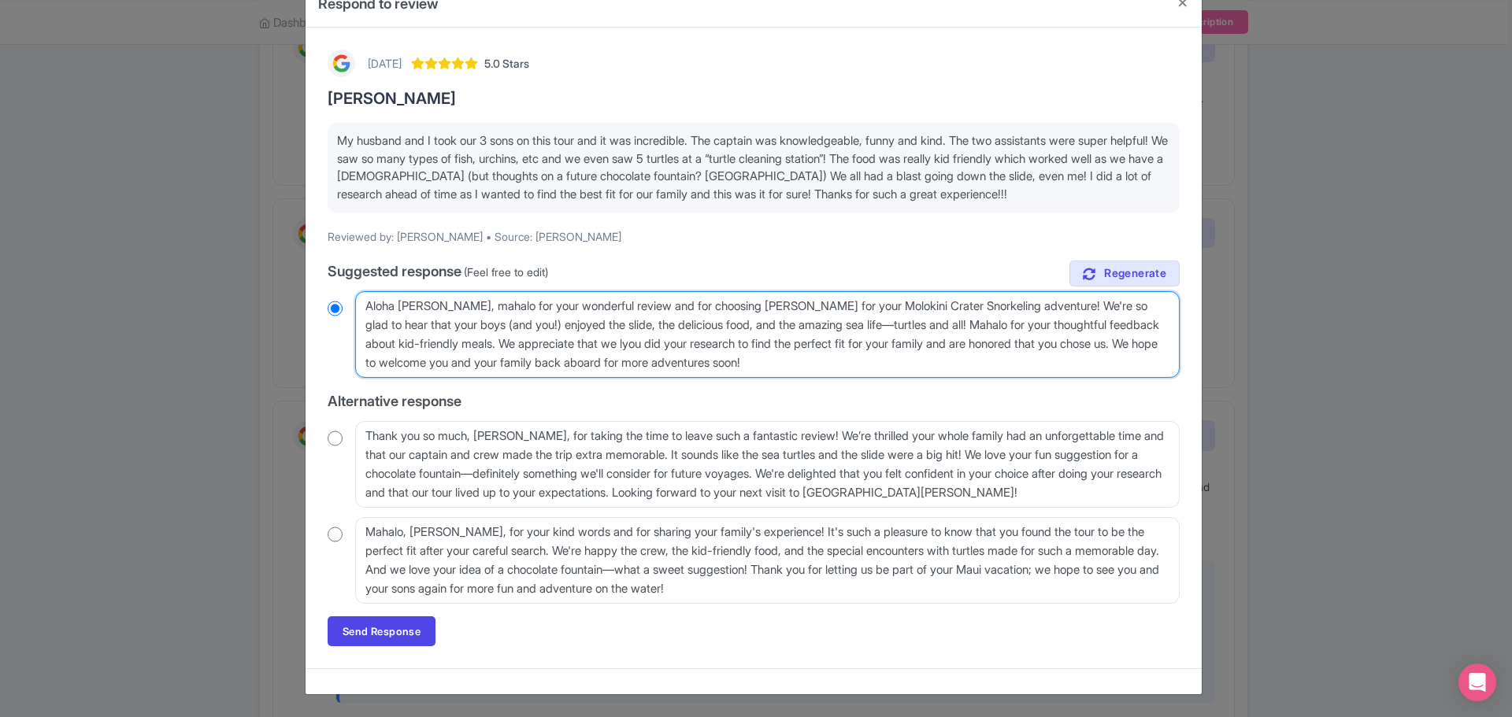
type textarea "Aloha Dena, mahalo for your wonderful review and for choosing Maui Snorkeling f…"
radio input "true"
type textarea "Aloha Dena, mahalo for your wonderful review and for choosing Maui Snorkeling f…"
radio input "true"
type textarea "Aloha Dena, mahalo for your wonderful review and for choosing Maui Snorkeling f…"
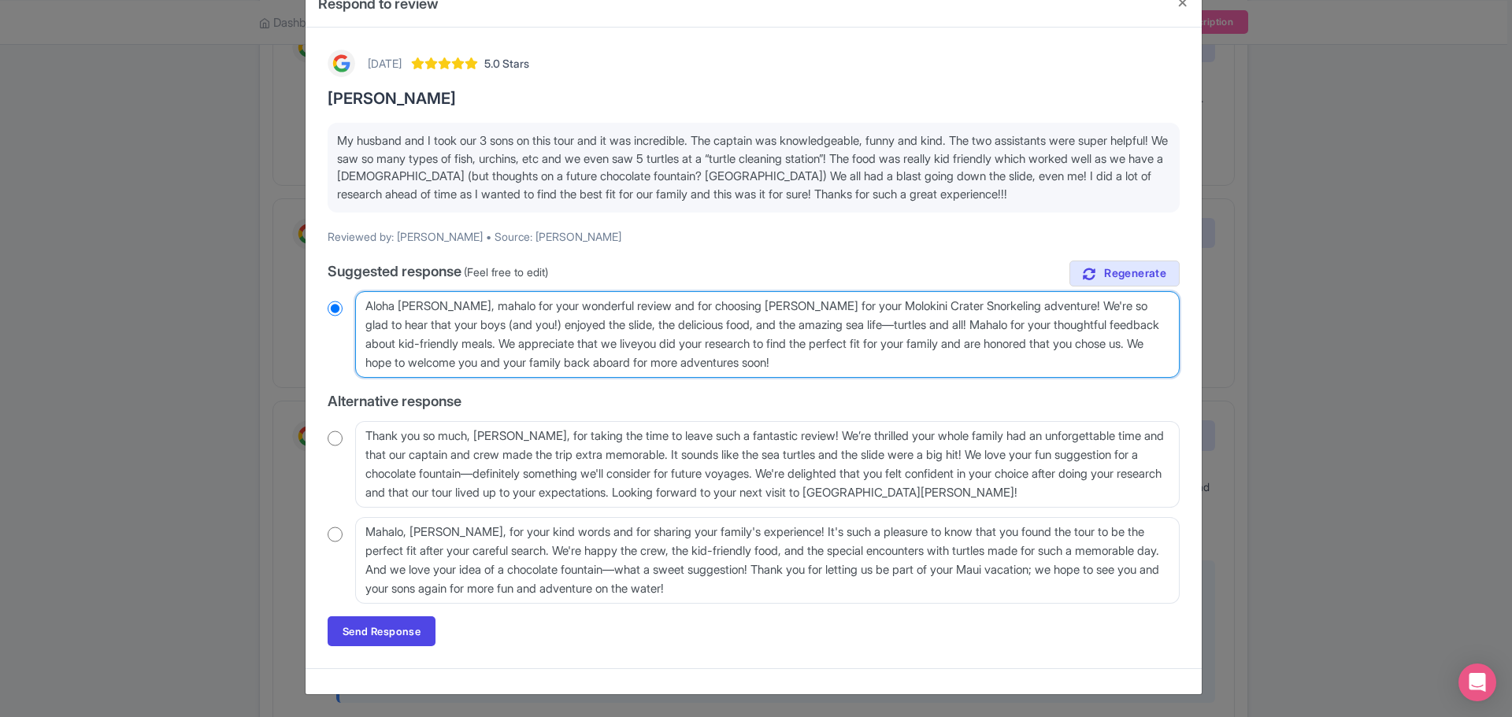
radio input "true"
type textarea "Aloha Dena, mahalo for your wonderful review and for choosing Maui Snorkeling f…"
radio input "true"
type textarea "Aloha Dena, mahalo for your wonderful review and for choosing Maui Snorkeling f…"
radio input "true"
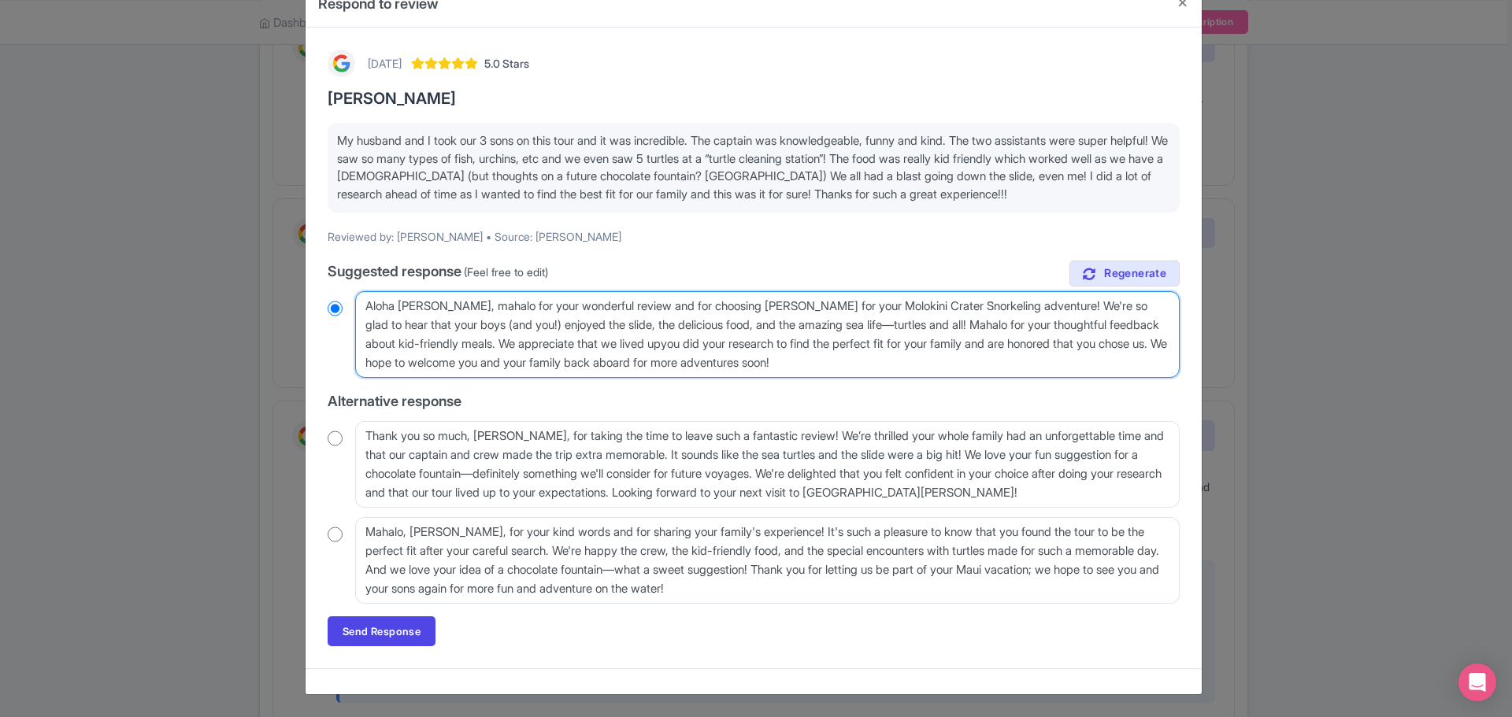
type textarea "Aloha Dena, mahalo for your wonderful review and for choosing Maui Snorkeling f…"
radio input "true"
type textarea "Aloha Dena, mahalo for your wonderful review and for choosing Maui Snorkeling f…"
radio input "true"
type textarea "Aloha Dena, mahalo for your wonderful review and for choosing Maui Snorkeling f…"
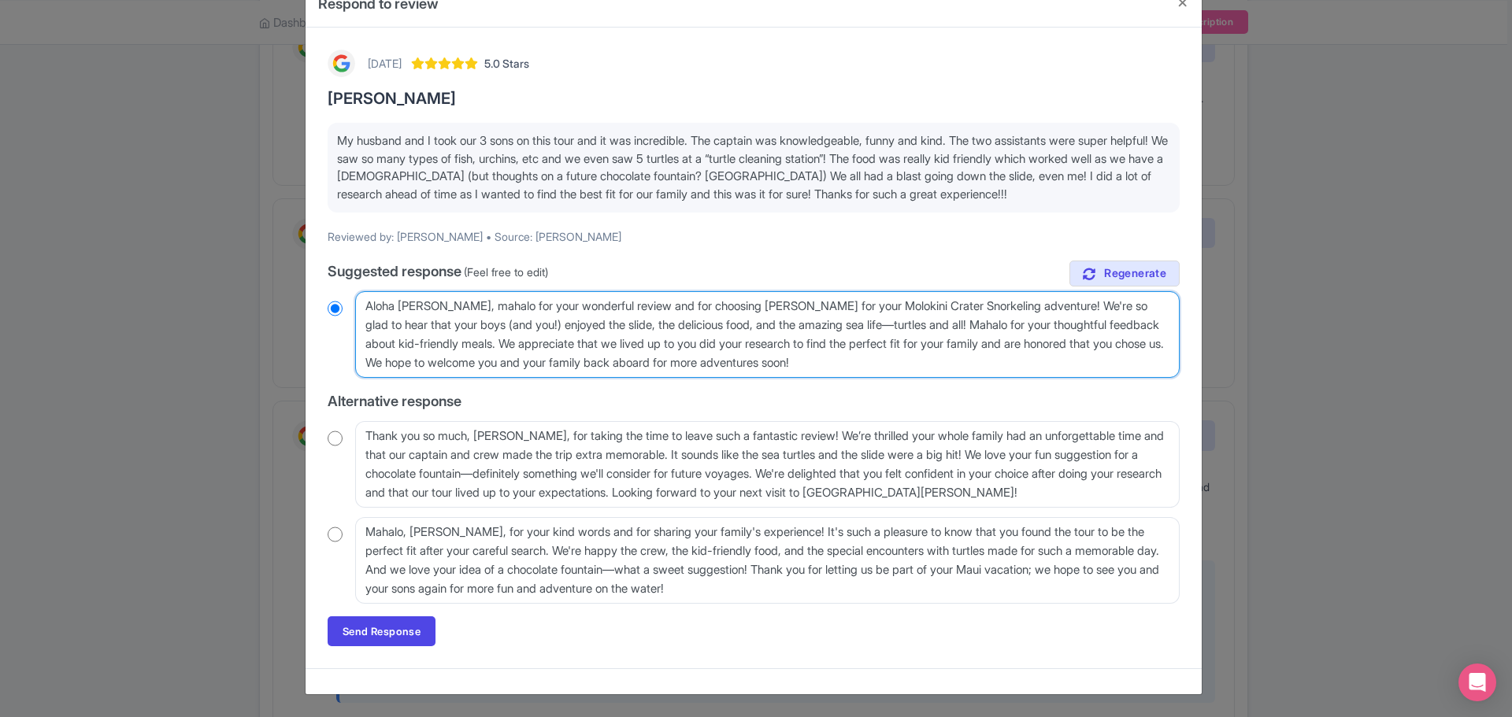
radio input "true"
type textarea "Aloha Dena, mahalo for your wonderful review and for choosing Maui Snorkeling f…"
radio input "true"
type textarea "Aloha Dena, mahalo for your wonderful review and for choosing Maui Snorkeling f…"
radio input "true"
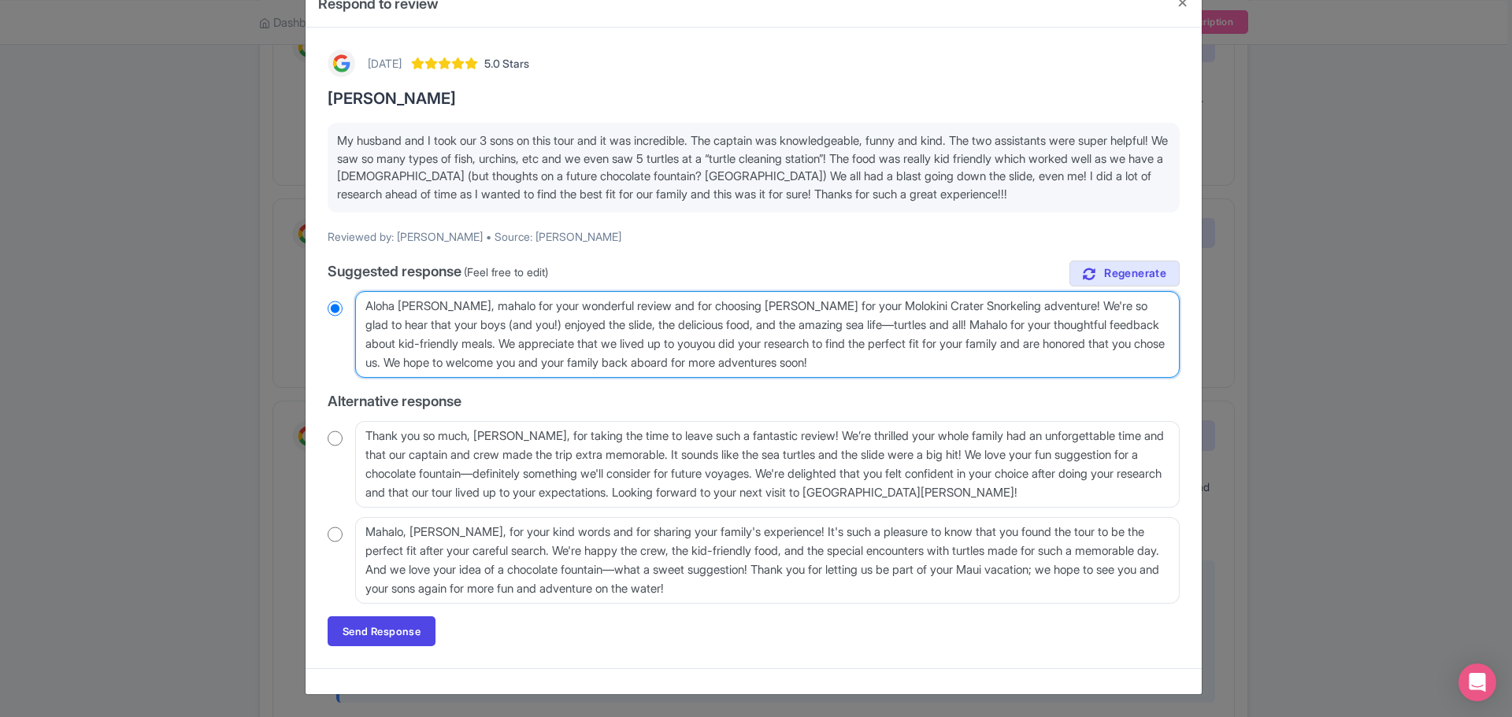
type textarea "Aloha Dena, mahalo for your wonderful review and for choosing Maui Snorkeling f…"
radio input "true"
type textarea "Aloha Dena, mahalo for your wonderful review and for choosing Maui Snorkeling f…"
radio input "true"
type textarea "Aloha Dena, mahalo for your wonderful review and for choosing Maui Snorkeling f…"
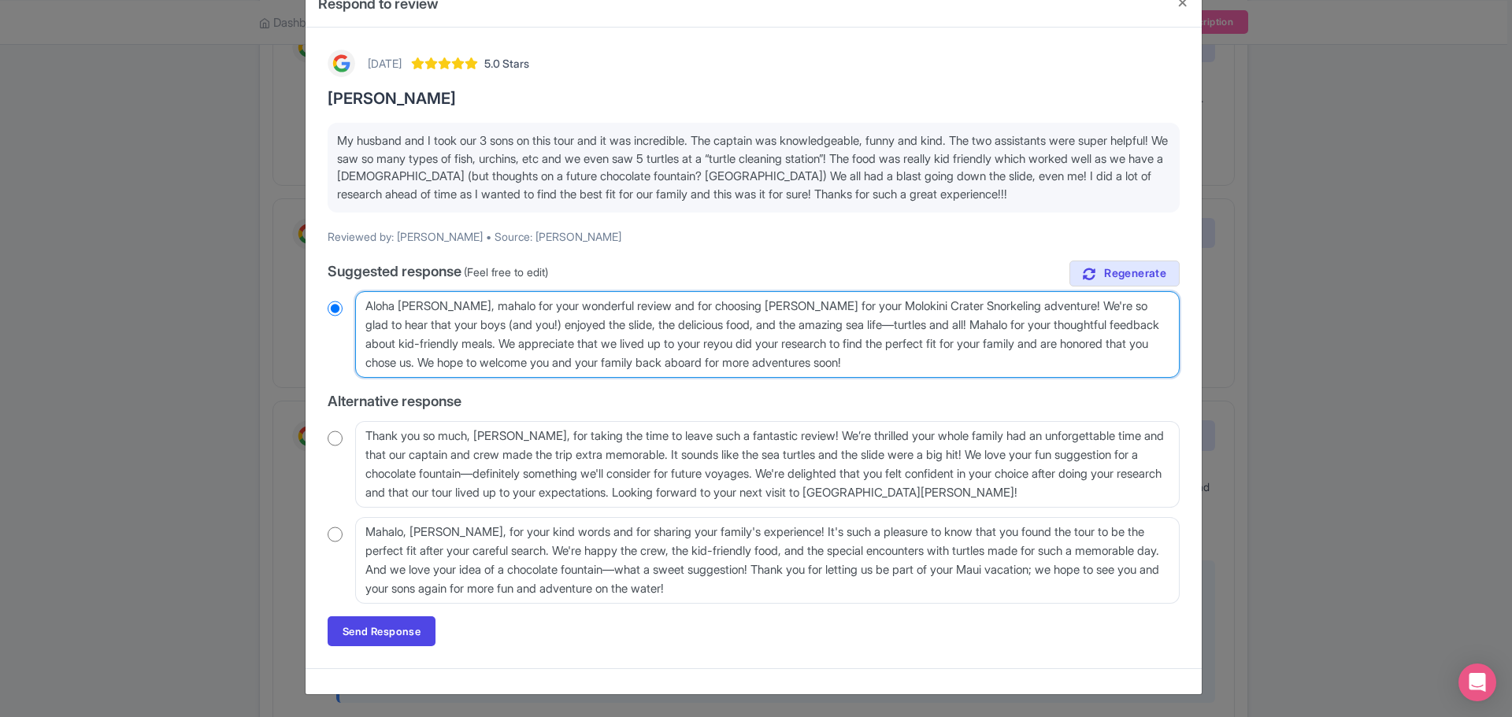
radio input "true"
type textarea "Aloha Dena, mahalo for your wonderful review and for choosing Maui Snorkeling f…"
radio input "true"
type textarea "Aloha Dena, mahalo for your wonderful review and for choosing Maui Snorkeling f…"
radio input "true"
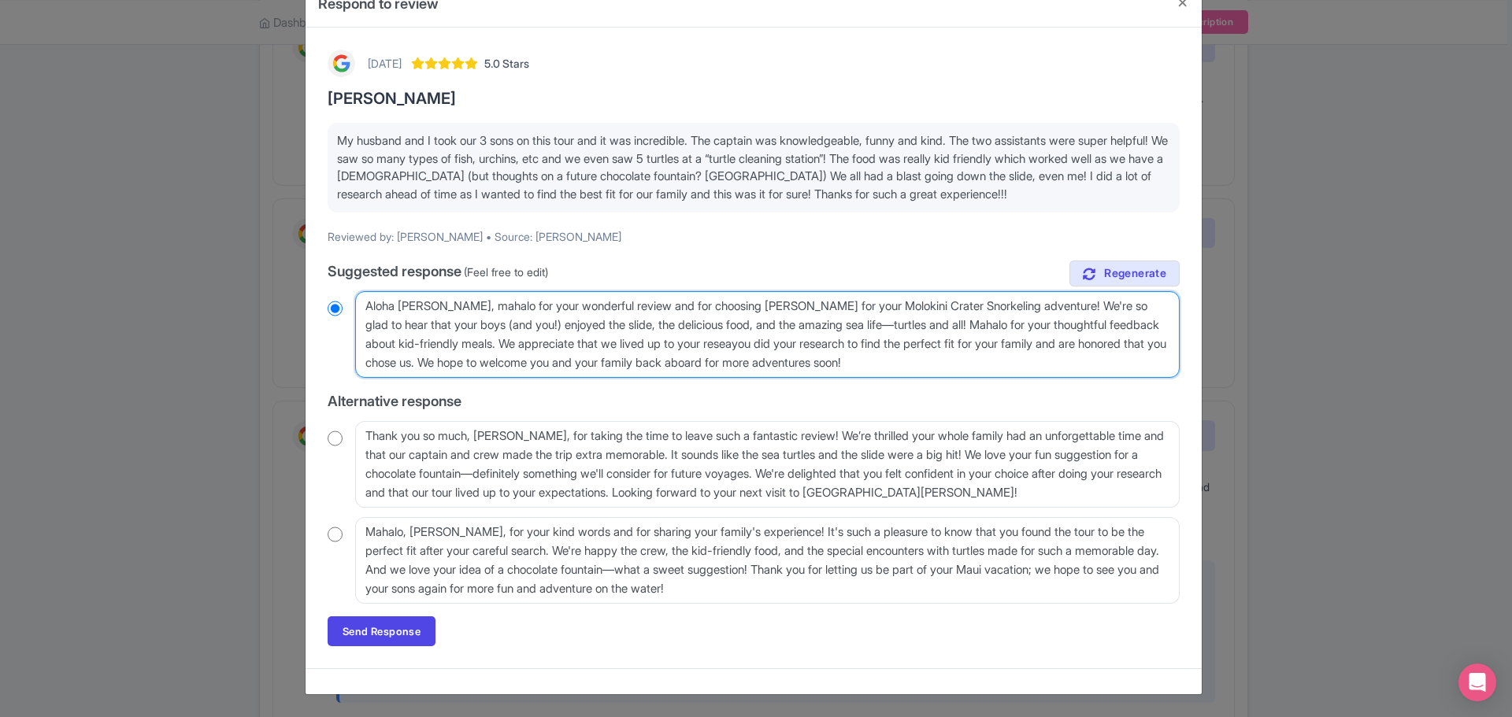
type textarea "Aloha Dena, mahalo for your wonderful review and for choosing Maui Snorkeling f…"
radio input "true"
type textarea "Aloha Dena, mahalo for your wonderful review and for choosing Maui Snorkeling f…"
radio input "true"
type textarea "Aloha Dena, mahalo for your wonderful review and for choosing Maui Snorkeling f…"
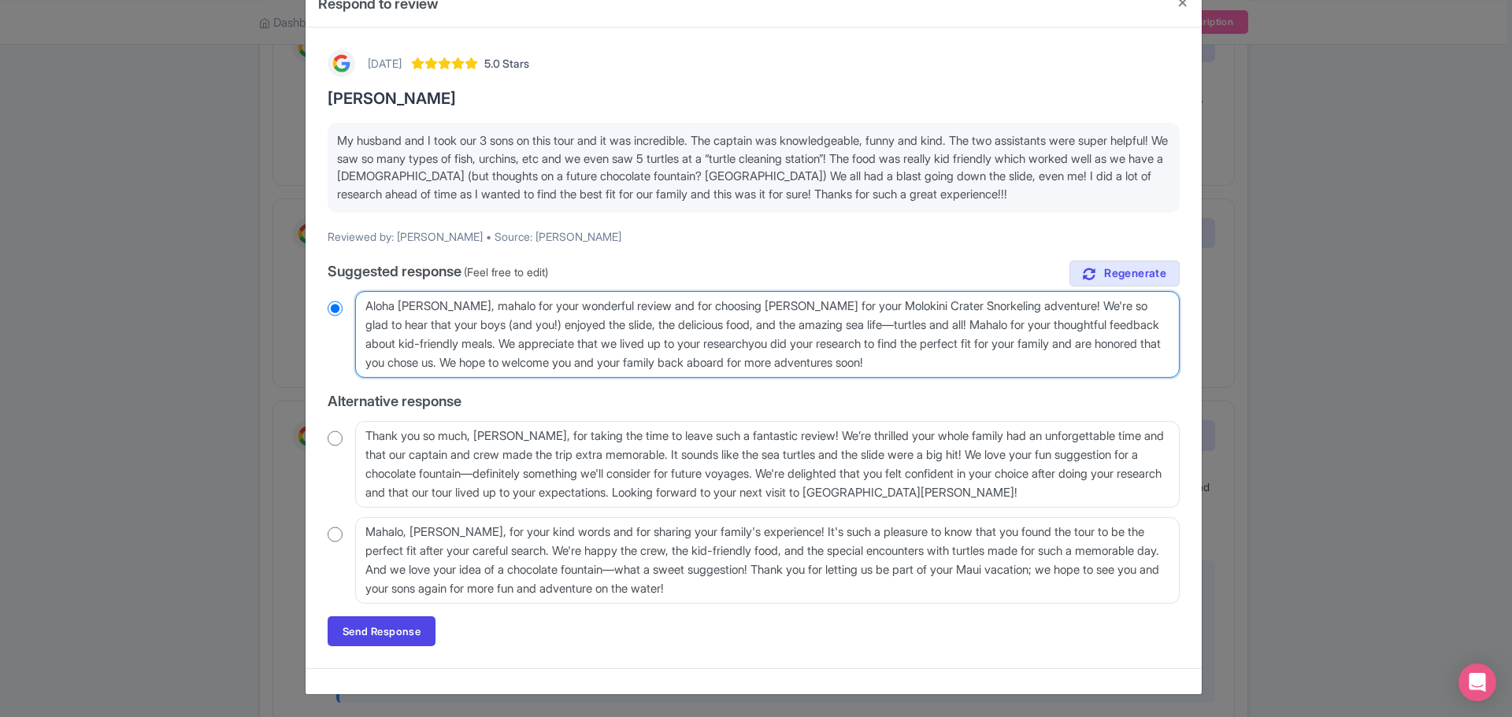
radio input "true"
type textarea "Aloha Dena, mahalo for your wonderful review and for choosing Maui Snorkeling f…"
radio input "true"
type textarea "Aloha Dena, mahalo for your wonderful review and for choosing Maui Snorkeling f…"
radio input "true"
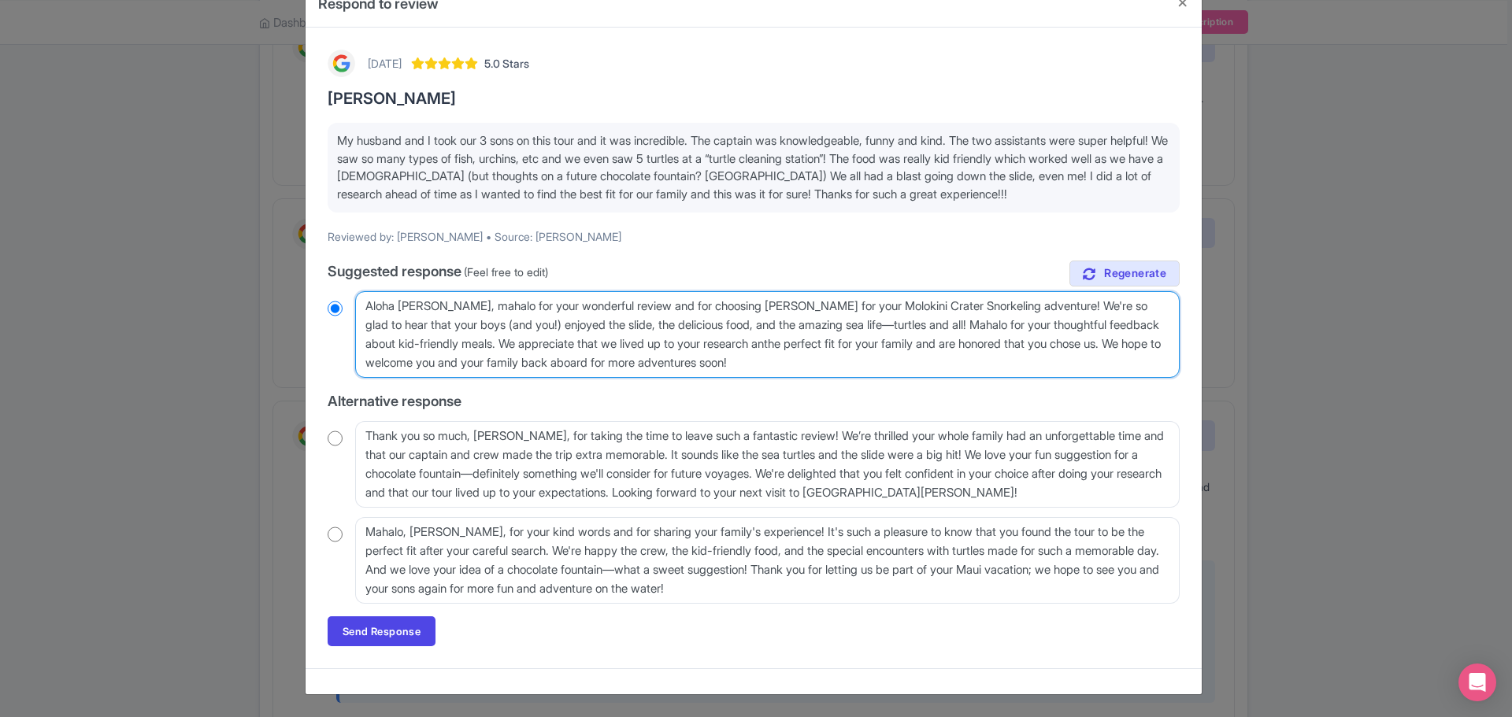
type textarea "Aloha Dena, mahalo for your wonderful review and for choosing Maui Snorkeling f…"
radio input "true"
type textarea "Aloha Dena, mahalo for your wonderful review and for choosing Maui Snorkeling f…"
radio input "true"
type textarea "Aloha Dena, mahalo for your wonderful review and for choosing Maui Snorkeling f…"
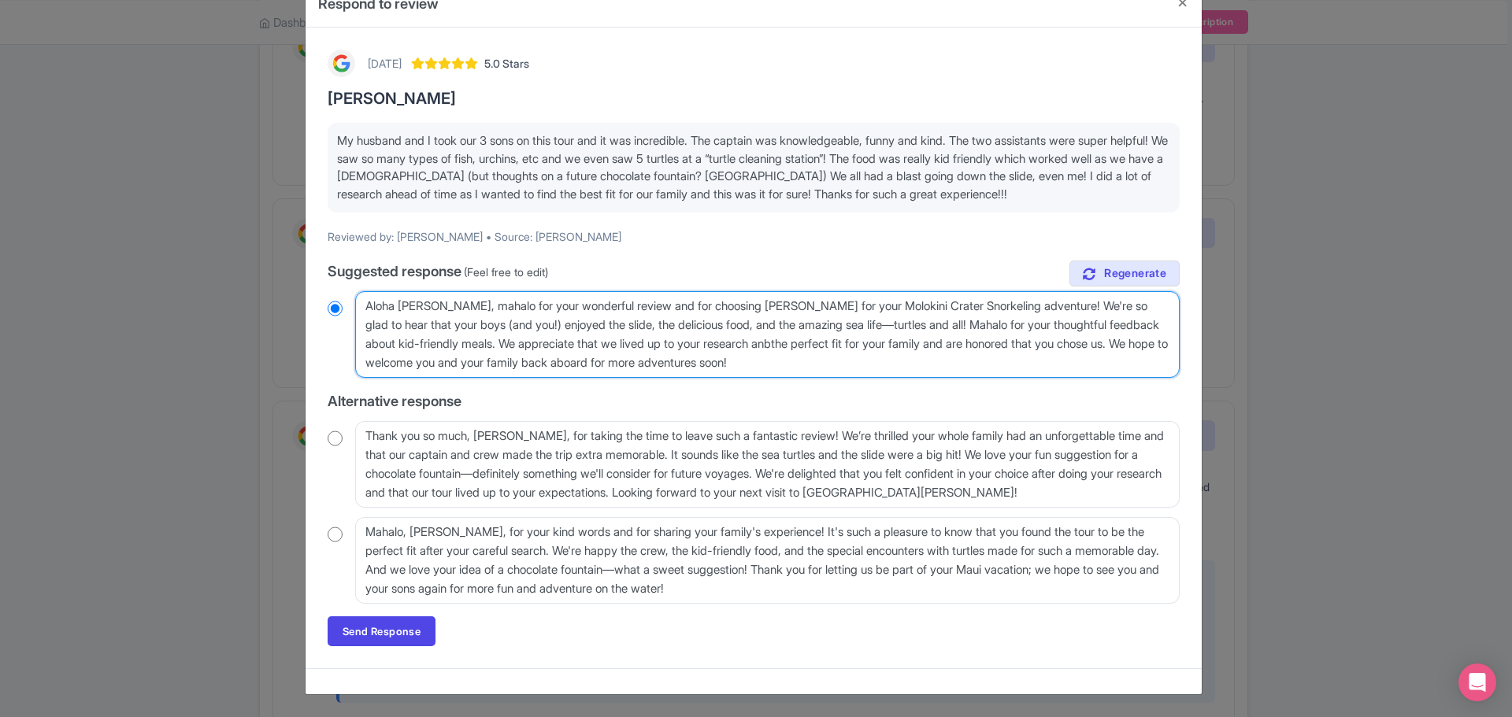
radio input "true"
type textarea "Aloha Dena, mahalo for your wonderful review and for choosing Maui Snorkeling f…"
radio input "true"
type textarea "Aloha Dena, mahalo for your wonderful review and for choosing Maui Snorkeling f…"
radio input "true"
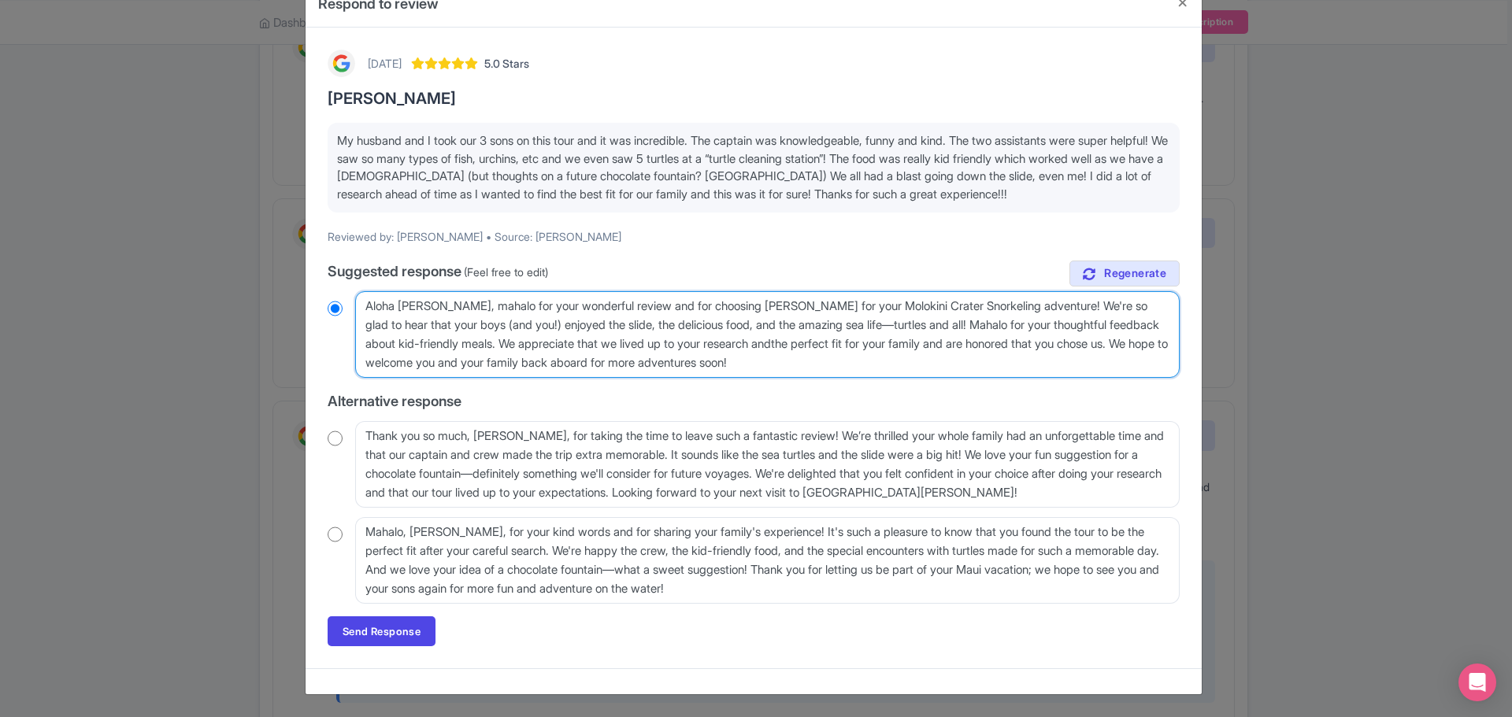
type textarea "Aloha Dena, mahalo for your wonderful review and for choosing Maui Snorkeling f…"
radio input "true"
type textarea "Aloha Dena, mahalo for your wonderful review and for choosing Maui Snorkeling f…"
radio input "true"
type textarea "Aloha Dena, mahalo for your wonderful review and for choosing Maui Snorkeling f…"
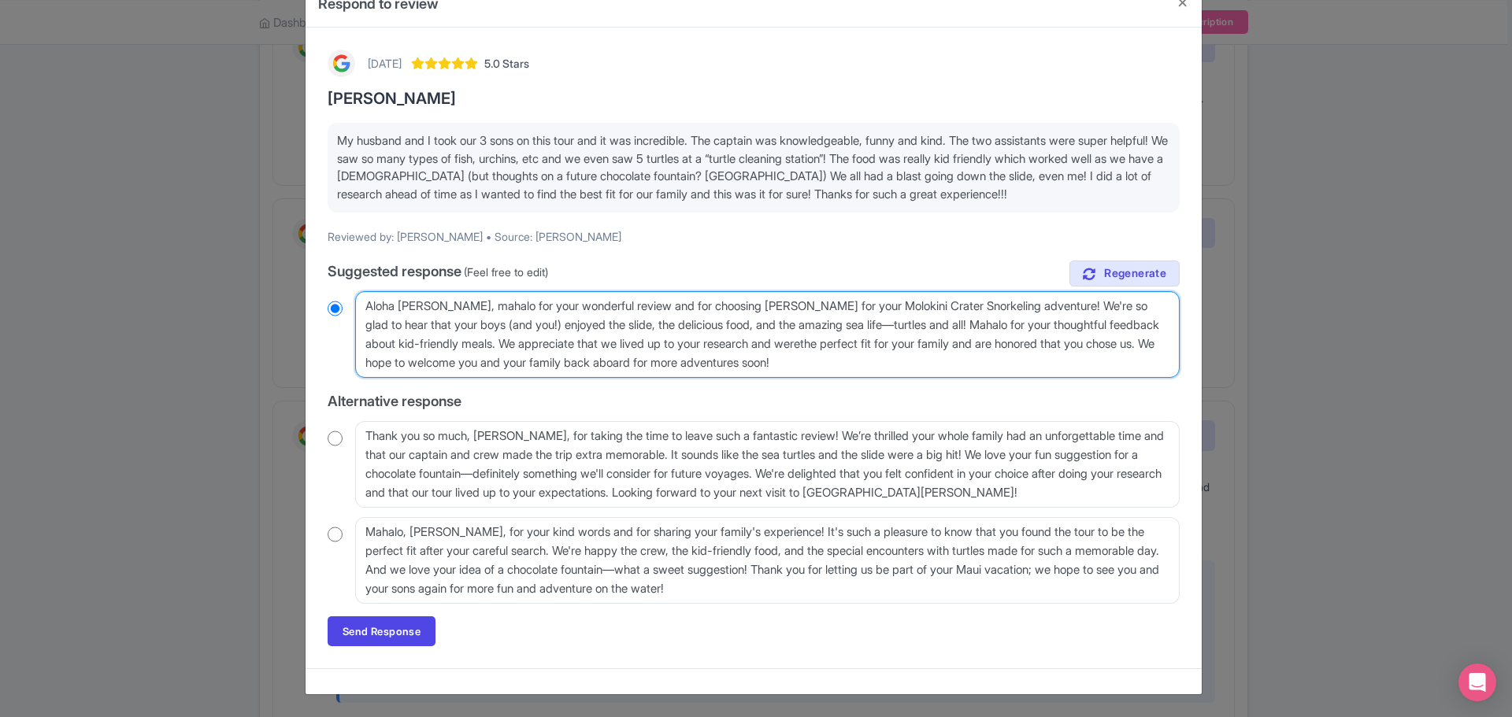
radio input "true"
type textarea "Aloha Dena, mahalo for your wonderful review and for choosing Maui Snorkeling f…"
radio input "true"
type textarea "Aloha Dena, mahalo for your wonderful review and for choosing Maui Snorkeling f…"
radio input "true"
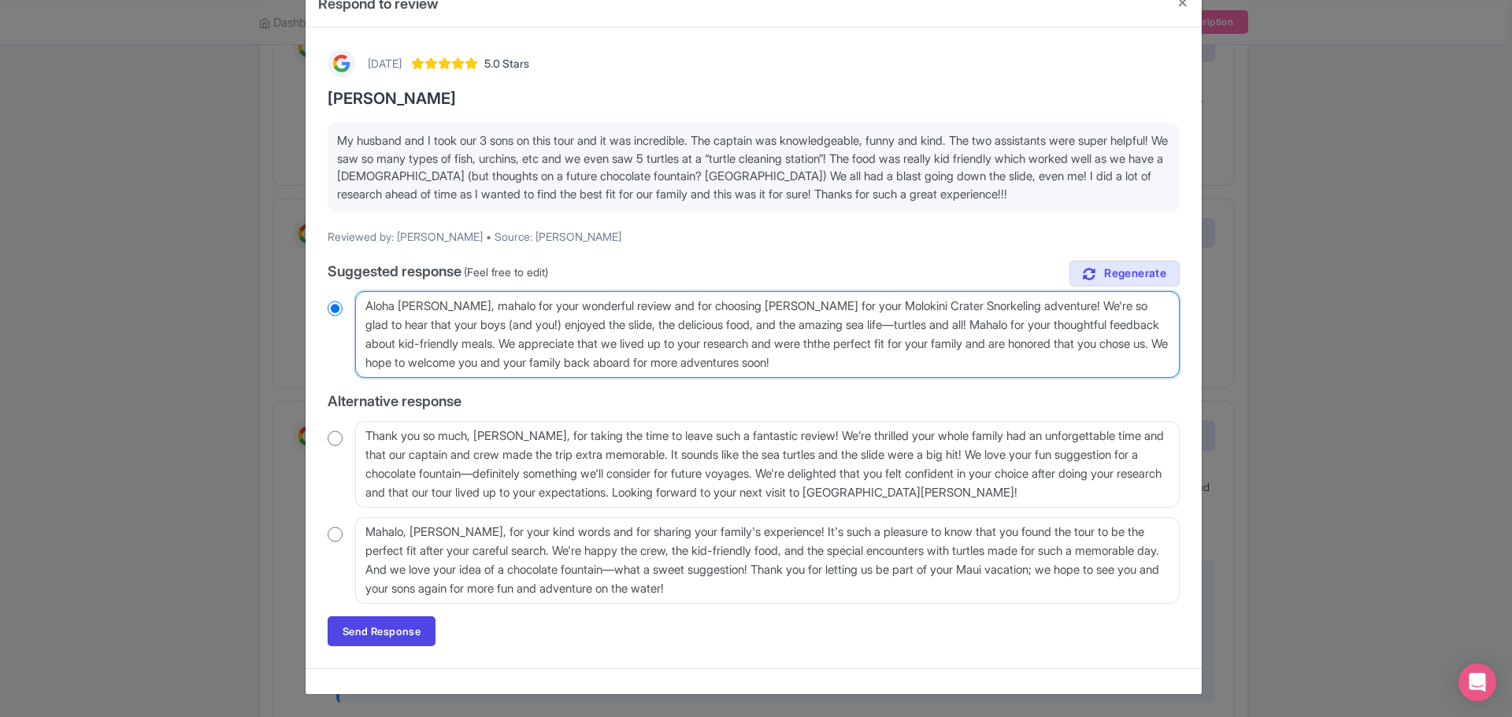
type textarea "Aloha Dena, mahalo for your wonderful review and for choosing Maui Snorkeling f…"
radio input "true"
type textarea "Aloha Dena, mahalo for your wonderful review and for choosing Maui Snorkeling f…"
radio input "true"
type textarea "Aloha Dena, mahalo for your wonderful review and for choosing Maui Snorkeling f…"
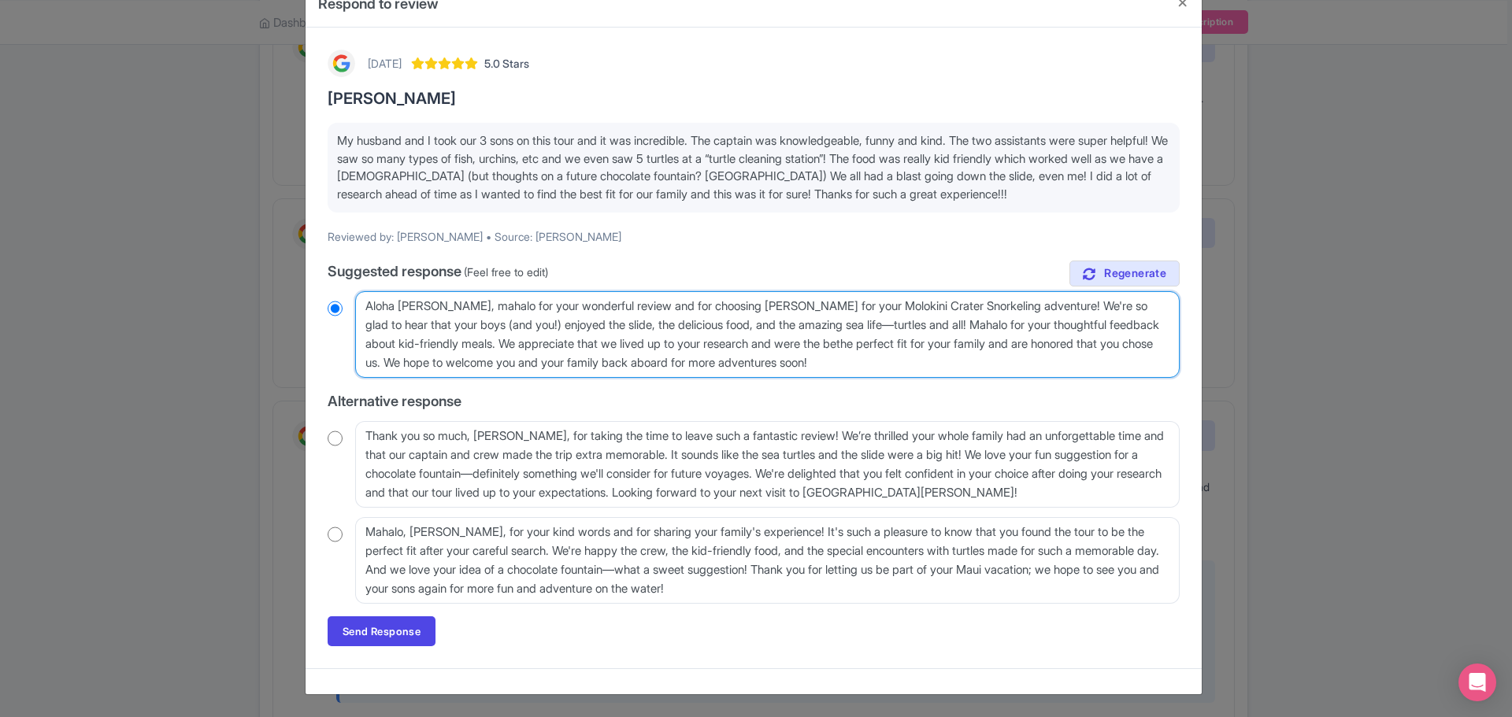
radio input "true"
type textarea "Aloha Dena, mahalo for your wonderful review and for choosing Maui Snorkeling f…"
radio input "true"
type textarea "Aloha Dena, mahalo for your wonderful review and for choosing Maui Snorkeling f…"
radio input "true"
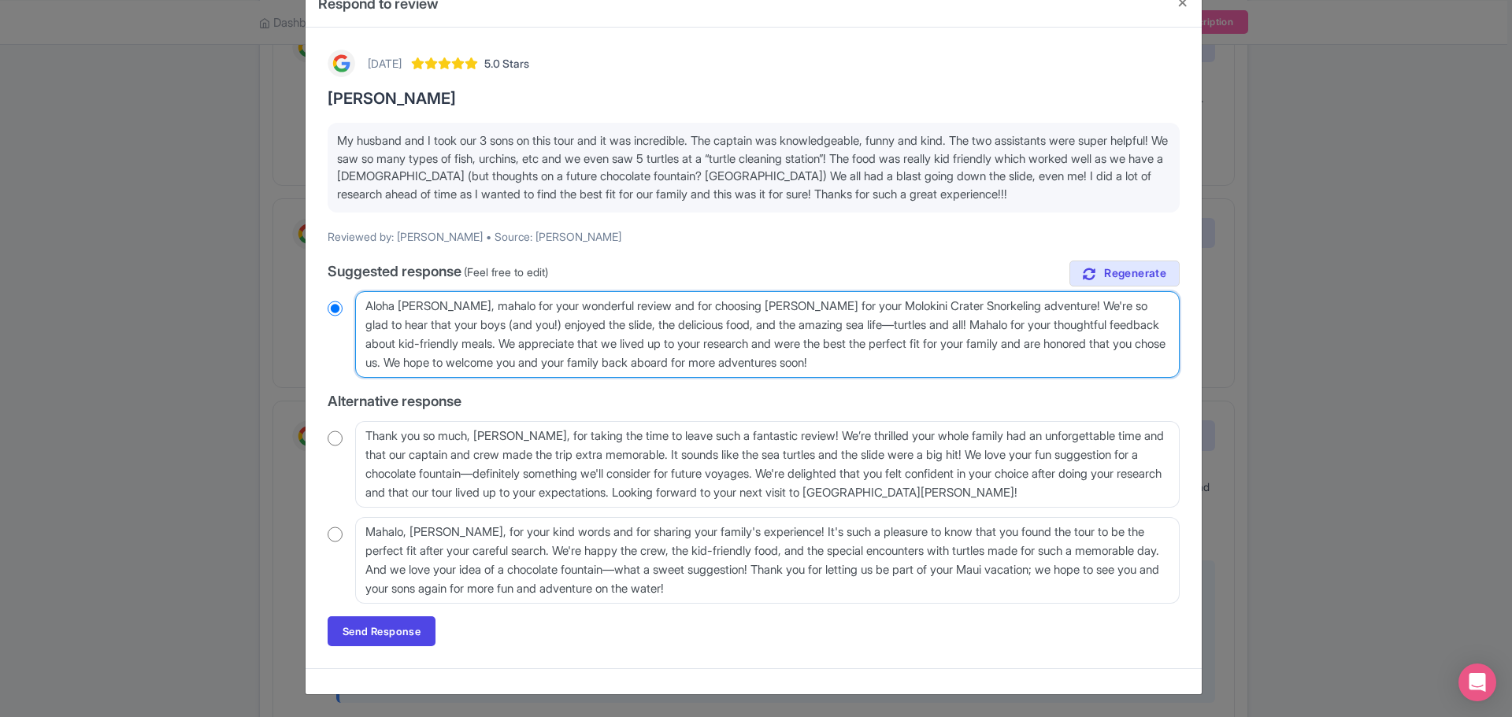
type textarea "Aloha Dena, mahalo for your wonderful review and for choosing Maui Snorkeling f…"
radio input "true"
type textarea "Aloha Dena, mahalo for your wonderful review and for choosing Maui Snorkeling f…"
radio input "true"
type textarea "Aloha Dena, mahalo for your wonderful review and for choosing Maui Snorkeling f…"
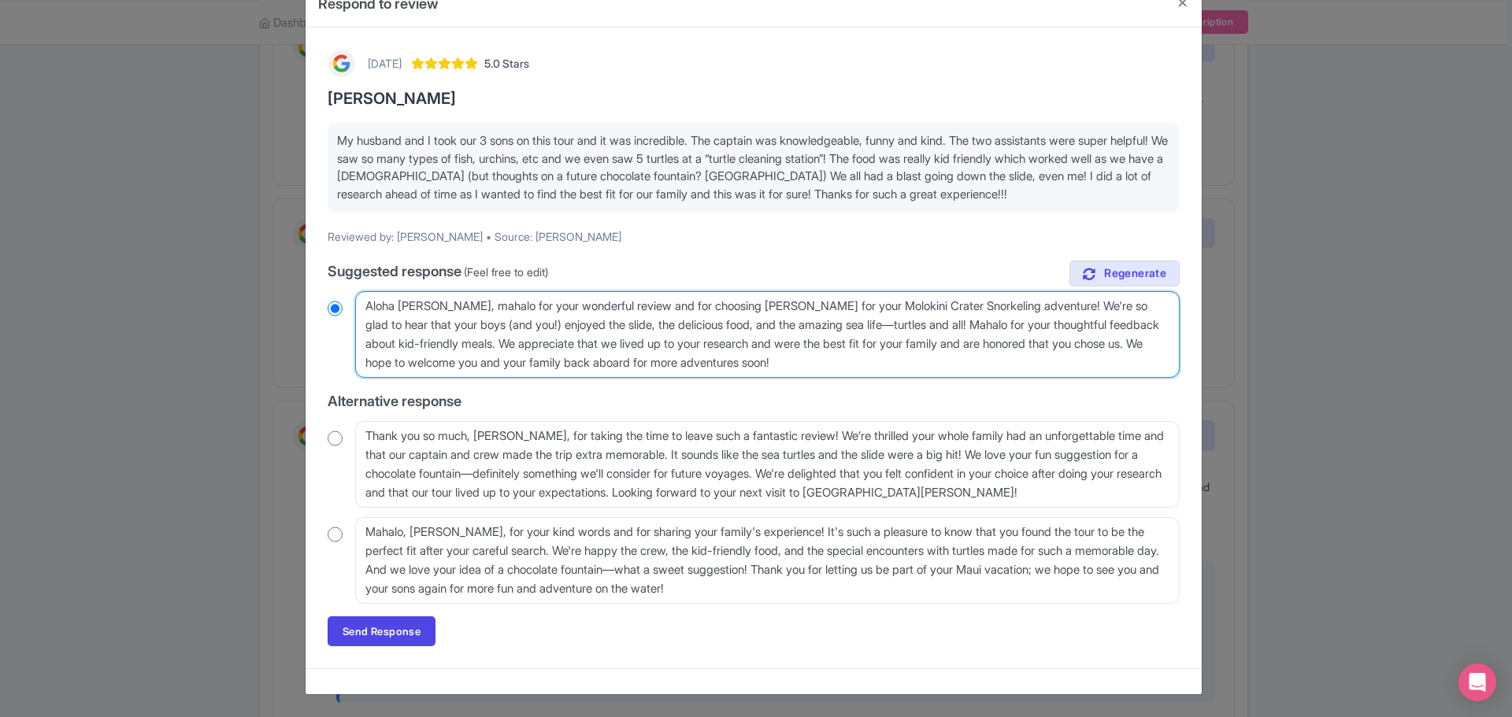
radio input "true"
type textarea "Aloha Dena, mahalo for your wonderful review and for choosing Maui Snorkeling f…"
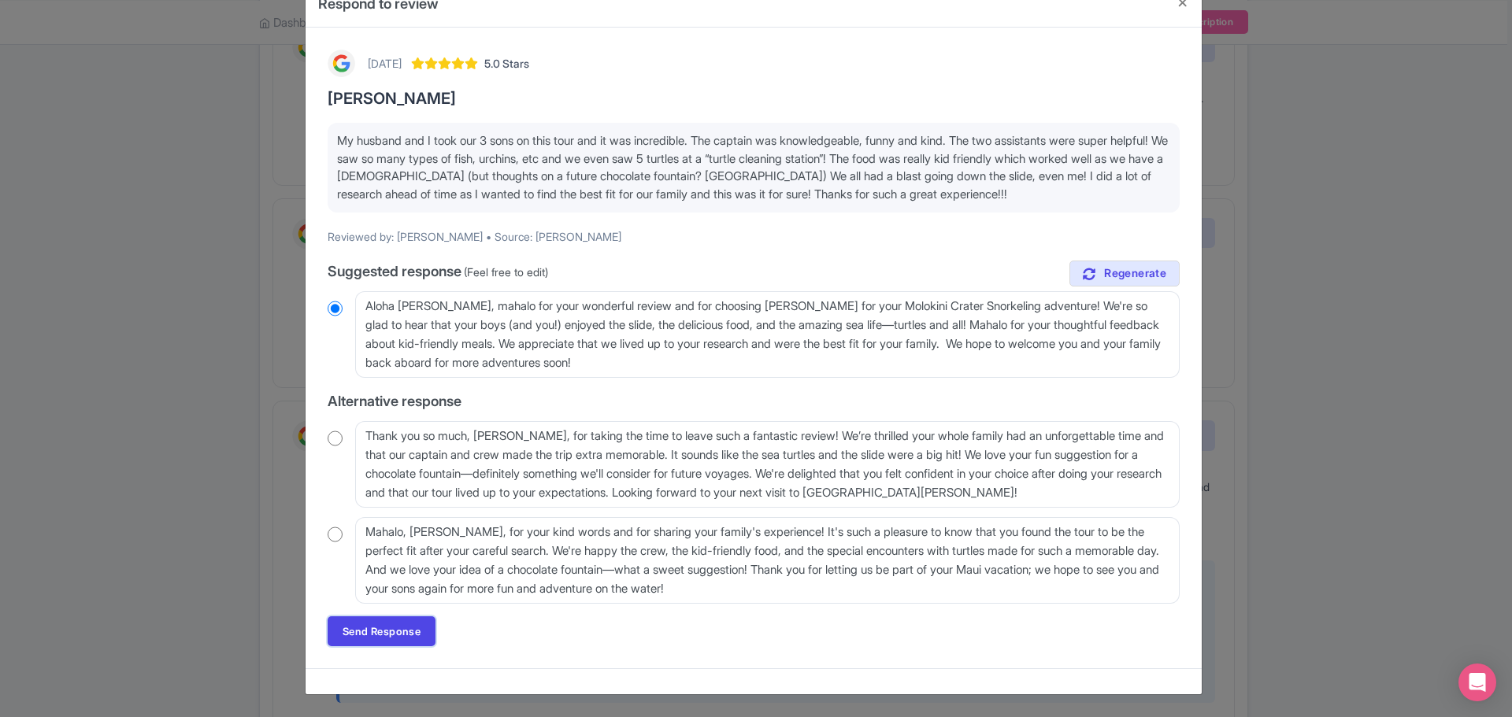
click at [384, 631] on link "Send Response" at bounding box center [382, 631] width 108 height 30
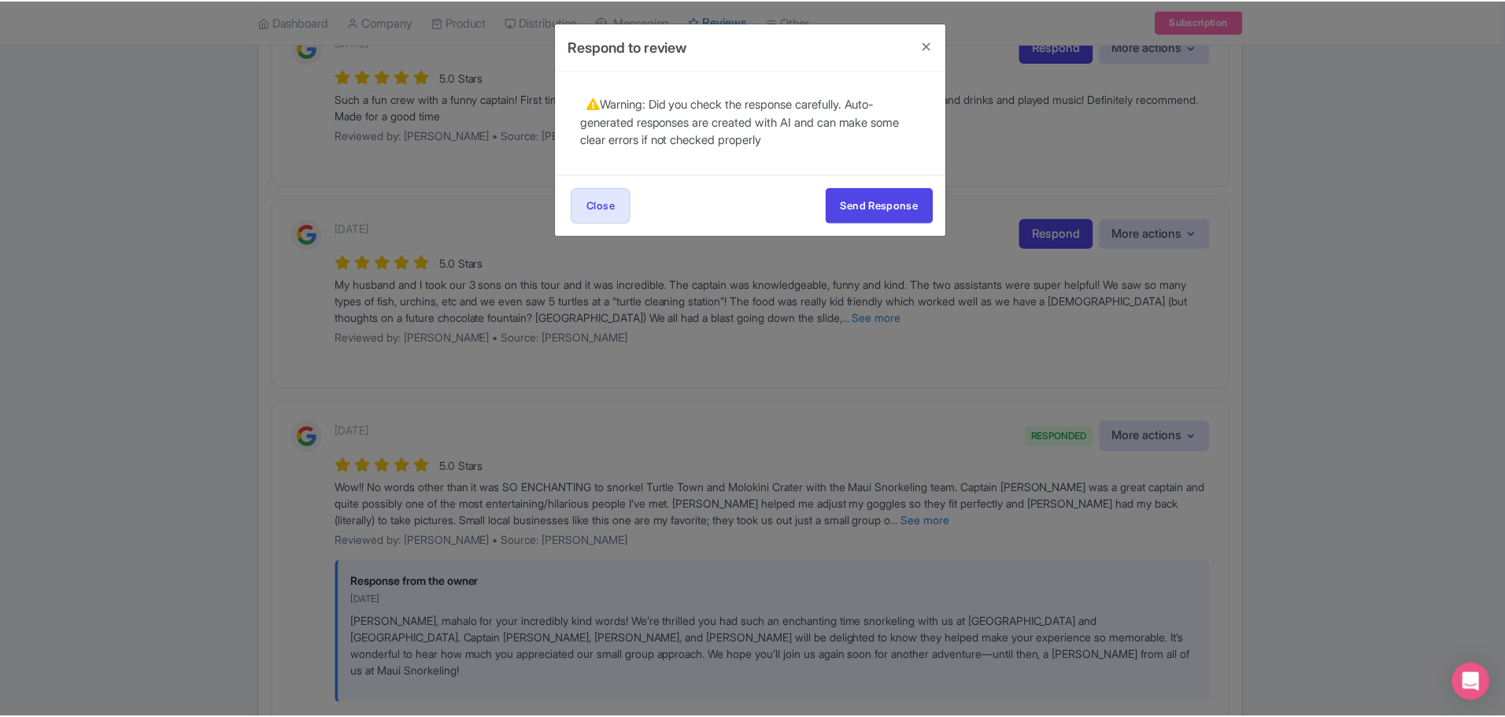
scroll to position [0, 0]
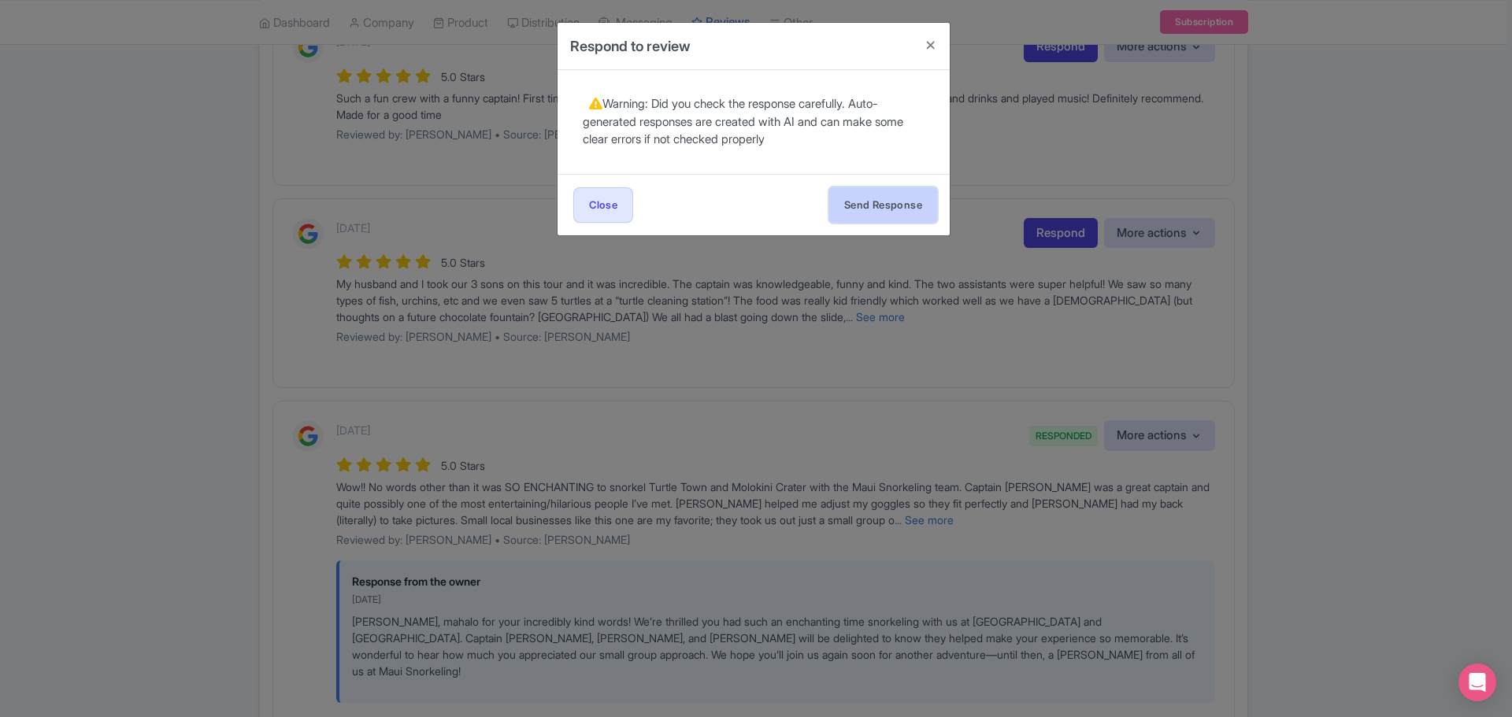
click at [868, 201] on button "Send Response" at bounding box center [883, 204] width 108 height 35
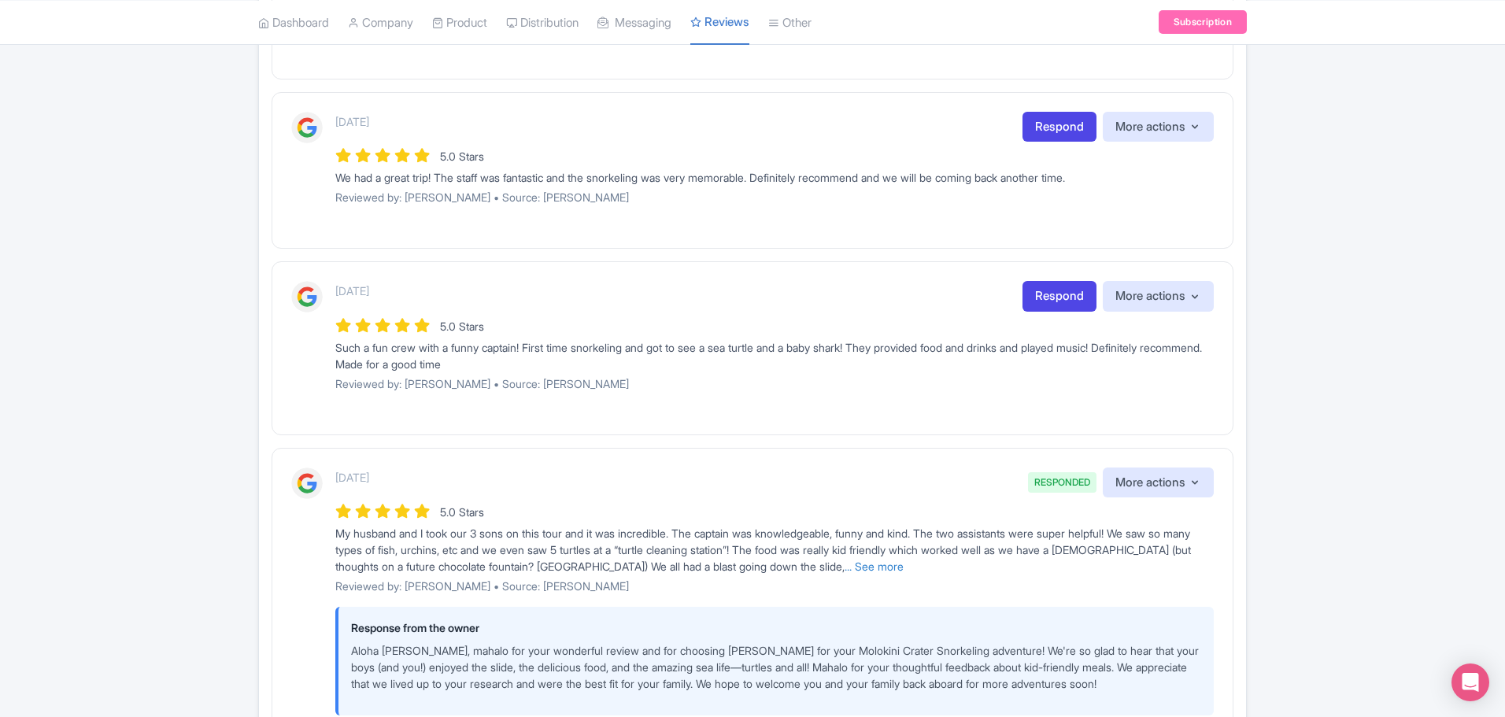
scroll to position [1102, 0]
